Goal: Task Accomplishment & Management: Complete application form

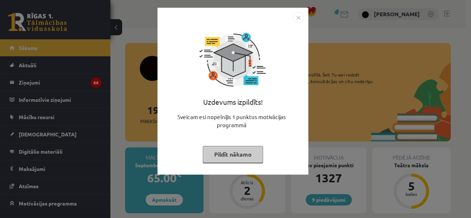
click at [298, 17] on img "Close" at bounding box center [298, 17] width 11 height 11
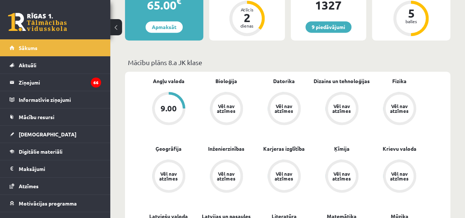
scroll to position [171, 0]
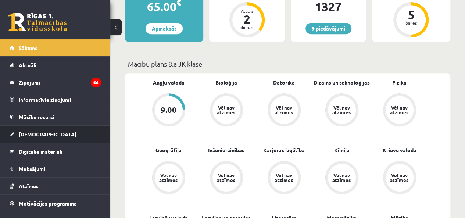
click at [36, 131] on span "[DEMOGRAPHIC_DATA]" at bounding box center [48, 134] width 58 height 7
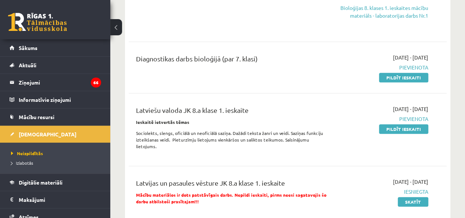
scroll to position [171, 0]
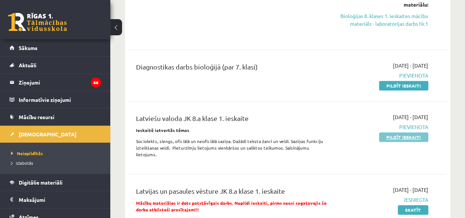
click at [387, 133] on link "Pildīt ieskaiti" at bounding box center [403, 137] width 49 height 10
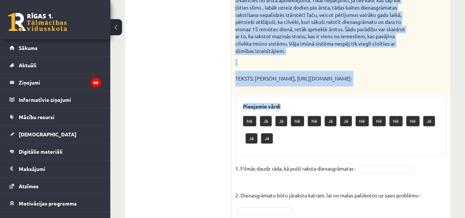
scroll to position [699, 0]
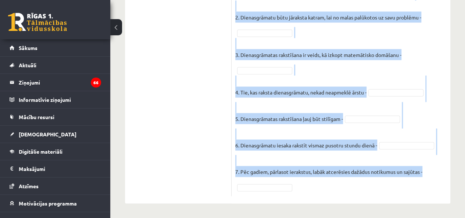
drag, startPoint x: 232, startPoint y: 86, endPoint x: 440, endPoint y: 188, distance: 231.5
copy div "Izlasi tekstu, novērtē dotos apgalvojumus. Kāpēc cilvēki raksta dienasgrāmatu? …"
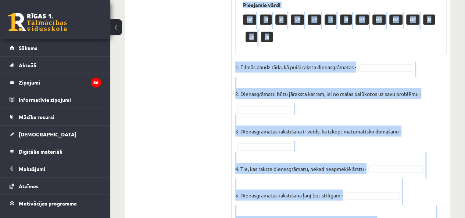
scroll to position [613, 0]
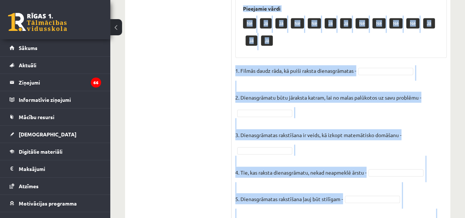
click at [372, 72] on fieldset "1. Filmās daudz rāda, kā puiši raksta dienasgrāmatas - 2. Dienasgrāmatu būtu jā…" at bounding box center [340, 168] width 211 height 207
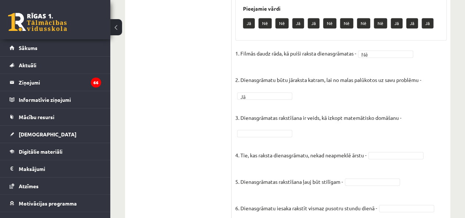
click at [248, 144] on p "4. Tie, kas raksta dienasgrāmatu, nekad neapmeklē ārstu -" at bounding box center [300, 149] width 131 height 22
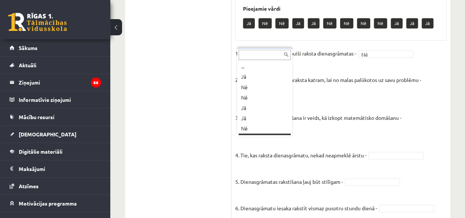
scroll to position [9, 0]
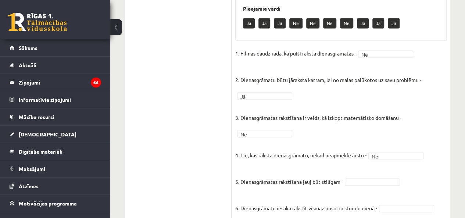
click at [374, 186] on fieldset "1. Filmās daudz rāda, kā puiši raksta dienasgrāmatas - Nē ** 2. Dienasgrāmatu b…" at bounding box center [340, 151] width 211 height 207
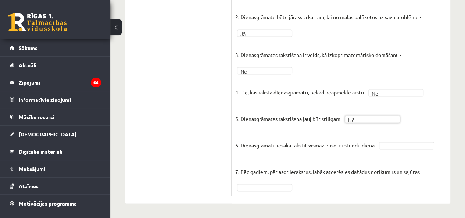
scroll to position [681, 0]
click at [390, 142] on fieldset "1. Filmās daudz rāda, kā puiši raksta dienasgrāmatas - Nē ** 2. Dienasgrāmatu b…" at bounding box center [340, 88] width 211 height 207
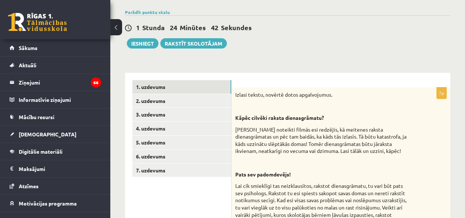
scroll to position [0, 0]
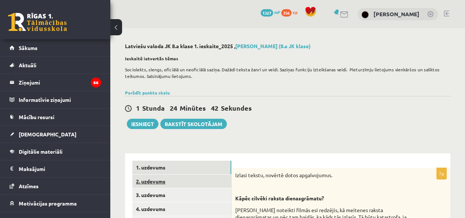
click at [149, 178] on link "2. uzdevums" at bounding box center [181, 182] width 99 height 14
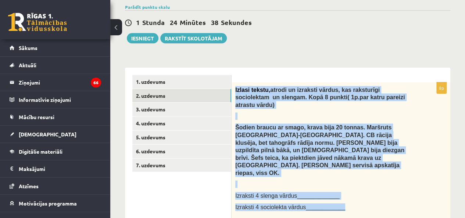
drag, startPoint x: 233, startPoint y: 84, endPoint x: 364, endPoint y: 177, distance: 160.9
click at [364, 177] on div "Izlasi tekstu, atrodi un izraksti vārdus, kas raksturīgi sociolektam un slengam…" at bounding box center [341, 150] width 219 height 136
copy div "Izlasi tekstu, atrodi un izraksti vārdus, kas raksturīgi sociolektam un slengam…"
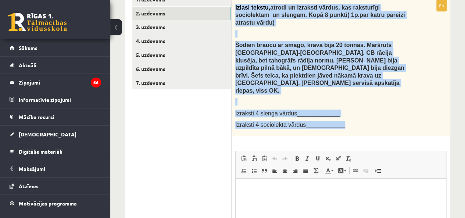
scroll to position [171, 0]
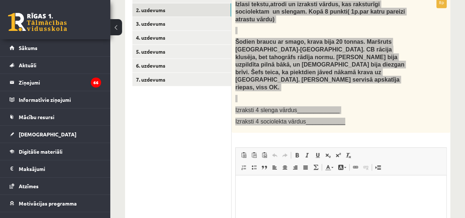
click at [275, 186] on p "Rich Text Editor, wiswyg-editor-user-answer-47024902500540" at bounding box center [341, 187] width 196 height 8
click at [298, 152] on span at bounding box center [297, 155] width 6 height 6
click at [302, 150] on link "Italic Keyboard shortcut Ctrl+I" at bounding box center [307, 155] width 10 height 10
click at [298, 152] on span at bounding box center [297, 155] width 6 height 6
click at [301, 150] on link "Bold Keyboard shortcut Ctrl+B" at bounding box center [297, 155] width 10 height 10
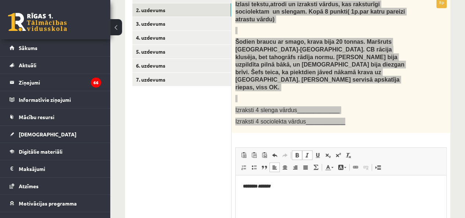
click at [304, 152] on span at bounding box center [307, 155] width 6 height 6
click at [297, 152] on span at bounding box center [297, 155] width 6 height 6
click at [298, 152] on span at bounding box center [297, 155] width 6 height 6
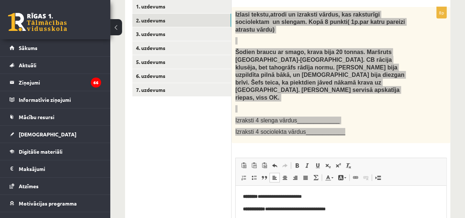
scroll to position [159, 0]
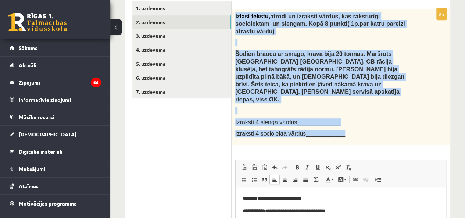
click at [360, 118] on p "Izraksti 4 slenga vārdus_____________" at bounding box center [322, 122] width 175 height 8
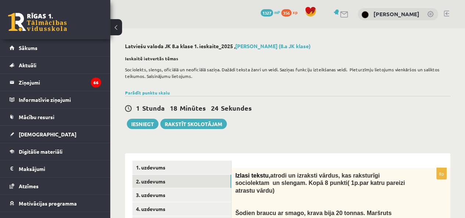
scroll to position [86, 0]
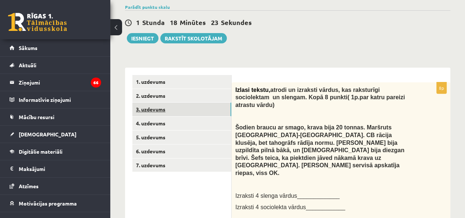
click at [171, 108] on link "3. uzdevums" at bounding box center [181, 110] width 99 height 14
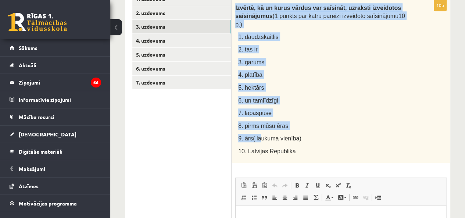
scroll to position [257, 0]
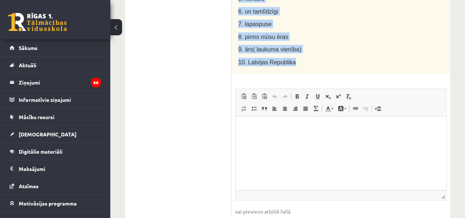
drag, startPoint x: 234, startPoint y: 88, endPoint x: 320, endPoint y: 59, distance: 90.7
copy div "Izvērtē, kā un kurus vārdus var saīsināt, uzraksti izveidotos saīsinājumus (1 p…"
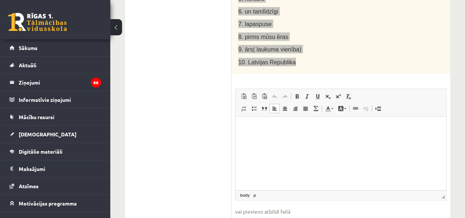
click at [257, 126] on p "Rich Text Editor, wiswyg-editor-user-answer-47024793327440" at bounding box center [341, 128] width 196 height 8
drag, startPoint x: 443, startPoint y: 185, endPoint x: 439, endPoint y: 232, distance: 47.3
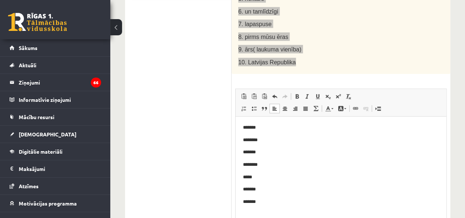
scroll to position [340, 0]
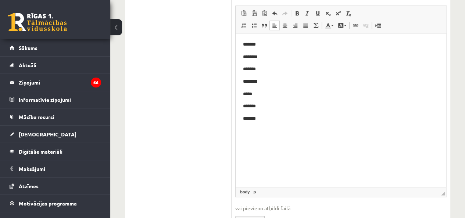
drag, startPoint x: 442, startPoint y: 151, endPoint x: 200, endPoint y: 146, distance: 242.0
click at [441, 192] on span "◢" at bounding box center [443, 194] width 4 height 4
drag, startPoint x: 444, startPoint y: 183, endPoint x: 447, endPoint y: 168, distance: 15.1
click at [447, 168] on div "**********" at bounding box center [341, 26] width 219 height 396
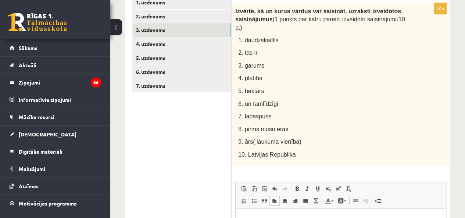
scroll to position [83, 0]
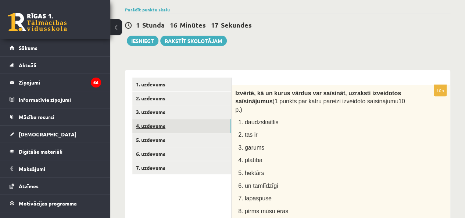
click at [149, 121] on link "4. uzdevums" at bounding box center [181, 126] width 99 height 14
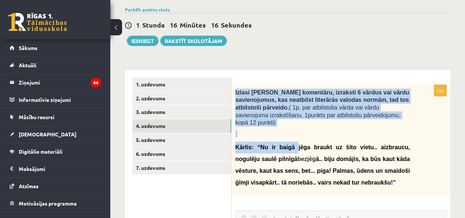
scroll to position [0, 0]
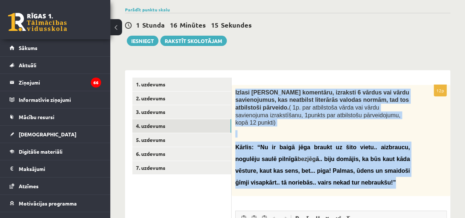
drag, startPoint x: 235, startPoint y: 90, endPoint x: 339, endPoint y: 181, distance: 138.4
click at [339, 181] on div "Izlasi Kārļa komentāru, izraksti 6 vārdus vai vārdu savienojumus, kas neatbilst…" at bounding box center [341, 140] width 219 height 111
copy div "Izlasi Kārļa komentāru, izraksti 6 vārdus vai vārdu savienojumus, kas neatbilst…"
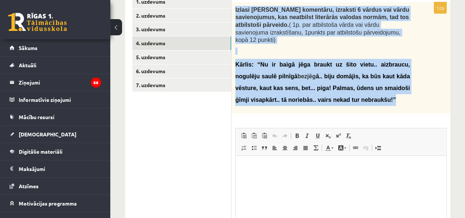
scroll to position [169, 0]
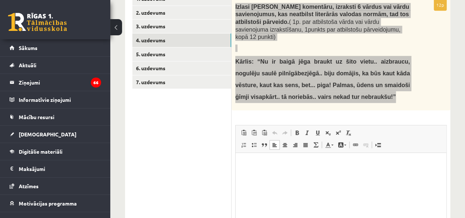
click at [267, 175] on html at bounding box center [341, 164] width 211 height 22
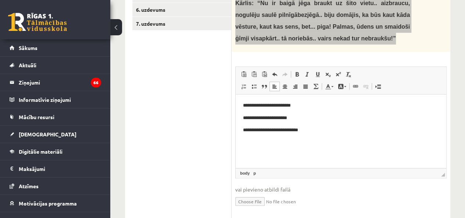
scroll to position [243, 0]
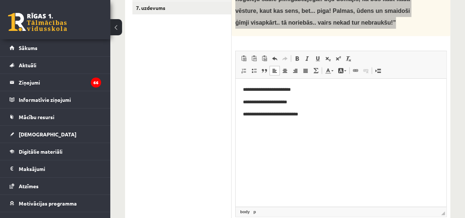
drag, startPoint x: 444, startPoint y: 152, endPoint x: 444, endPoint y: 232, distance: 80.5
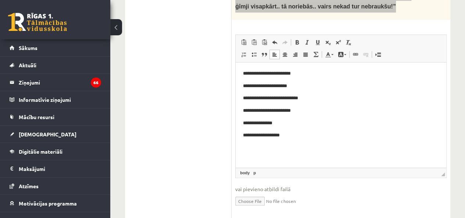
drag, startPoint x: 677, startPoint y: 212, endPoint x: 432, endPoint y: 89, distance: 274.6
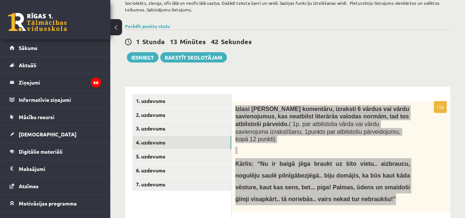
scroll to position [86, 0]
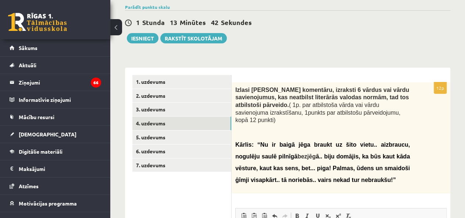
click at [420, 43] on div "1 Stunda 13 Minūtes 42 Sekundes Ieskaite saglabāta! Iesniegt Rakstīt skolotājam" at bounding box center [287, 26] width 325 height 33
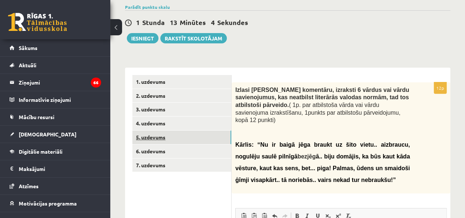
click at [139, 136] on link "5. uzdevums" at bounding box center [181, 138] width 99 height 14
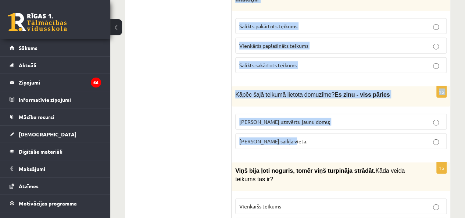
scroll to position [856, 0]
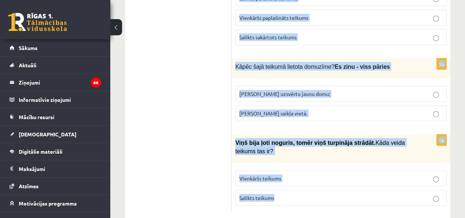
drag, startPoint x: 234, startPoint y: 77, endPoint x: 357, endPoint y: 181, distance: 161.5
copy form "Novērtē, kurš apgalvojums ir pareizs. 1p Kurā teikumā ir pareizas pieturzīmes? …"
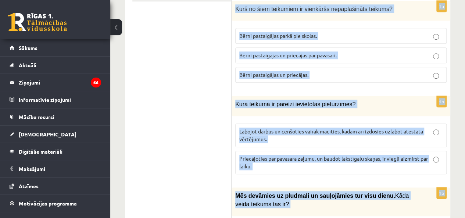
scroll to position [84, 0]
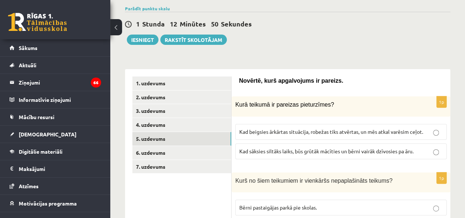
click at [310, 39] on div "1 Stunda 12 Minūtes 50 Sekundes Ieskaite saglabāta! Iesniegt Rakstīt skolotājam" at bounding box center [287, 28] width 325 height 33
click at [279, 152] on span "Kad sāksies siltāks laiks, būs grūtāk mācīties un bērni vairāk dzīvosies pa āru." at bounding box center [326, 151] width 174 height 7
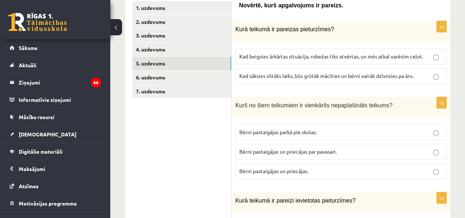
scroll to position [170, 0]
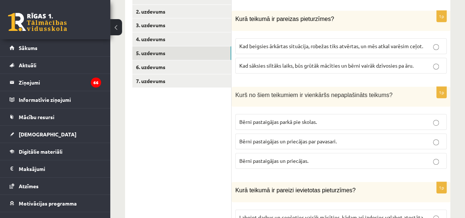
click at [307, 160] on span "Bērni pastaigājas un priecājas." at bounding box center [273, 160] width 69 height 7
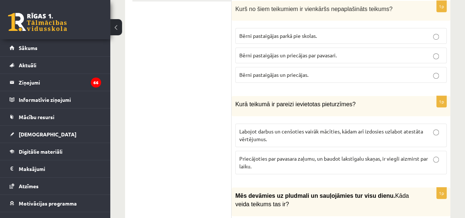
scroll to position [342, 0]
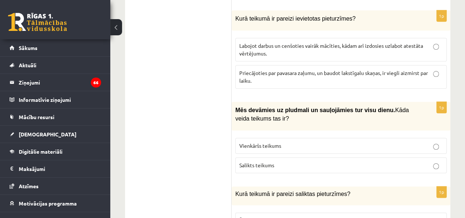
click at [300, 48] on p "Labojot darbus un cenšoties vairāk mācīties, kādam arī izdosies uzlabot atestāt…" at bounding box center [340, 49] width 203 height 15
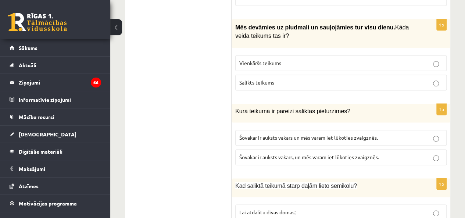
scroll to position [427, 0]
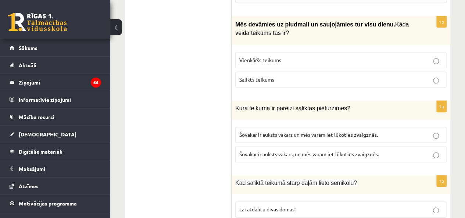
click at [251, 76] on p "Salikts teikums" at bounding box center [340, 80] width 203 height 8
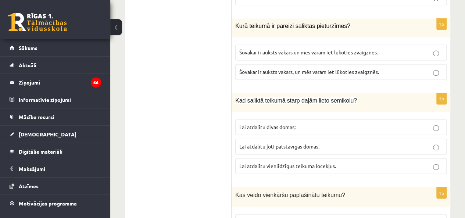
scroll to position [513, 0]
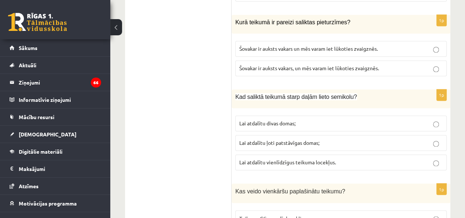
click at [301, 65] on span "Šovakar ir auksts vakars, un mēs varam iet lūkoties zvaigznēs." at bounding box center [309, 68] width 140 height 7
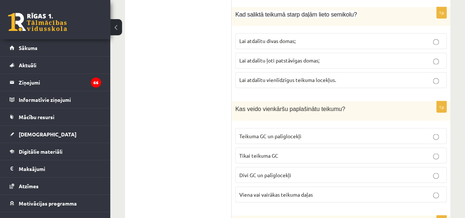
scroll to position [599, 0]
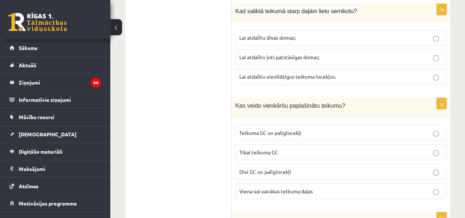
click at [306, 54] on span "Lai atdalītu ļoti patstāvīgas domas;" at bounding box center [279, 57] width 80 height 7
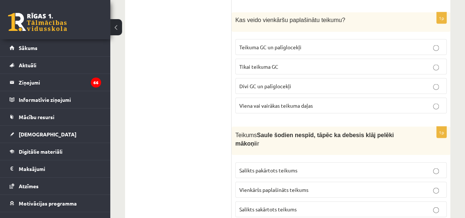
click at [265, 47] on label "Teikuma GC un palīglocekļi" at bounding box center [340, 47] width 211 height 16
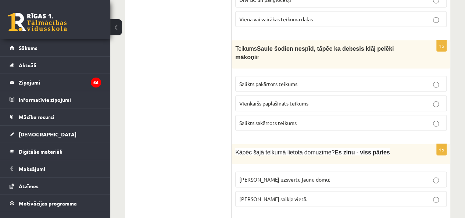
click at [268, 81] on span "Salikts pakārtots teikums" at bounding box center [268, 84] width 58 height 7
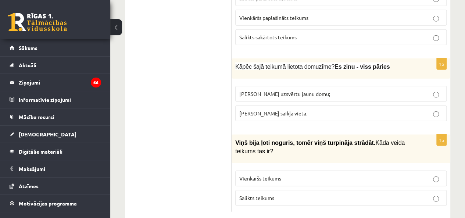
click at [348, 90] on p "Lai uzsvērtu jaunu domu;" at bounding box center [340, 94] width 203 height 8
drag, startPoint x: 252, startPoint y: 194, endPoint x: 252, endPoint y: 187, distance: 7.0
click at [252, 193] on div "1p Viņš bija ļoti noguris, tomēr viņš turpināja strādāt. Kāda veida teikums tas…" at bounding box center [341, 173] width 219 height 77
click at [252, 190] on label "Salikts teikums" at bounding box center [340, 198] width 211 height 16
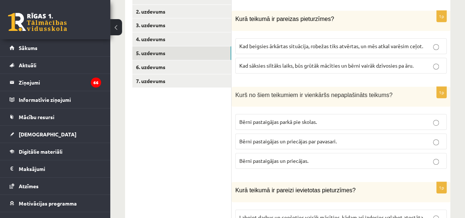
scroll to position [84, 0]
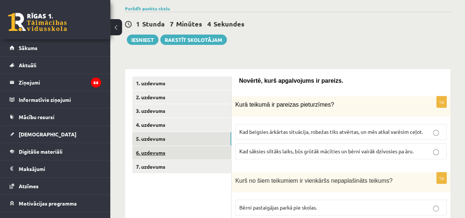
click at [164, 156] on link "6. uzdevums" at bounding box center [181, 153] width 99 height 14
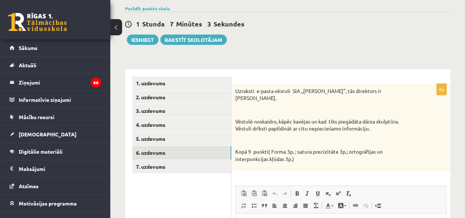
scroll to position [0, 0]
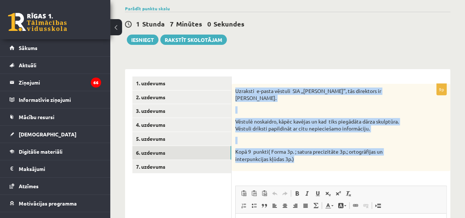
drag, startPoint x: 235, startPoint y: 88, endPoint x: 331, endPoint y: 153, distance: 116.3
click at [331, 153] on div "Uzraksti e-pasta vēstuli SIA ,,Puķīte’’, tās direktors ir Ingus Auza. Vēstulē n…" at bounding box center [341, 127] width 219 height 87
copy div "Uzraksti e-pasta vēstuli SIA ,,Puķīte’’, tās direktors ir Ingus Auza. Vēstulē n…"
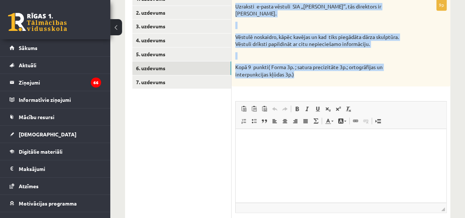
scroll to position [170, 0]
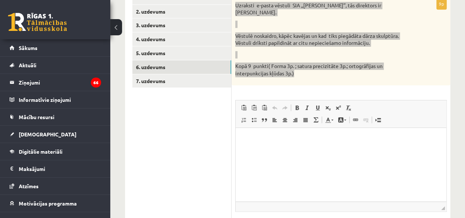
click at [277, 129] on html at bounding box center [341, 139] width 211 height 22
drag, startPoint x: 445, startPoint y: 198, endPoint x: 444, endPoint y: 232, distance: 34.2
click at [295, 105] on span at bounding box center [297, 108] width 6 height 6
click at [263, 135] on p "****" at bounding box center [341, 139] width 196 height 8
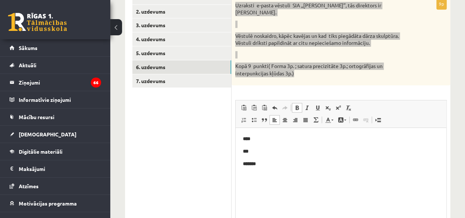
click at [299, 105] on span at bounding box center [297, 108] width 6 height 6
click at [301, 151] on p "***" at bounding box center [341, 151] width 196 height 8
click at [318, 163] on p "*******" at bounding box center [341, 164] width 196 height 8
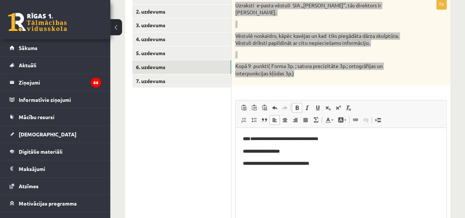
drag, startPoint x: 275, startPoint y: 181, endPoint x: 270, endPoint y: 169, distance: 12.2
click at [275, 175] on html "**********" at bounding box center [341, 151] width 211 height 47
click at [271, 164] on strong "**********" at bounding box center [276, 163] width 66 height 5
click at [311, 163] on strong "**********" at bounding box center [277, 163] width 68 height 5
drag, startPoint x: 337, startPoint y: 161, endPoint x: 262, endPoint y: 164, distance: 75.0
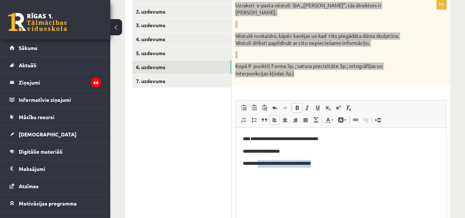
click at [262, 164] on p "**********" at bounding box center [341, 164] width 196 height 8
click at [294, 105] on span at bounding box center [297, 108] width 6 height 6
drag, startPoint x: 345, startPoint y: 167, endPoint x: 264, endPoint y: 166, distance: 81.3
click at [264, 166] on p "**********" at bounding box center [341, 164] width 196 height 8
click at [298, 105] on span at bounding box center [297, 108] width 6 height 6
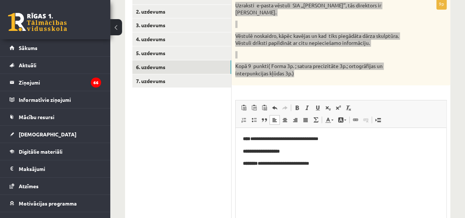
click at [343, 160] on p "**********" at bounding box center [341, 164] width 196 height 8
drag, startPoint x: 297, startPoint y: 151, endPoint x: 254, endPoint y: 151, distance: 43.0
click at [254, 151] on p "**********" at bounding box center [341, 151] width 196 height 8
click at [294, 105] on span at bounding box center [297, 108] width 6 height 6
click at [331, 158] on body "**********" at bounding box center [341, 151] width 196 height 32
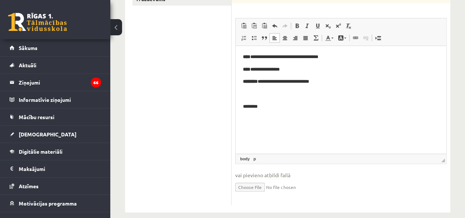
scroll to position [253, 0]
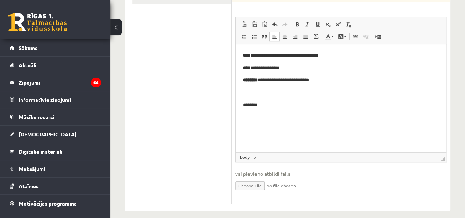
click at [443, 153] on span "◢ Elements path body p" at bounding box center [341, 157] width 211 height 10
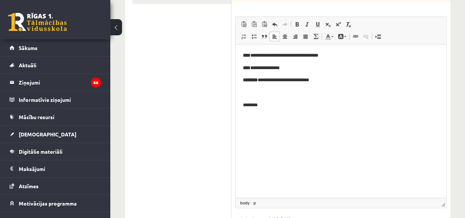
drag, startPoint x: 443, startPoint y: 150, endPoint x: 199, endPoint y: 137, distance: 245.2
click at [446, 198] on span "◢ Elements path body p" at bounding box center [341, 203] width 211 height 10
click at [340, 115] on html "**********" at bounding box center [341, 80] width 211 height 72
click at [388, 69] on p "**********" at bounding box center [341, 68] width 196 height 8
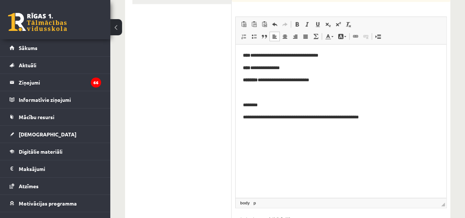
click at [392, 117] on p "**********" at bounding box center [341, 117] width 196 height 8
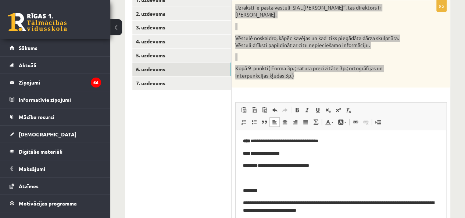
scroll to position [253, 0]
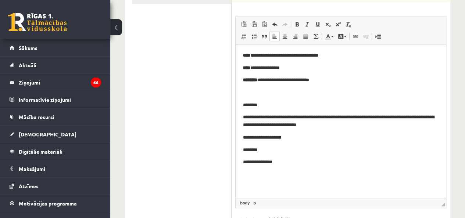
click at [265, 162] on p "**********" at bounding box center [341, 162] width 196 height 8
click at [269, 151] on p "********" at bounding box center [341, 150] width 196 height 8
click at [244, 161] on p "**********" at bounding box center [341, 162] width 196 height 8
click at [286, 168] on html "**********" at bounding box center [341, 108] width 211 height 129
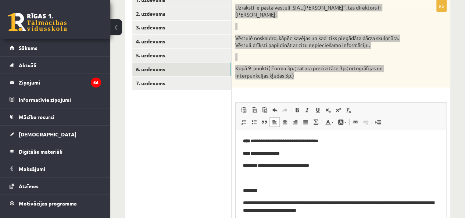
scroll to position [82, 0]
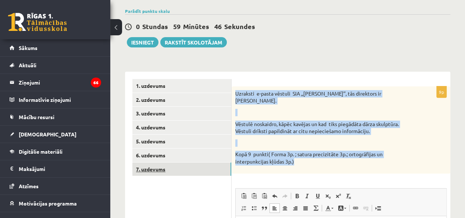
click at [182, 171] on link "7. uzdevums" at bounding box center [181, 170] width 99 height 14
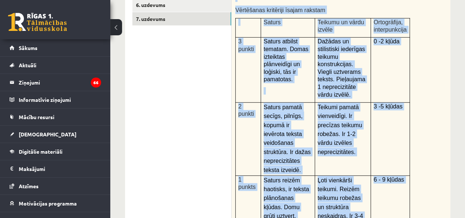
scroll to position [339, 0]
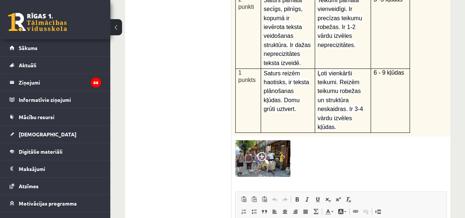
drag, startPoint x: 233, startPoint y: 94, endPoint x: 420, endPoint y: 104, distance: 187.0
copy div "Apskati attēlu, iztēlojies, ka esi ieradies šajā pilsētā! Veido ierakstu par at…"
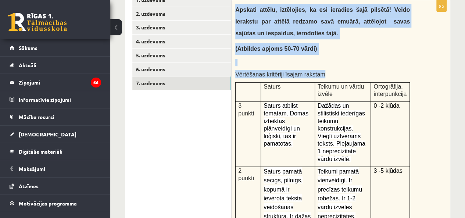
scroll to position [82, 0]
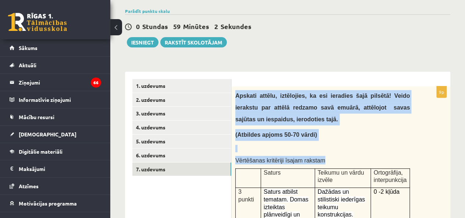
click at [357, 136] on p "(Atbildes apjoms 50-70 vārdi)" at bounding box center [322, 135] width 175 height 12
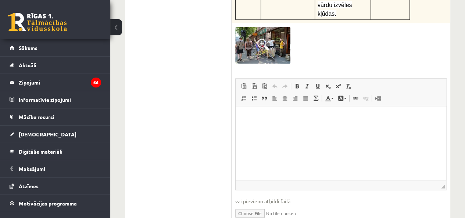
scroll to position [456, 0]
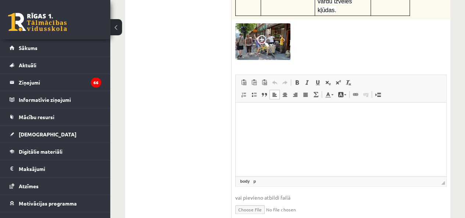
click at [310, 125] on html at bounding box center [341, 113] width 211 height 22
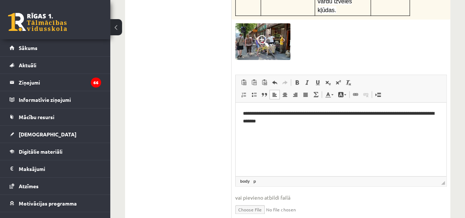
click at [408, 113] on p "**********" at bounding box center [341, 117] width 196 height 15
click at [354, 124] on p "**********" at bounding box center [341, 117] width 196 height 15
click at [412, 113] on p "**********" at bounding box center [341, 117] width 196 height 15
click at [330, 127] on html "**********" at bounding box center [341, 117] width 211 height 30
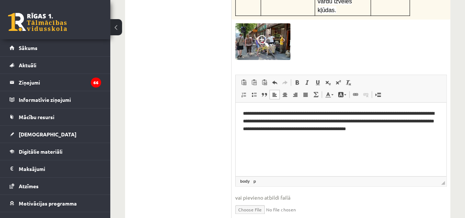
click at [408, 23] on div at bounding box center [340, 41] width 211 height 37
click at [263, 35] on span at bounding box center [263, 41] width 12 height 12
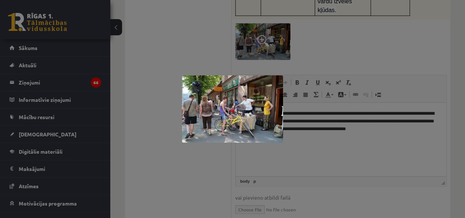
click at [345, 27] on div at bounding box center [232, 109] width 465 height 218
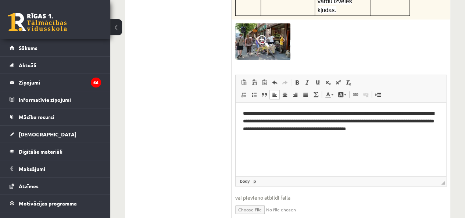
click at [313, 119] on p "**********" at bounding box center [341, 121] width 196 height 23
click at [261, 23] on img at bounding box center [262, 41] width 55 height 37
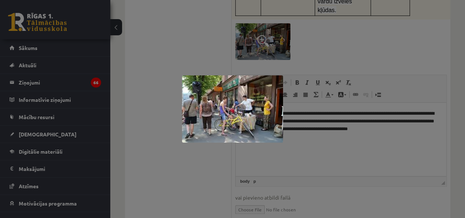
click at [302, 65] on div at bounding box center [232, 109] width 465 height 218
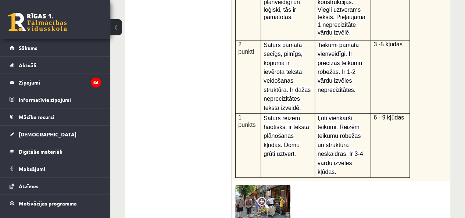
scroll to position [284, 0]
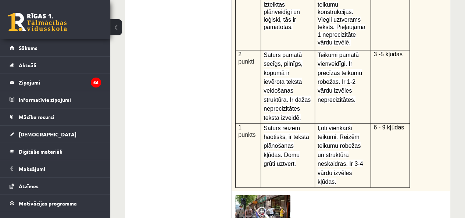
click at [443, 78] on div "Apskati attēlu, iztēlojies, ka esi ieradies šajā pilsētā! Veido ierakstu par at…" at bounding box center [341, 37] width 219 height 307
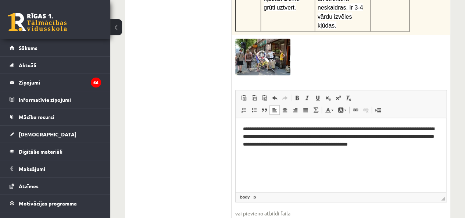
scroll to position [436, 0]
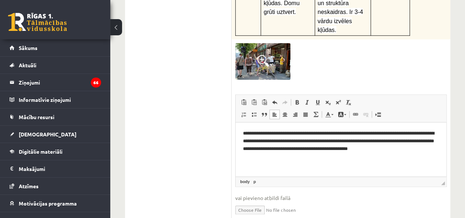
drag, startPoint x: 678, startPoint y: 273, endPoint x: 436, endPoint y: 136, distance: 277.9
click at [397, 43] on div at bounding box center [340, 61] width 211 height 37
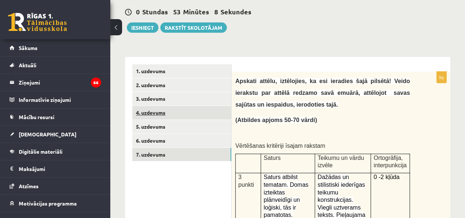
scroll to position [93, 0]
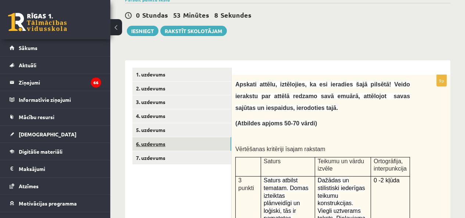
click at [181, 141] on link "6. uzdevums" at bounding box center [181, 144] width 99 height 14
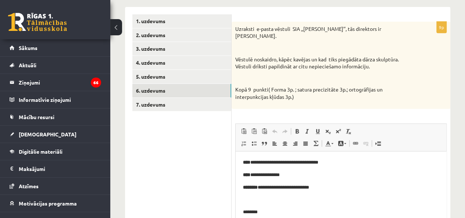
scroll to position [0, 0]
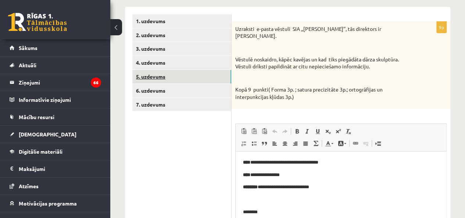
click at [203, 77] on link "5. uzdevums" at bounding box center [181, 77] width 99 height 14
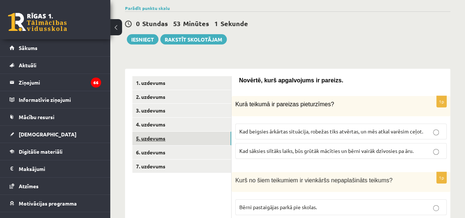
scroll to position [86, 0]
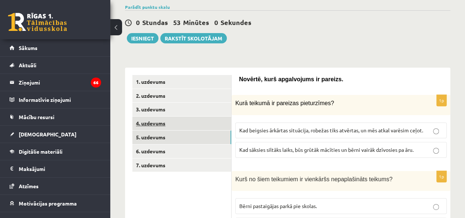
click at [181, 125] on link "4. uzdevums" at bounding box center [181, 124] width 99 height 14
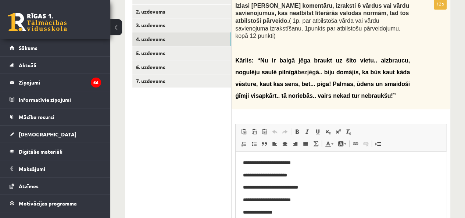
scroll to position [243, 0]
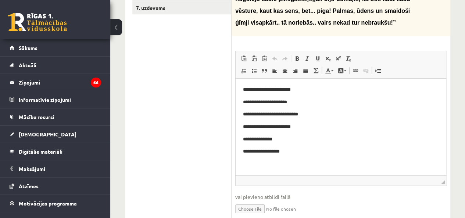
drag, startPoint x: 442, startPoint y: 150, endPoint x: 441, endPoint y: 175, distance: 25.7
click at [443, 180] on span "◢" at bounding box center [443, 182] width 4 height 4
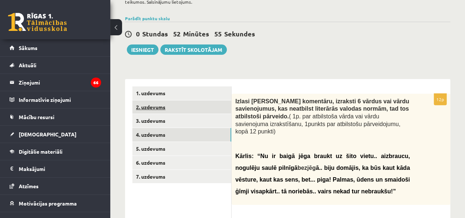
scroll to position [71, 0]
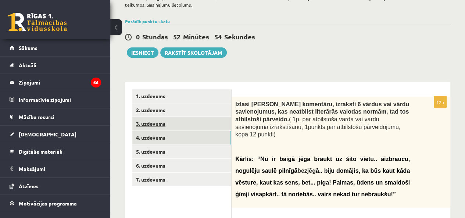
click at [140, 121] on link "3. uzdevums" at bounding box center [181, 124] width 99 height 14
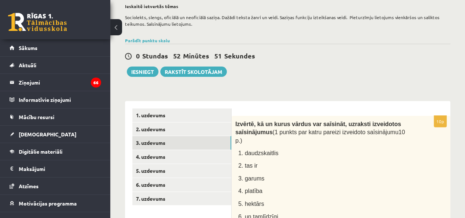
scroll to position [49, 0]
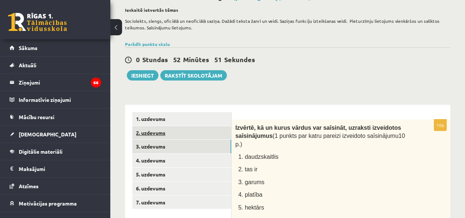
click at [166, 126] on link "2. uzdevums" at bounding box center [181, 133] width 99 height 14
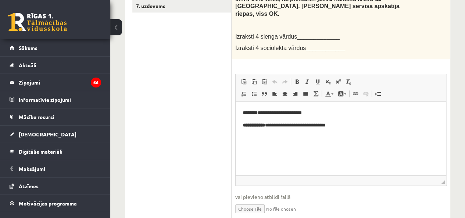
scroll to position [74, 0]
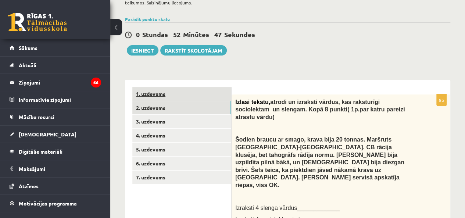
click at [169, 95] on link "1. uzdevums" at bounding box center [181, 94] width 99 height 14
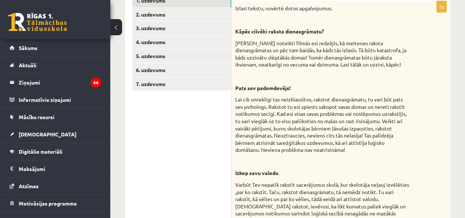
scroll to position [0, 0]
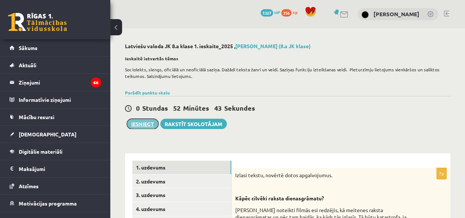
click at [143, 122] on button "Iesniegt" at bounding box center [143, 124] width 32 height 10
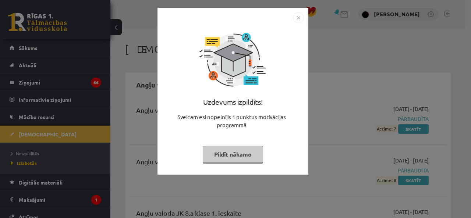
click at [298, 15] on img "Close" at bounding box center [298, 17] width 11 height 11
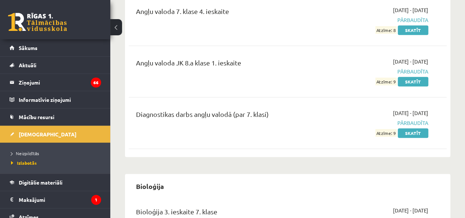
scroll to position [171, 0]
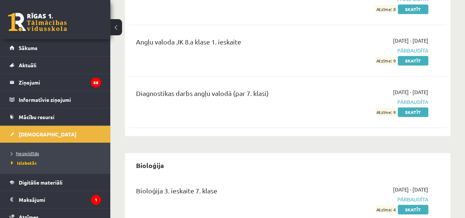
click at [26, 151] on span "Neizpildītās" at bounding box center [25, 153] width 28 height 6
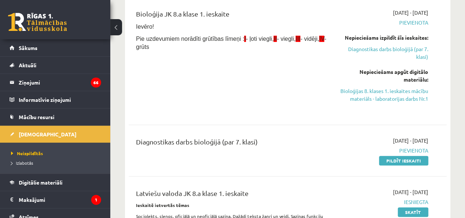
scroll to position [86, 0]
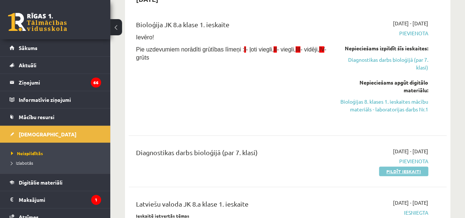
click at [387, 170] on link "Pildīt ieskaiti" at bounding box center [403, 172] width 49 height 10
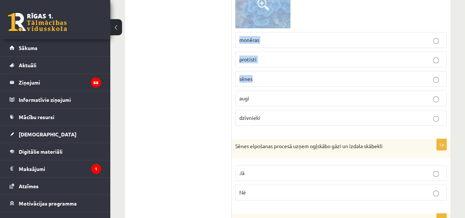
scroll to position [171, 0]
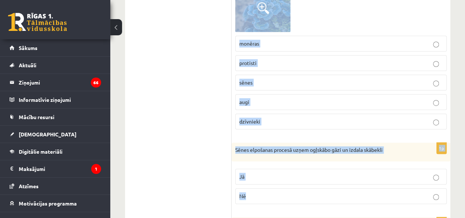
drag, startPoint x: 234, startPoint y: 60, endPoint x: 373, endPoint y: 200, distance: 197.1
copy form "Nosaki kurai valstij, pēc Vitakera klasifikācijas, pieder organisms! monēras pr…"
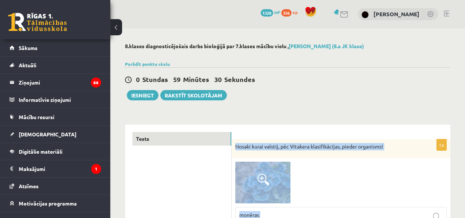
scroll to position [86, 0]
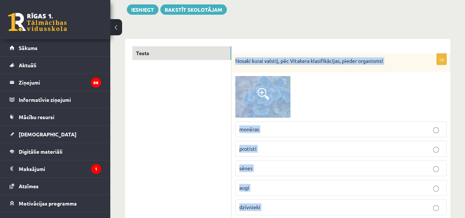
click at [366, 97] on div at bounding box center [340, 96] width 211 height 41
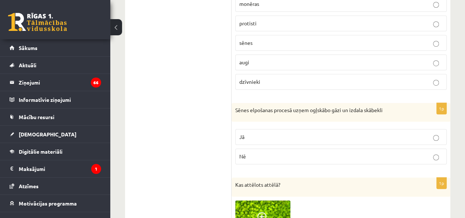
scroll to position [257, 0]
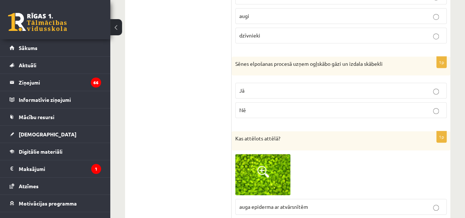
click at [329, 106] on p "Nē" at bounding box center [340, 110] width 203 height 8
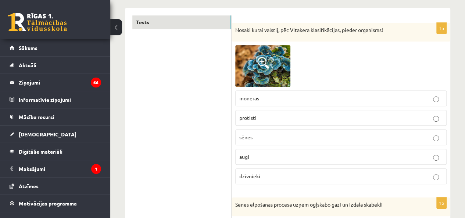
scroll to position [132, 0]
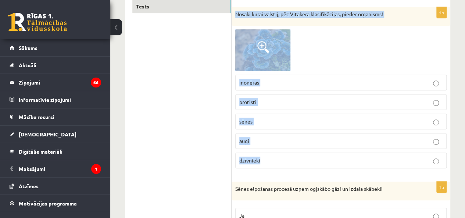
drag, startPoint x: 235, startPoint y: 11, endPoint x: 359, endPoint y: 167, distance: 199.1
click at [359, 167] on div "1p Nosaki kurai valstij, pēc Vitakera klasifikācijas, pieder organisms! monēras…" at bounding box center [341, 90] width 219 height 167
copy div "Nosaki kurai valstij, pēc Vitakera klasifikācijas, pieder organisms! monēras pr…"
click at [361, 42] on div at bounding box center [340, 49] width 211 height 41
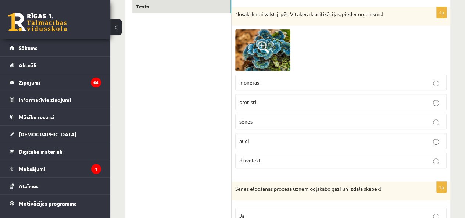
click at [278, 50] on img at bounding box center [262, 49] width 55 height 41
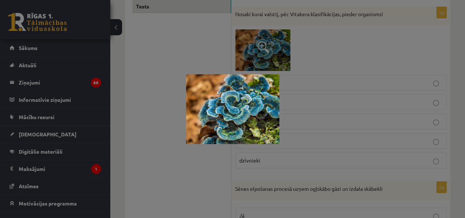
click at [333, 44] on div at bounding box center [232, 109] width 465 height 218
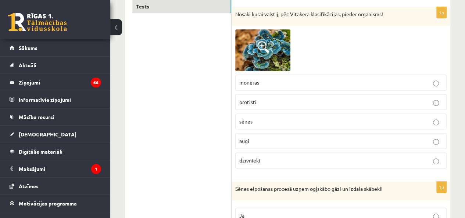
click at [254, 119] on p "sēnes" at bounding box center [340, 122] width 203 height 8
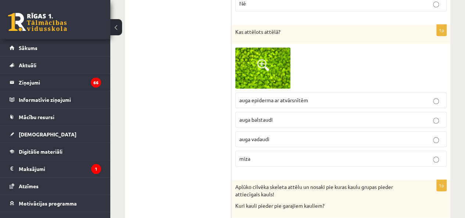
scroll to position [390, 0]
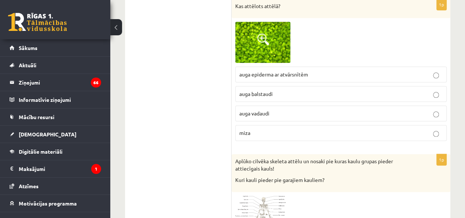
click at [265, 49] on img at bounding box center [262, 43] width 55 height 42
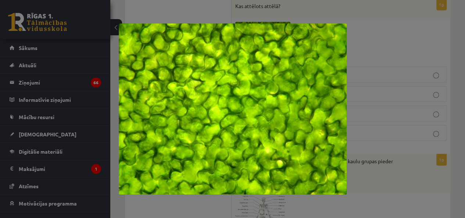
click at [382, 30] on div at bounding box center [232, 109] width 465 height 218
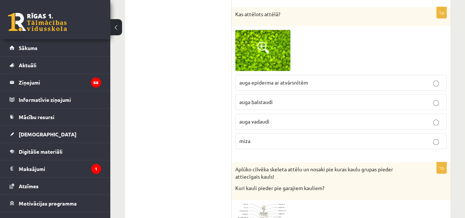
scroll to position [371, 0]
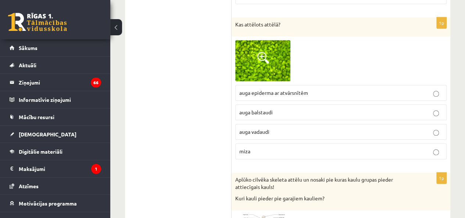
click at [250, 90] on span "auga epiderma ar atvārsnītēm" at bounding box center [273, 92] width 69 height 7
click at [282, 71] on img at bounding box center [262, 61] width 55 height 42
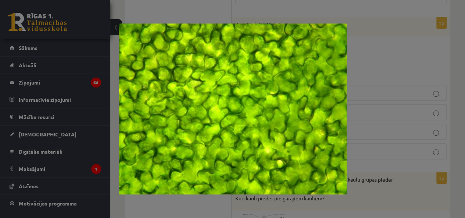
click at [354, 56] on div at bounding box center [232, 109] width 465 height 218
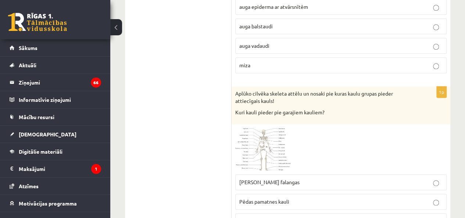
scroll to position [543, 0]
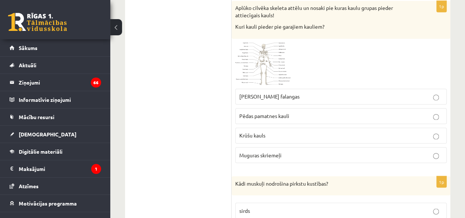
click at [268, 58] on span at bounding box center [263, 60] width 12 height 12
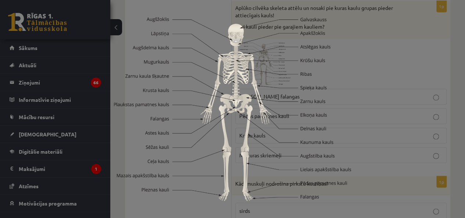
click at [392, 45] on div at bounding box center [232, 109] width 465 height 218
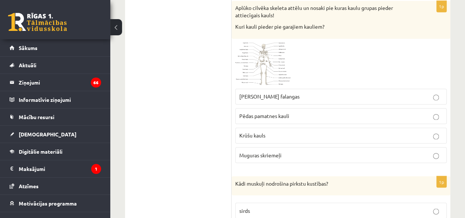
click at [276, 71] on img at bounding box center [262, 63] width 55 height 43
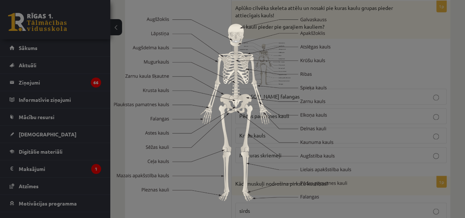
click at [367, 92] on div at bounding box center [232, 109] width 465 height 218
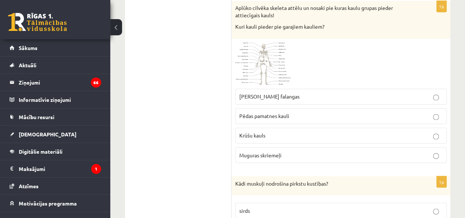
click at [265, 69] on img at bounding box center [262, 63] width 55 height 43
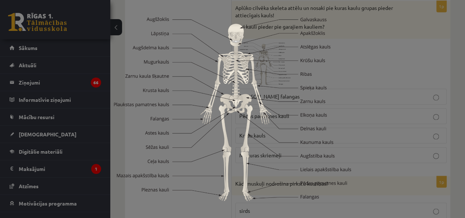
click at [349, 74] on img at bounding box center [232, 109] width 237 height 184
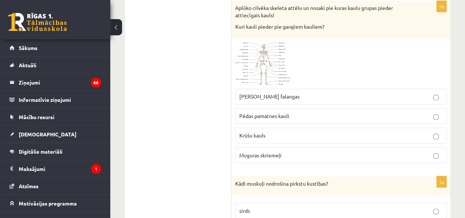
click at [271, 59] on img at bounding box center [262, 63] width 55 height 43
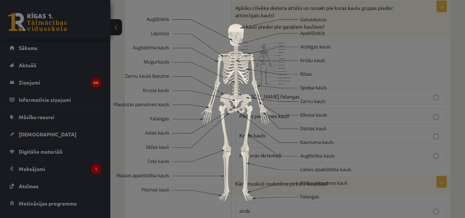
click at [331, 70] on img at bounding box center [232, 109] width 237 height 184
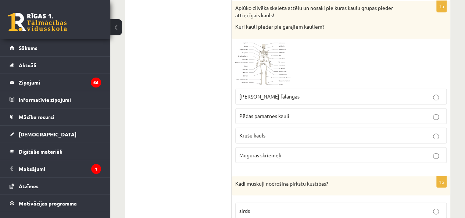
click at [256, 64] on img at bounding box center [262, 63] width 55 height 43
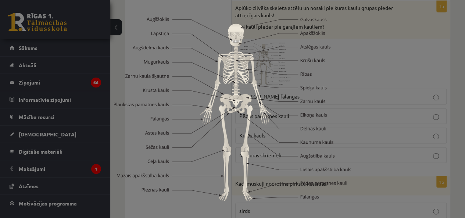
click at [297, 59] on img at bounding box center [232, 109] width 237 height 184
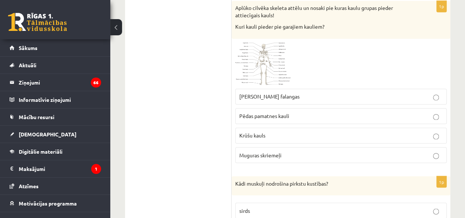
click at [268, 132] on p "Krūšu kauls" at bounding box center [340, 136] width 203 height 8
click at [274, 57] on img at bounding box center [262, 63] width 55 height 43
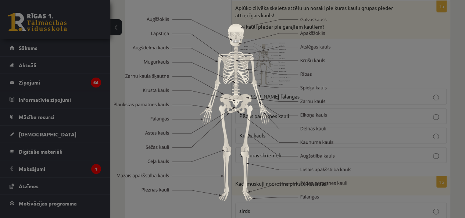
click at [137, 145] on img at bounding box center [232, 109] width 237 height 184
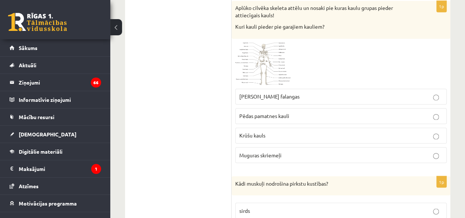
click at [268, 56] on span at bounding box center [263, 60] width 12 height 12
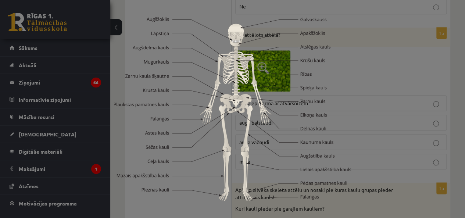
scroll to position [371, 0]
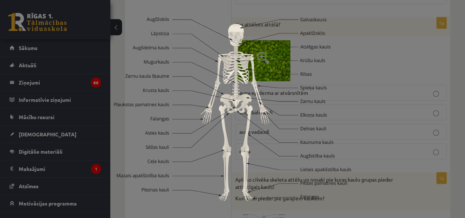
click at [348, 66] on img at bounding box center [232, 109] width 237 height 184
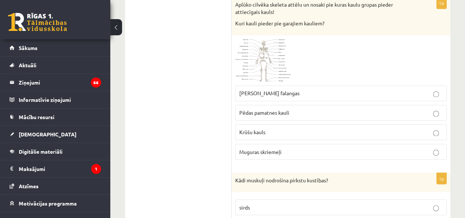
scroll to position [543, 0]
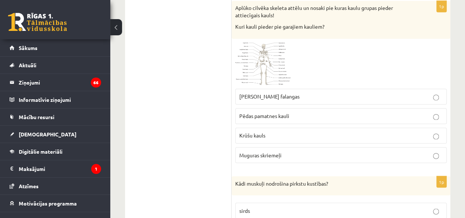
click at [266, 66] on img at bounding box center [262, 63] width 55 height 43
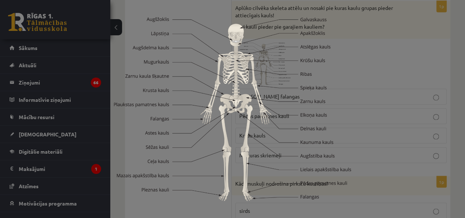
click at [375, 91] on div at bounding box center [232, 109] width 465 height 218
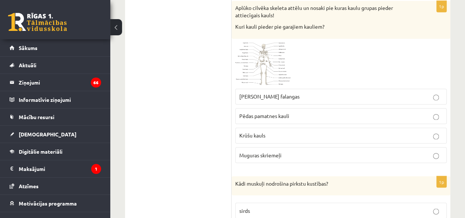
click at [290, 151] on p "Muguras skriemeļi" at bounding box center [340, 155] width 203 height 8
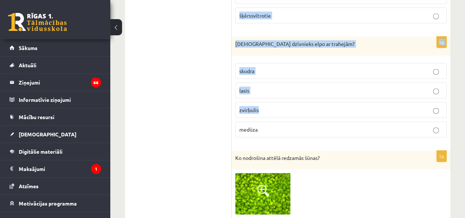
scroll to position [800, 0]
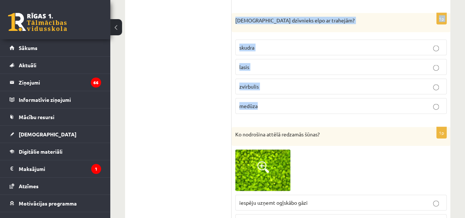
drag, startPoint x: 234, startPoint y: 92, endPoint x: 338, endPoint y: 100, distance: 104.4
copy form "Kādi muskuļi nodrošina pirkstu kustības? sirds gludie šķērssvītrotie 1p Kurš dz…"
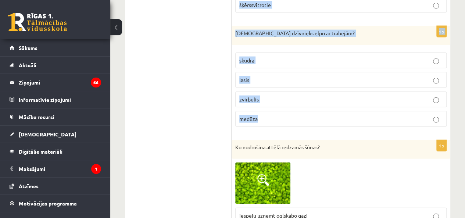
scroll to position [629, 0]
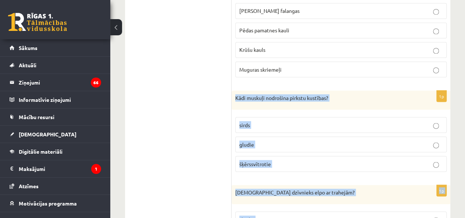
click at [278, 160] on p "šķērssvītrotie" at bounding box center [340, 164] width 203 height 8
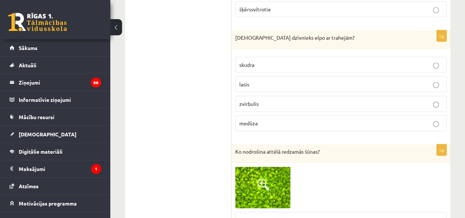
scroll to position [800, 0]
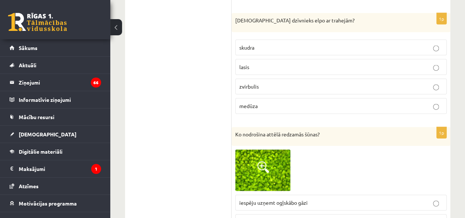
click at [251, 44] on p "skudra" at bounding box center [340, 48] width 203 height 8
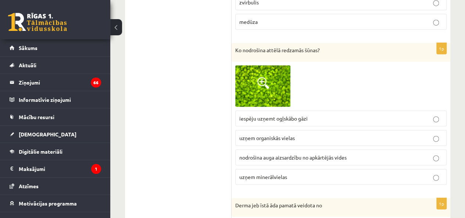
scroll to position [886, 0]
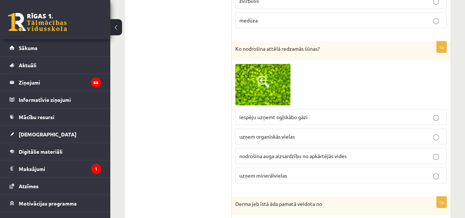
click at [329, 113] on p "iespēju uzņemt ogļskābo gāzi" at bounding box center [340, 117] width 203 height 8
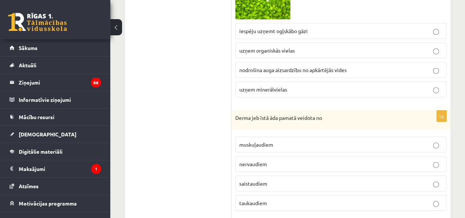
scroll to position [1058, 0]
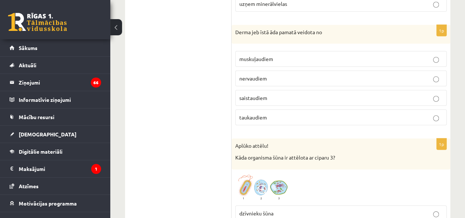
drag, startPoint x: 230, startPoint y: 22, endPoint x: 372, endPoint y: 110, distance: 167.2
copy div "1p Nosaki kurai valstij, pēc Vitakera klasifikācijas, pieder organisms! monēras…"
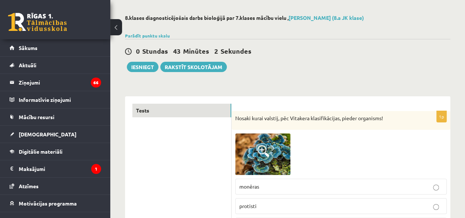
click at [296, 70] on div "0 Stundas 43 Minūtes 2 Sekundes Ieskaite saglabāta! Iesniegt Rakstīt skolotājam" at bounding box center [287, 55] width 325 height 33
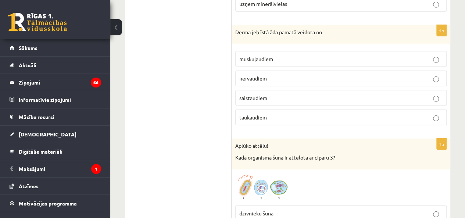
drag, startPoint x: 231, startPoint y: 23, endPoint x: 293, endPoint y: 107, distance: 104.1
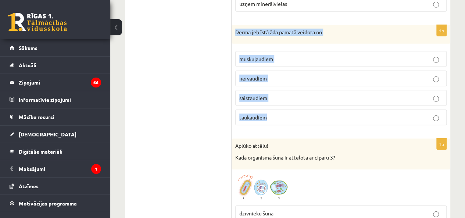
drag, startPoint x: 234, startPoint y: 25, endPoint x: 312, endPoint y: 113, distance: 117.2
click at [311, 113] on div "1p Derma jeb īstā āda pamatā veidota no muskuļaudiem nervaudiem saistaudiem tau…" at bounding box center [341, 78] width 219 height 107
click at [312, 114] on p "taukaudiem" at bounding box center [340, 118] width 203 height 8
drag, startPoint x: 233, startPoint y: 25, endPoint x: 288, endPoint y: 108, distance: 99.4
click at [288, 108] on div "1p Derma jeb īstā āda pamatā veidota no muskuļaudiem nervaudiem saistaudiem tau…" at bounding box center [341, 78] width 219 height 107
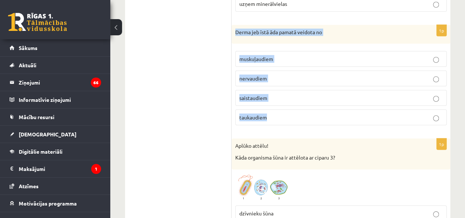
click at [288, 114] on p "taukaudiem" at bounding box center [340, 118] width 203 height 8
copy div "Derma jeb īstā āda pamatā veidota no muskuļaudiem nervaudiem saistaudiem taukau…"
drag, startPoint x: 234, startPoint y: 25, endPoint x: 308, endPoint y: 106, distance: 109.6
click at [307, 104] on div "1p Derma jeb īstā āda pamatā veidota no muskuļaudiem nervaudiem saistaudiem tau…" at bounding box center [341, 78] width 219 height 107
click at [308, 110] on label "taukaudiem" at bounding box center [340, 118] width 211 height 16
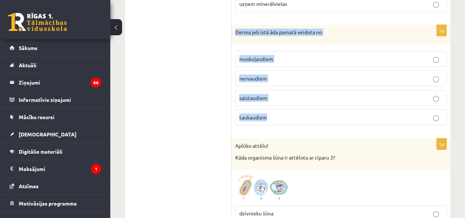
drag, startPoint x: 234, startPoint y: 25, endPoint x: 320, endPoint y: 107, distance: 118.6
click at [320, 107] on div "1p Derma jeb īstā āda pamatā veidota no muskuļaudiem nervaudiem saistaudiem tau…" at bounding box center [341, 78] width 219 height 107
click at [320, 114] on p "taukaudiem" at bounding box center [340, 118] width 203 height 8
copy div "Derma jeb īstā āda pamatā veidota no muskuļaudiem nervaudiem saistaudiem taukau…"
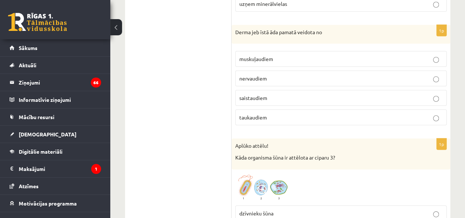
click at [320, 114] on p "taukaudiem" at bounding box center [340, 118] width 203 height 8
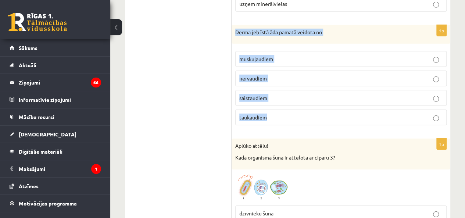
copy div "Derma jeb īstā āda pamatā veidota no muskuļaudiem nervaudiem saistaudiem taukau…"
drag, startPoint x: 235, startPoint y: 25, endPoint x: 431, endPoint y: 114, distance: 215.4
click at [431, 114] on div "1p Derma jeb īstā āda pamatā veidota no muskuļaudiem nervaudiem saistaudiem tau…" at bounding box center [341, 78] width 219 height 107
click at [273, 94] on p "saistaudiem" at bounding box center [340, 98] width 203 height 8
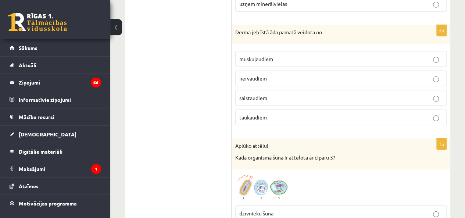
click at [299, 142] on p "Aplūko attēlu!" at bounding box center [322, 145] width 175 height 7
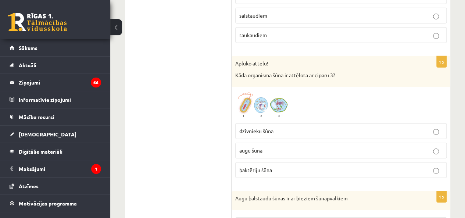
scroll to position [1143, 0]
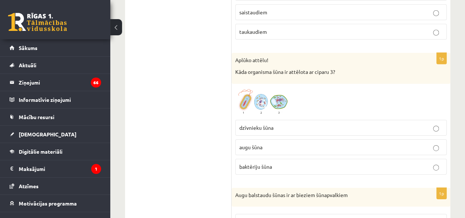
click at [262, 89] on img at bounding box center [262, 102] width 55 height 29
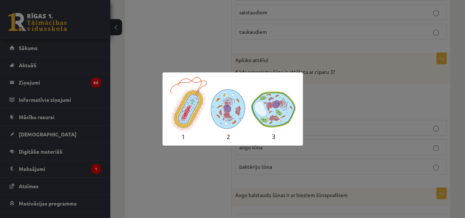
click at [321, 86] on div at bounding box center [232, 109] width 465 height 218
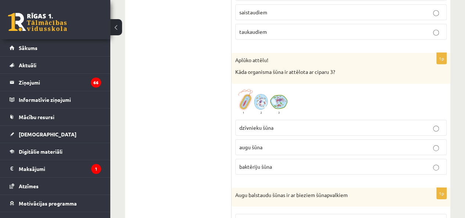
click at [285, 97] on img at bounding box center [262, 102] width 55 height 29
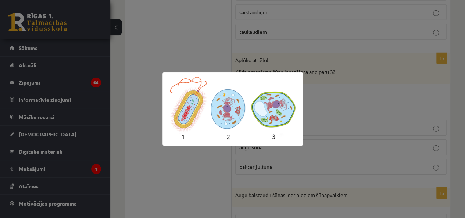
click at [319, 100] on div at bounding box center [232, 109] width 465 height 218
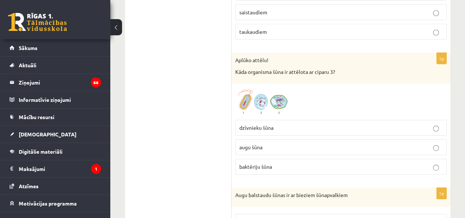
click at [252, 159] on label "baktēriju šūna" at bounding box center [340, 167] width 211 height 16
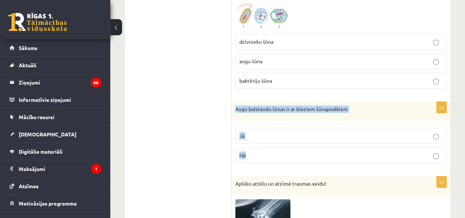
copy div "Augu balstaudu šūnas ir ar bieziem šūnapvalkiem Jā Nē"
drag, startPoint x: 232, startPoint y: 100, endPoint x: 315, endPoint y: 150, distance: 97.2
click at [315, 150] on div "1p Augu balstaudu šūnas ir ar bieziem šūnapvalkiem Jā Nē" at bounding box center [341, 136] width 219 height 68
drag, startPoint x: 269, startPoint y: 130, endPoint x: 280, endPoint y: 124, distance: 12.8
click at [268, 132] on p "Jā" at bounding box center [340, 136] width 203 height 8
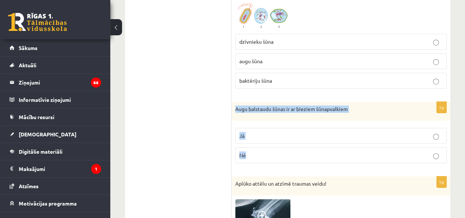
scroll to position [1315, 0]
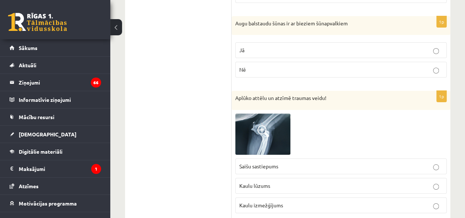
click at [356, 114] on div at bounding box center [340, 134] width 211 height 41
click at [274, 118] on img at bounding box center [262, 134] width 55 height 41
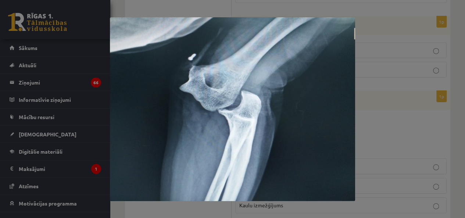
click at [374, 111] on div at bounding box center [232, 109] width 465 height 218
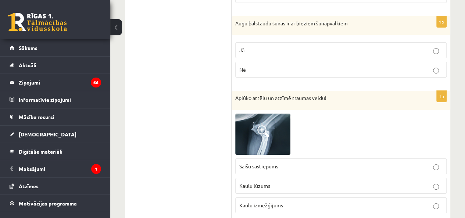
click at [265, 133] on img at bounding box center [262, 134] width 55 height 41
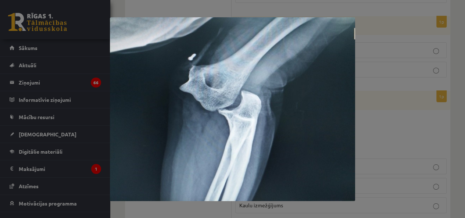
click at [382, 111] on div at bounding box center [232, 109] width 465 height 218
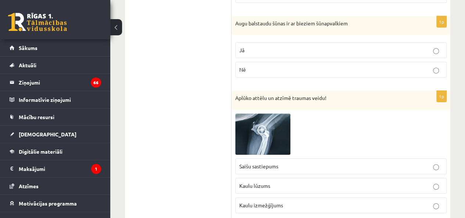
click at [253, 133] on img at bounding box center [262, 134] width 55 height 41
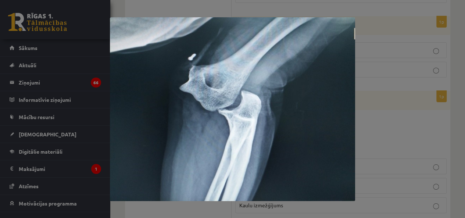
click at [392, 117] on div at bounding box center [232, 109] width 465 height 218
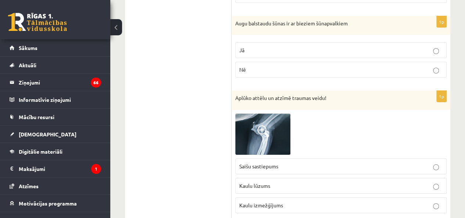
click at [274, 183] on label "Kaulu lūzums" at bounding box center [340, 186] width 211 height 16
click at [250, 131] on img at bounding box center [262, 134] width 55 height 41
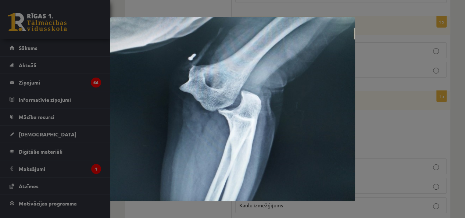
click at [387, 116] on div at bounding box center [232, 109] width 465 height 218
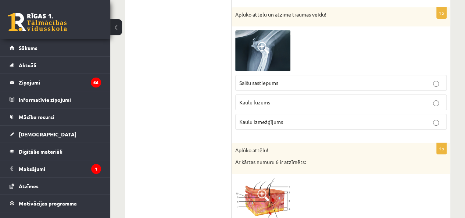
scroll to position [1487, 0]
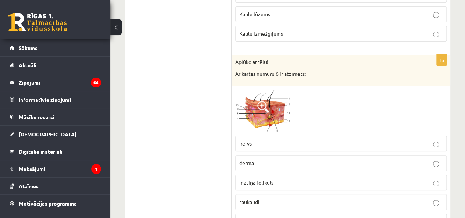
click at [264, 101] on span at bounding box center [263, 107] width 12 height 12
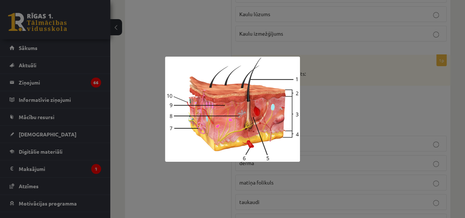
click at [331, 110] on div at bounding box center [232, 109] width 465 height 218
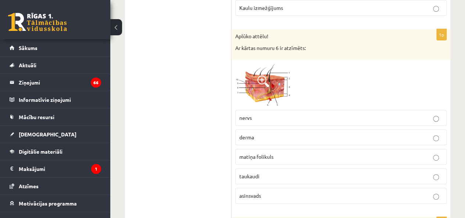
scroll to position [1502, 0]
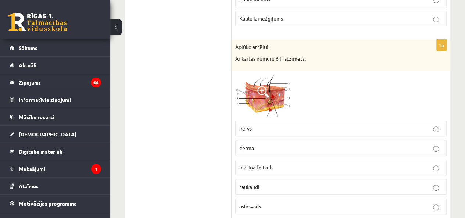
click at [282, 88] on img at bounding box center [262, 95] width 55 height 43
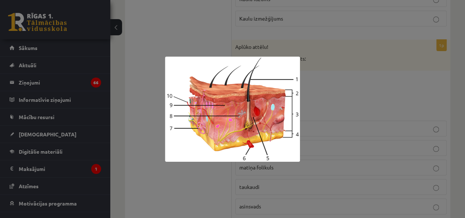
click at [332, 109] on div at bounding box center [232, 109] width 465 height 218
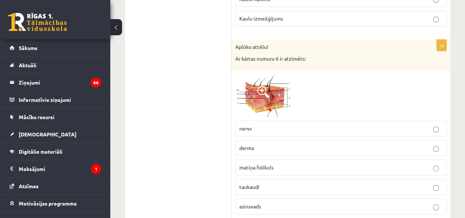
click at [260, 144] on p "derma" at bounding box center [340, 148] width 203 height 8
click at [264, 98] on img at bounding box center [262, 95] width 55 height 43
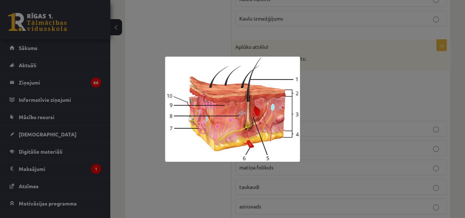
click at [338, 121] on div at bounding box center [232, 109] width 465 height 218
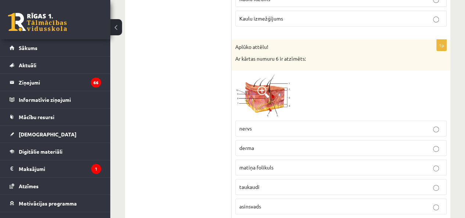
click at [275, 103] on img at bounding box center [262, 95] width 55 height 43
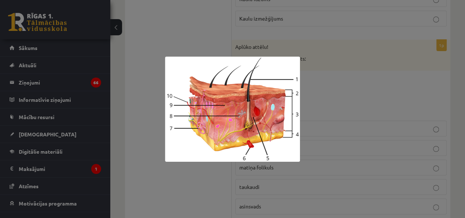
click at [318, 115] on div at bounding box center [232, 109] width 465 height 218
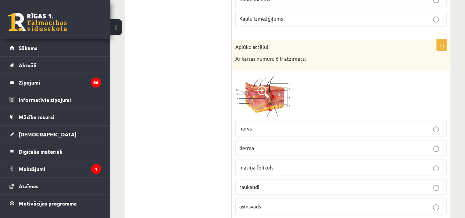
click at [282, 93] on img at bounding box center [262, 95] width 55 height 43
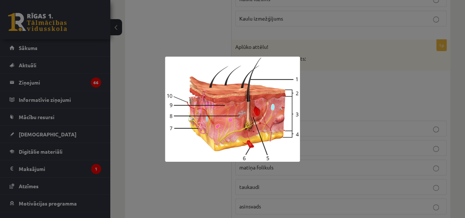
click at [318, 91] on div at bounding box center [232, 109] width 465 height 218
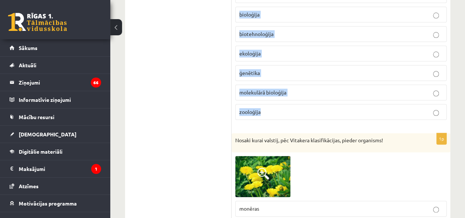
scroll to position [1845, 0]
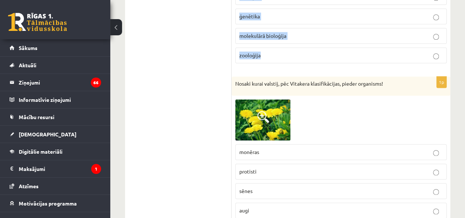
drag, startPoint x: 234, startPoint y: 53, endPoint x: 340, endPoint y: 50, distance: 106.3
copy div "Zinātne par iedzimtību un mainību - ... botānika evolūcija bioloģija biotehnolo…"
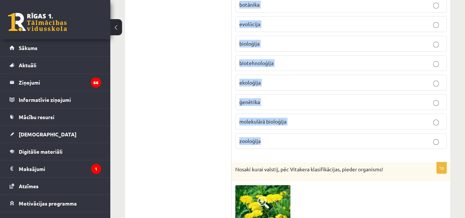
click at [295, 98] on p "ģenētika" at bounding box center [340, 102] width 203 height 8
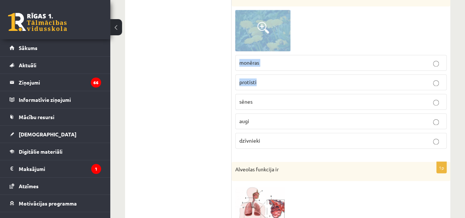
scroll to position [1931, 0]
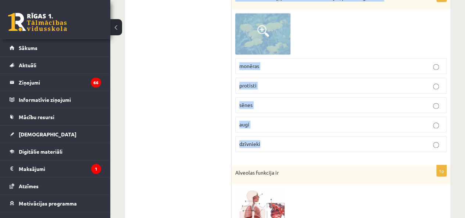
drag, startPoint x: 232, startPoint y: 69, endPoint x: 352, endPoint y: 128, distance: 134.3
click at [352, 128] on div "1p Nosaki kurai valstij, pēc Vitakera klasifikācijas, pieder organisms! monēras…" at bounding box center [341, 73] width 219 height 167
copy div "Nosaki kurai valstij, pēc Vitakera klasifikācijas, pieder organisms! monēras pr…"
click at [271, 117] on label "augi" at bounding box center [340, 125] width 211 height 16
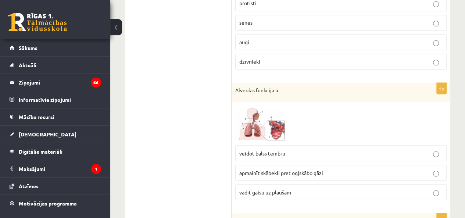
scroll to position [2017, 0]
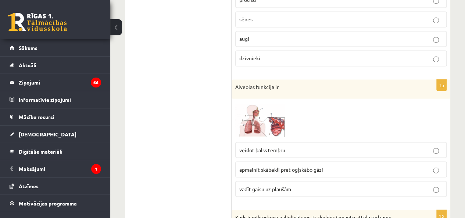
click at [270, 102] on img at bounding box center [262, 120] width 55 height 36
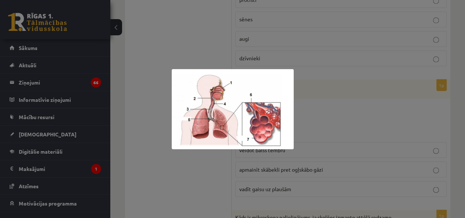
click at [309, 94] on div at bounding box center [232, 109] width 465 height 218
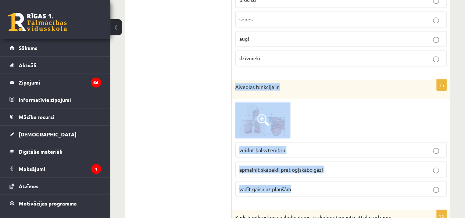
drag, startPoint x: 233, startPoint y: 70, endPoint x: 337, endPoint y: 171, distance: 144.6
click at [337, 171] on div "1p Alveolas funkcija ir veidot balss tembru apmainīt skābekli pret ogļskābo gāz…" at bounding box center [341, 140] width 219 height 123
click at [295, 166] on span "apmainīt skābekli pret ogļskābo gāzi" at bounding box center [281, 169] width 84 height 7
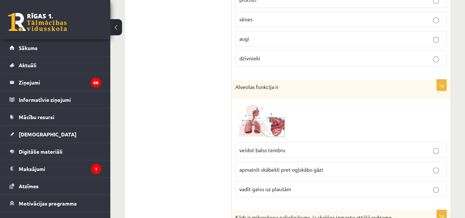
click at [272, 102] on img at bounding box center [262, 120] width 55 height 36
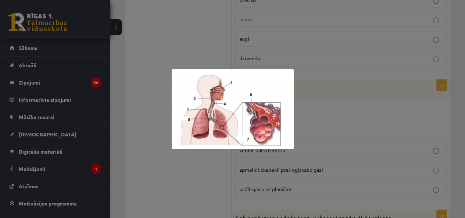
click at [329, 103] on div at bounding box center [232, 109] width 465 height 218
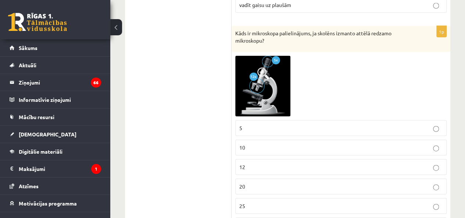
scroll to position [2188, 0]
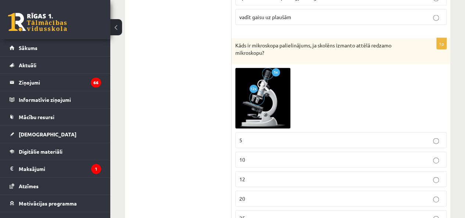
drag, startPoint x: 231, startPoint y: 28, endPoint x: 326, endPoint y: 80, distance: 108.1
click at [326, 80] on div "***** Tests 1p Nosaki kurai valstij, pēc Vitakera klasifikācijas, pieder organi…" at bounding box center [287, 65] width 325 height 4258
click at [326, 78] on div at bounding box center [340, 98] width 211 height 60
click at [262, 88] on img at bounding box center [262, 98] width 55 height 60
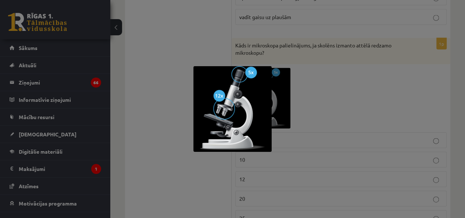
click at [308, 79] on div at bounding box center [232, 109] width 465 height 218
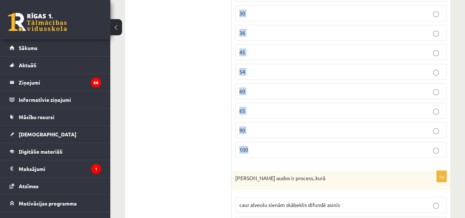
scroll to position [2360, 0]
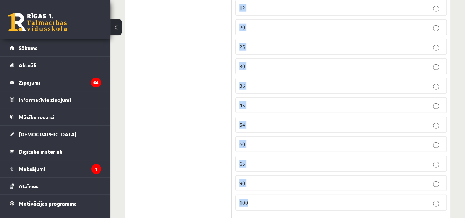
drag, startPoint x: 235, startPoint y: 31, endPoint x: 348, endPoint y: 181, distance: 188.5
click at [348, 183] on div "1p Kāds ir mikroskopa palielinājums, ja skolēns izmanto attēlā redzamo mikrosko…" at bounding box center [341, 41] width 219 height 349
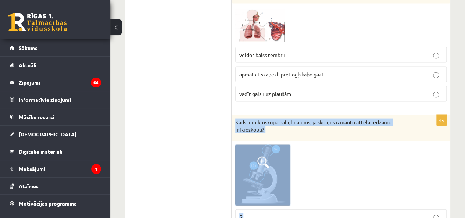
scroll to position [2102, 0]
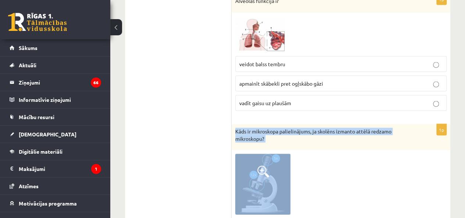
click at [343, 154] on div at bounding box center [340, 184] width 211 height 60
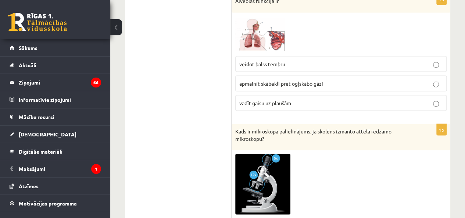
click at [338, 154] on div at bounding box center [340, 184] width 211 height 60
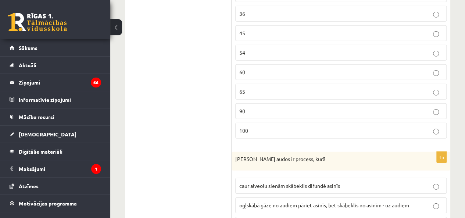
scroll to position [2446, 0]
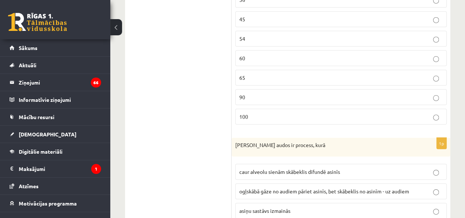
click at [253, 50] on label "60" at bounding box center [340, 58] width 211 height 16
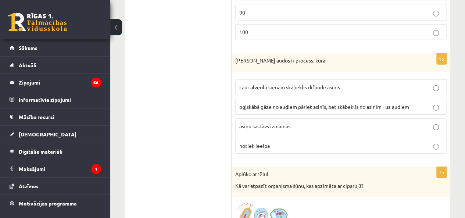
scroll to position [2531, 0]
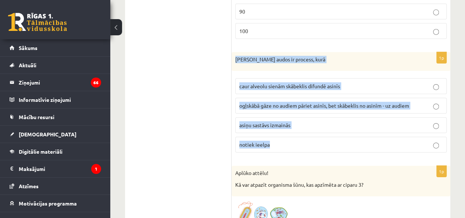
drag, startPoint x: 232, startPoint y: 37, endPoint x: 289, endPoint y: 128, distance: 107.3
click at [286, 124] on div "1p Gāzu maiņa audos ir process, kurā caur alveolu sienām skābeklis difundē asin…" at bounding box center [341, 105] width 219 height 107
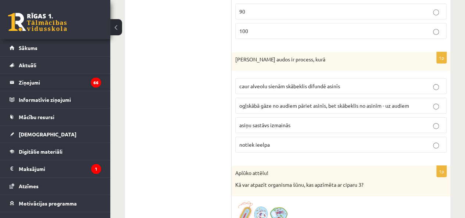
click at [293, 169] on p "Aplūko attēlu!" at bounding box center [322, 172] width 175 height 7
drag, startPoint x: 235, startPoint y: 43, endPoint x: 326, endPoint y: 135, distance: 129.2
drag, startPoint x: 249, startPoint y: 31, endPoint x: 246, endPoint y: 34, distance: 4.5
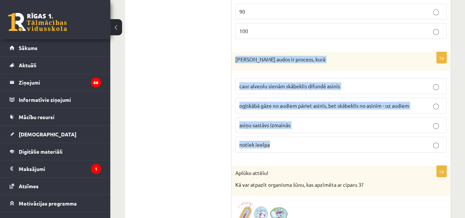
drag, startPoint x: 232, startPoint y: 42, endPoint x: 328, endPoint y: 125, distance: 127.1
click at [328, 125] on div "1p Gāzu maiņa audos ir process, kurā caur alveolu sienām skābeklis difundē asin…" at bounding box center [341, 105] width 219 height 107
click at [263, 102] on span "ogļskābā gāze no audiem pāriet asinīs, bet skābeklis no asinīm - uz audiem" at bounding box center [324, 105] width 170 height 7
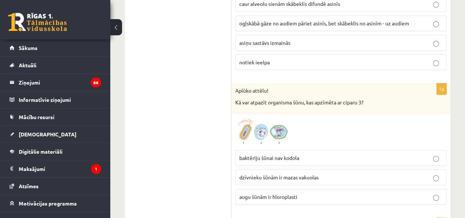
scroll to position [2617, 0]
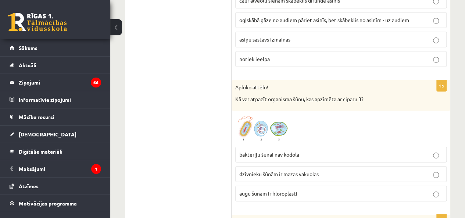
click at [272, 114] on img at bounding box center [262, 128] width 55 height 29
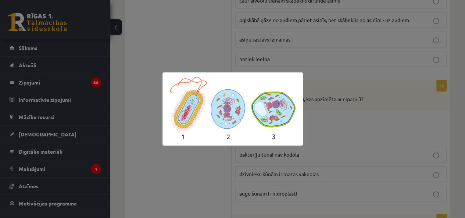
click at [333, 104] on div at bounding box center [232, 109] width 465 height 218
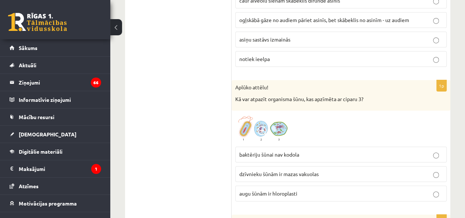
click at [299, 151] on span "baktēriju šūnai nav kodola" at bounding box center [269, 154] width 60 height 7
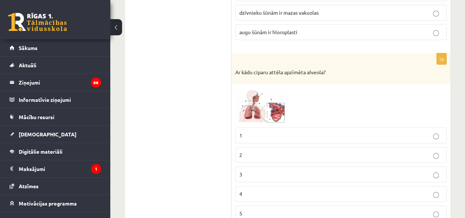
scroll to position [2789, 0]
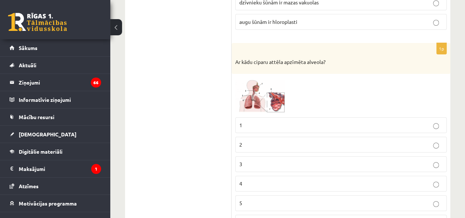
click at [279, 78] on img at bounding box center [262, 96] width 55 height 36
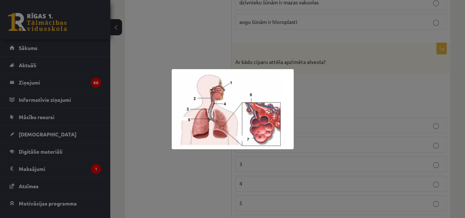
click at [303, 74] on div at bounding box center [232, 109] width 465 height 218
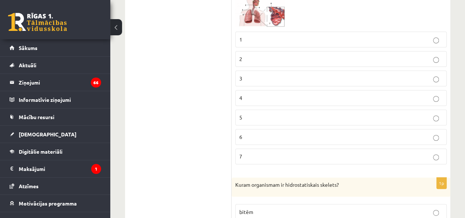
click at [276, 153] on p "7" at bounding box center [340, 157] width 203 height 8
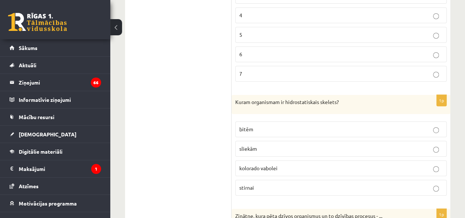
scroll to position [2961, 0]
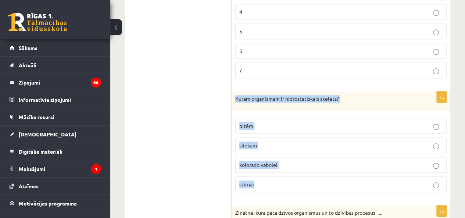
drag, startPoint x: 246, startPoint y: 98, endPoint x: 309, endPoint y: 167, distance: 92.9
click at [309, 167] on div "1p Kuram organismam ir hidrostatiskais skelets? bitēm sliekām kolorado vabolei …" at bounding box center [341, 145] width 219 height 107
click at [253, 142] on span "sliekām" at bounding box center [248, 145] width 18 height 7
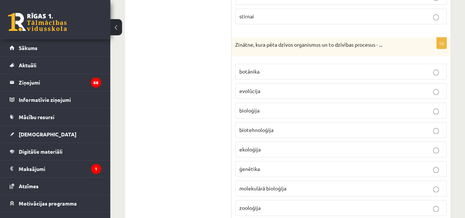
scroll to position [3132, 0]
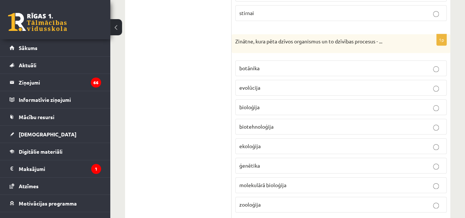
drag, startPoint x: 231, startPoint y: 18, endPoint x: 360, endPoint y: 180, distance: 207.5
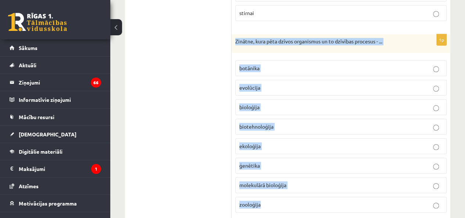
drag, startPoint x: 234, startPoint y: 11, endPoint x: 333, endPoint y: 180, distance: 195.8
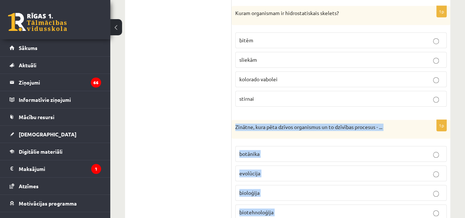
click at [267, 185] on label "bioloģija" at bounding box center [340, 193] width 211 height 16
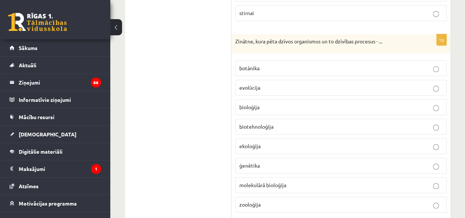
scroll to position [3218, 0]
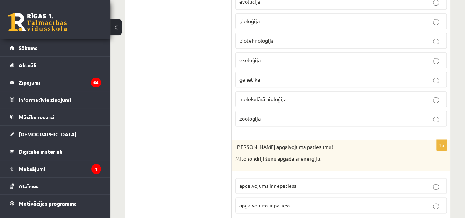
click at [235, 140] on div "Nosaki apgalvojuma patiesumu! Mitohondriji šūnu apgādā ar enerģiju." at bounding box center [341, 155] width 219 height 31
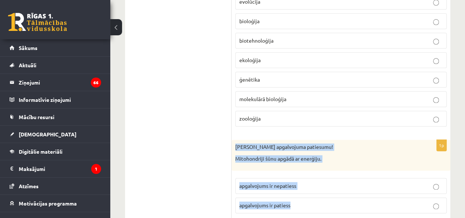
drag, startPoint x: 233, startPoint y: 119, endPoint x: 334, endPoint y: 189, distance: 122.6
click at [334, 189] on div "1p Nosaki apgalvojuma patiesumu! Mitohondriji šūnu apgādā ar enerģiju. apgalvoj…" at bounding box center [341, 179] width 219 height 79
click at [275, 197] on label "apgalvojums ir patiess" at bounding box center [340, 205] width 211 height 16
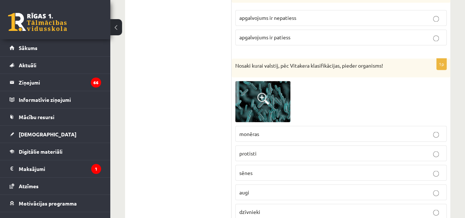
scroll to position [3389, 0]
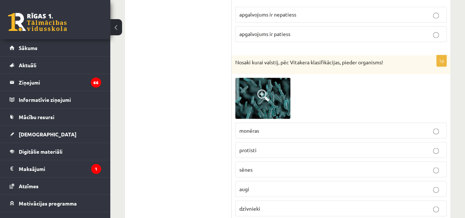
click at [270, 78] on img at bounding box center [262, 98] width 55 height 41
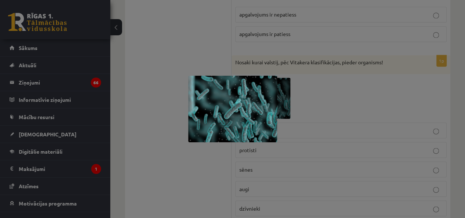
click at [317, 61] on div at bounding box center [232, 109] width 465 height 218
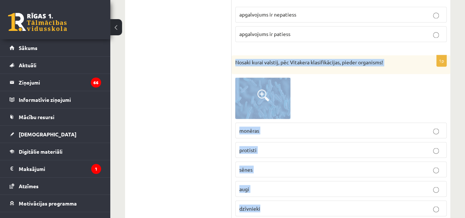
drag, startPoint x: 232, startPoint y: 33, endPoint x: 373, endPoint y: 188, distance: 209.3
click at [373, 188] on div "1p Nosaki kurai valstij, pēc Vitakera klasifikācijas, pieder organisms! monēras…" at bounding box center [341, 138] width 219 height 167
click at [314, 78] on div at bounding box center [340, 98] width 211 height 41
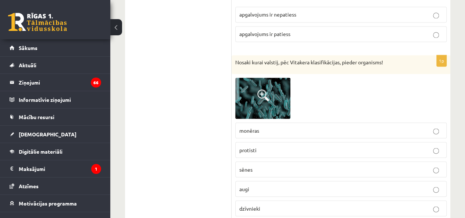
click at [255, 79] on img at bounding box center [262, 98] width 55 height 41
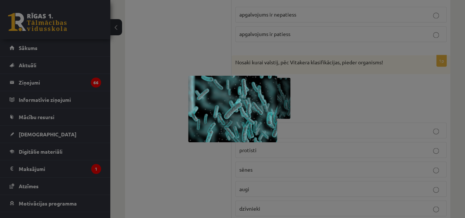
click at [320, 114] on div at bounding box center [232, 109] width 465 height 218
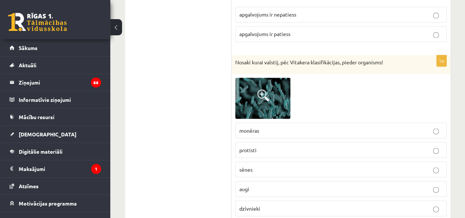
click at [286, 126] on p "monēras" at bounding box center [340, 130] width 203 height 8
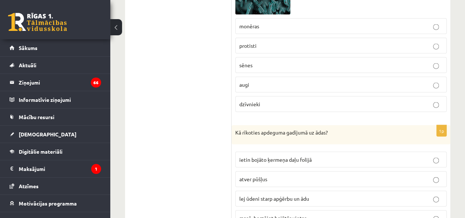
scroll to position [3561, 0]
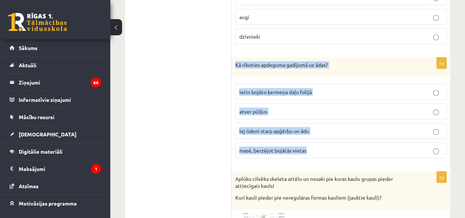
drag, startPoint x: 235, startPoint y: 35, endPoint x: 372, endPoint y: 124, distance: 163.2
click at [372, 124] on div "1p Kā rīkoties apdeguma gadījumā uz ādas? ietin bojāto ķermeņa daļu folijā atve…" at bounding box center [341, 111] width 219 height 107
click at [267, 128] on span "lej ūdeni starp apģērbu un ādu" at bounding box center [274, 131] width 70 height 7
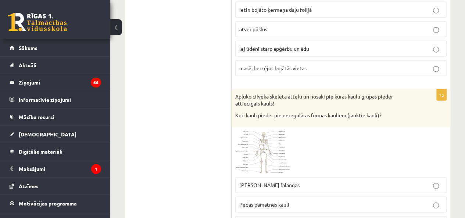
scroll to position [3647, 0]
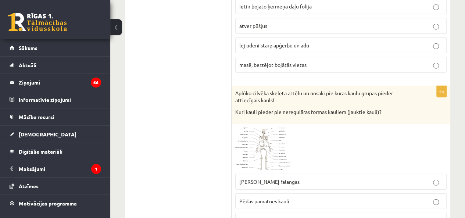
click at [262, 139] on span at bounding box center [263, 145] width 12 height 12
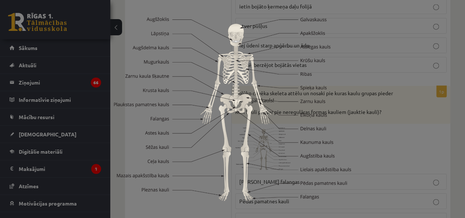
click at [354, 98] on div at bounding box center [232, 109] width 465 height 218
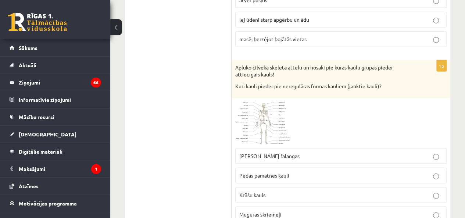
scroll to position [3688, 0]
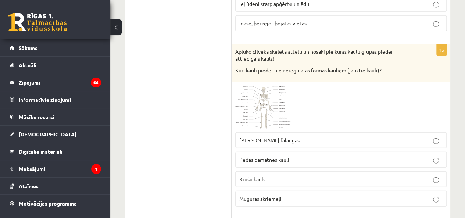
click at [276, 86] on img at bounding box center [262, 107] width 55 height 43
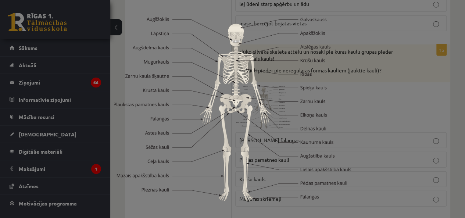
click at [438, 71] on div at bounding box center [232, 109] width 465 height 218
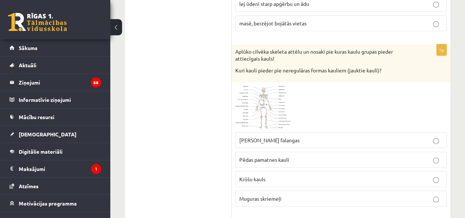
click at [273, 86] on img at bounding box center [262, 107] width 55 height 43
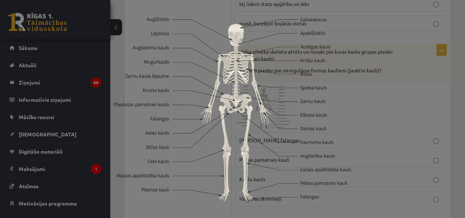
click at [332, 79] on img at bounding box center [232, 109] width 237 height 184
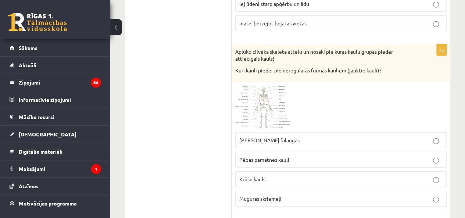
drag, startPoint x: 262, startPoint y: 149, endPoint x: 266, endPoint y: 143, distance: 7.7
click at [262, 176] on span "Krūšu kauls" at bounding box center [252, 179] width 26 height 7
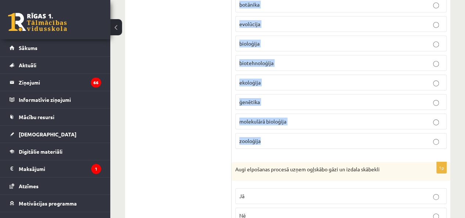
scroll to position [3946, 0]
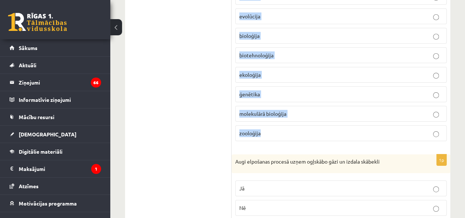
drag, startPoint x: 232, startPoint y: 26, endPoint x: 374, endPoint y: 100, distance: 160.0
click at [374, 100] on div "1p Zinātne par organismu un vides saistību - ... botānika evolūcija bioloģija b…" at bounding box center [341, 54] width 219 height 185
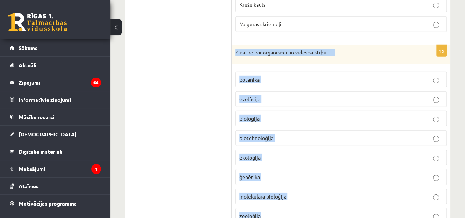
scroll to position [3860, 0]
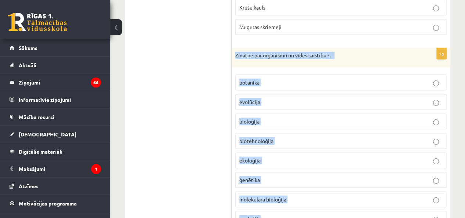
click at [275, 157] on p "ekoloģija" at bounding box center [340, 161] width 203 height 8
click at [352, 48] on div "Zinātne par organismu un vides saistību - ..." at bounding box center [341, 57] width 219 height 19
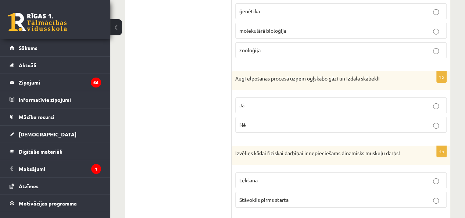
scroll to position [4031, 0]
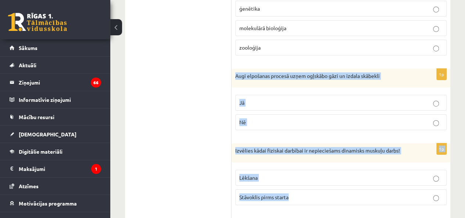
drag, startPoint x: 233, startPoint y: 45, endPoint x: 364, endPoint y: 169, distance: 180.5
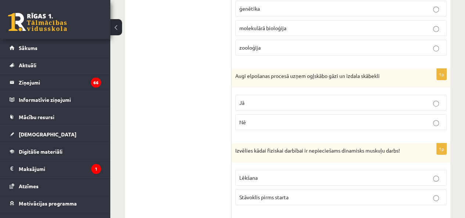
click at [261, 99] on p "Jā" at bounding box center [340, 103] width 203 height 8
drag, startPoint x: 256, startPoint y: 147, endPoint x: 260, endPoint y: 139, distance: 9.2
click at [255, 174] on span "Lēkšana" at bounding box center [248, 177] width 18 height 7
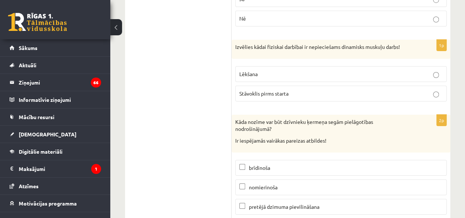
scroll to position [4147, 0]
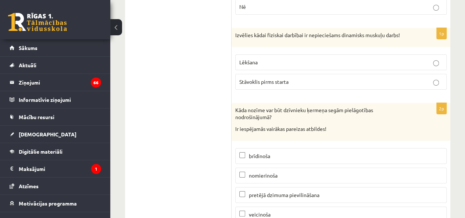
drag, startPoint x: 231, startPoint y: 76, endPoint x: 339, endPoint y: 172, distance: 144.0
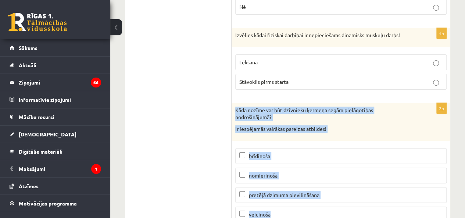
drag, startPoint x: 234, startPoint y: 78, endPoint x: 324, endPoint y: 186, distance: 140.7
click at [324, 186] on div "2p Kāda nozīme var būt dzīvnieku ķermeņa segām pielāgotības nodrošinājumā? Ir i…" at bounding box center [341, 165] width 219 height 125
click at [262, 153] on span "brīdinoša" at bounding box center [259, 156] width 21 height 7
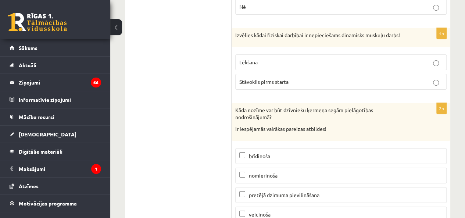
drag, startPoint x: 268, startPoint y: 161, endPoint x: 268, endPoint y: 166, distance: 4.8
click at [268, 192] on span "pretējā dzimuma pievilināšana" at bounding box center [284, 195] width 71 height 7
click at [268, 211] on span "veicinoša" at bounding box center [260, 214] width 22 height 7
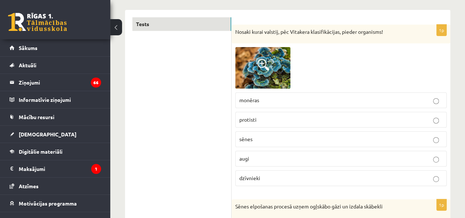
scroll to position [29, 0]
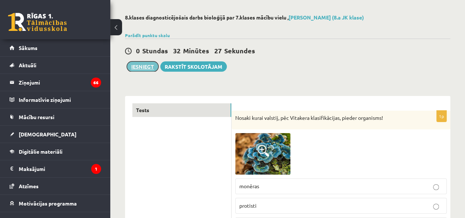
click at [142, 68] on button "Iesniegt" at bounding box center [143, 66] width 32 height 10
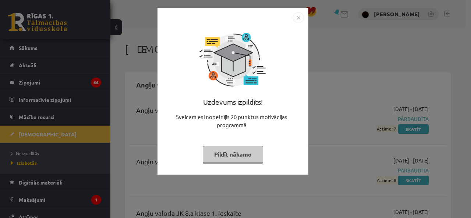
click at [299, 17] on img "Close" at bounding box center [298, 17] width 11 height 11
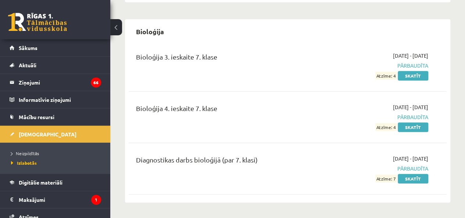
scroll to position [343, 0]
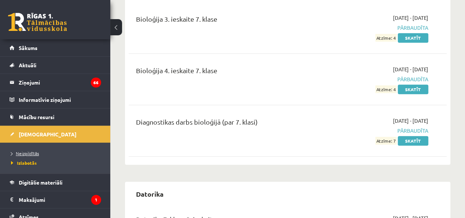
click at [30, 151] on span "Neizpildītās" at bounding box center [25, 153] width 28 height 6
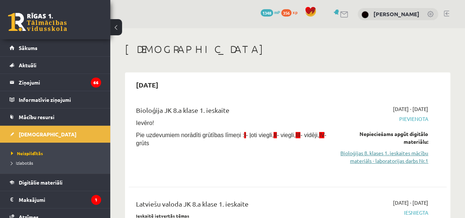
click at [385, 161] on link "Bioloģijas 8. klases 1. ieskaites mācību materiāls - laboratorijas darbs Nr.1" at bounding box center [383, 156] width 90 height 15
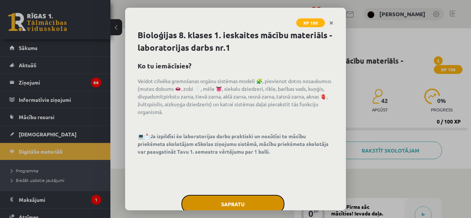
click at [209, 200] on button "Sapratu" at bounding box center [232, 204] width 103 height 18
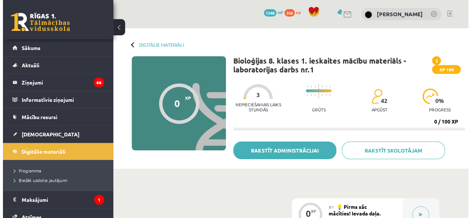
scroll to position [171, 0]
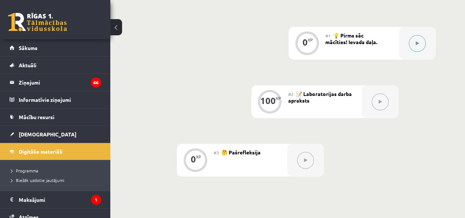
click at [417, 46] on button at bounding box center [417, 43] width 17 height 17
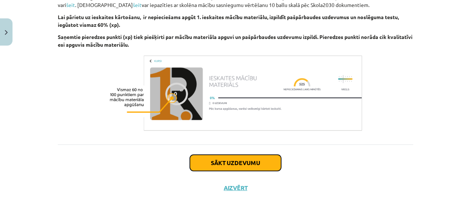
click at [221, 157] on button "Sākt uzdevumu" at bounding box center [235, 163] width 91 height 16
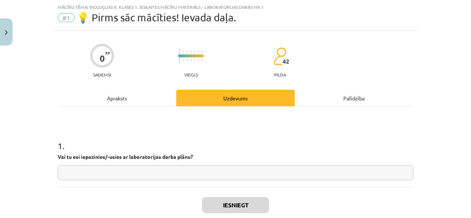
scroll to position [18, 0]
click at [209, 171] on input "text" at bounding box center [235, 172] width 355 height 15
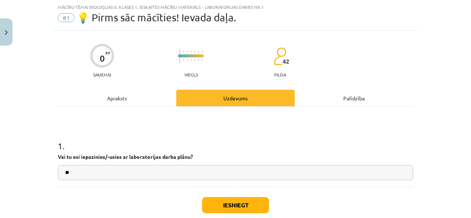
type input "**"
click at [222, 206] on button "Iesniegt" at bounding box center [235, 205] width 67 height 16
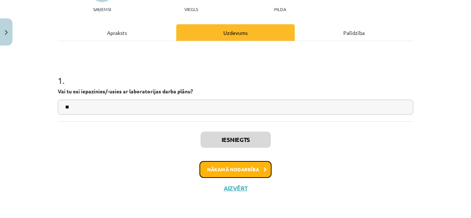
click at [247, 162] on button "Nākamā nodarbība" at bounding box center [235, 169] width 72 height 17
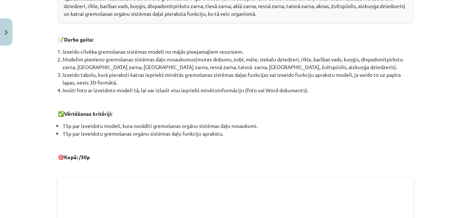
scroll to position [176, 0]
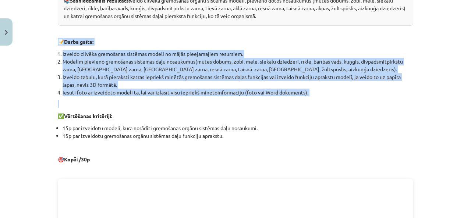
drag, startPoint x: 54, startPoint y: 38, endPoint x: 345, endPoint y: 97, distance: 297.2
click at [345, 97] on div "100 XP Saņemsi Grūts 42 pilda Apraksts Uzdevums Palīdzība Cilvēka gremošanas or…" at bounding box center [235, 165] width 364 height 585
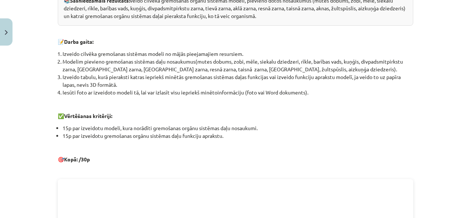
click at [348, 113] on p "✅ Vērtēšanas kritēriji:" at bounding box center [235, 116] width 355 height 8
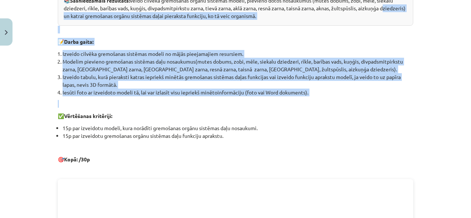
drag, startPoint x: 42, startPoint y: 32, endPoint x: 371, endPoint y: 100, distance: 336.6
click at [371, 100] on div "Mācību tēma: Bioloģijas 8. klases 1. ieskaites mācību materiāls - laboratorijas…" at bounding box center [235, 109] width 471 height 218
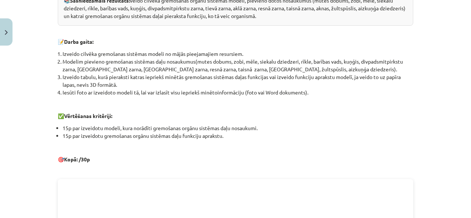
click at [369, 126] on li "15p par izveidotu modeli, kura norādīti gremošanas orgānu sistēmas daļu nosauku…" at bounding box center [238, 128] width 350 height 8
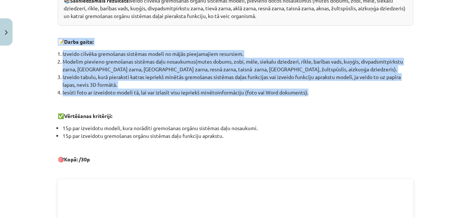
drag, startPoint x: 49, startPoint y: 36, endPoint x: 340, endPoint y: 94, distance: 296.6
click at [340, 94] on div "Mācību tēma: Bioloģijas 8. klases 1. ieskaites mācību materiāls - laboratorijas…" at bounding box center [235, 109] width 471 height 218
copy div "📝 Darba gaita: Izveido cilvēka gremošanas sistēmas modeli no mājās pieejamajiem…"
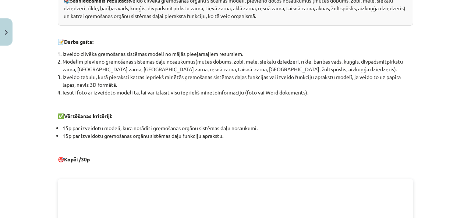
click at [374, 140] on div "Cilvēka gremošanas orgānu sistēmas modelēšana 📚 Sasniedzamais rezultāts: veido …" at bounding box center [235, 174] width 355 height 436
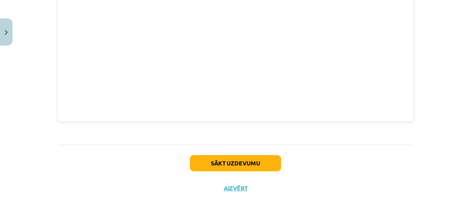
scroll to position [387, 0]
click at [216, 166] on button "Sākt uzdevumu" at bounding box center [235, 163] width 91 height 16
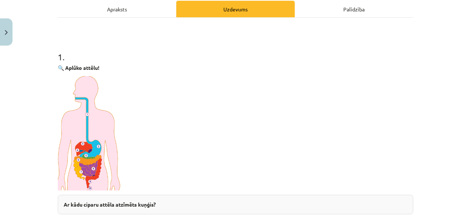
scroll to position [190, 0]
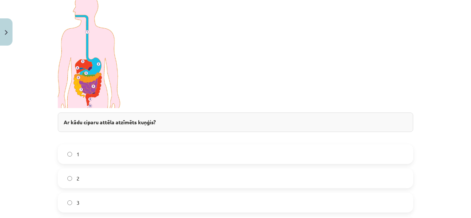
click at [90, 180] on label "2" at bounding box center [235, 178] width 354 height 18
click at [93, 86] on img at bounding box center [90, 51] width 64 height 114
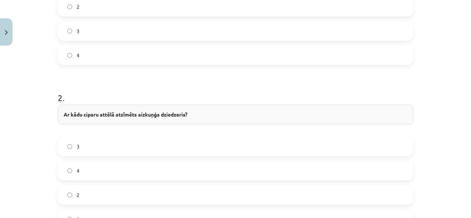
click at [89, 169] on label "4" at bounding box center [235, 170] width 354 height 18
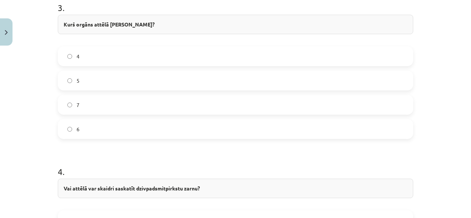
scroll to position [619, 0]
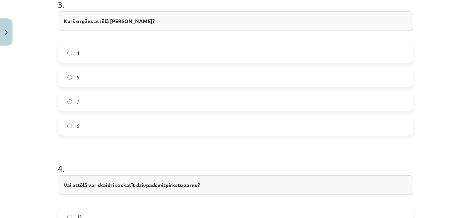
click at [118, 68] on label "5" at bounding box center [235, 77] width 354 height 18
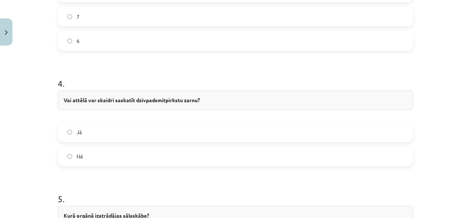
scroll to position [704, 0]
click at [101, 131] on label "Jā" at bounding box center [235, 131] width 354 height 18
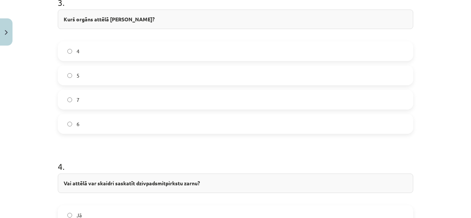
scroll to position [619, 0]
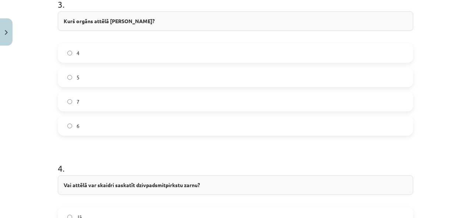
click at [121, 53] on label "4" at bounding box center [235, 53] width 354 height 18
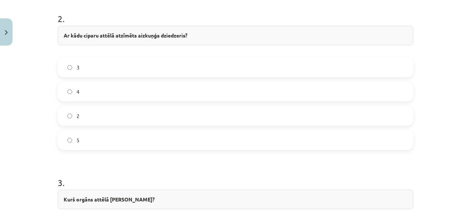
scroll to position [447, 0]
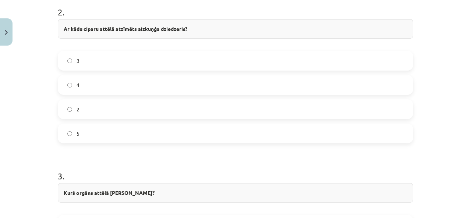
click at [94, 133] on label "5" at bounding box center [235, 133] width 354 height 18
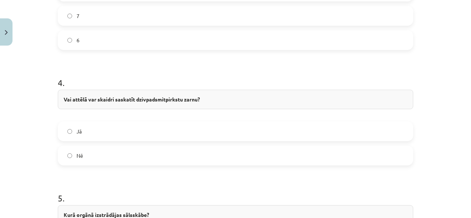
scroll to position [876, 0]
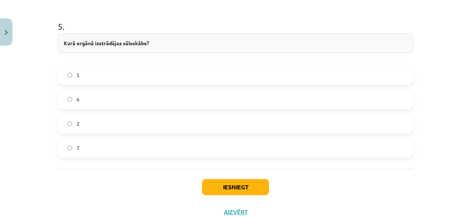
click at [119, 103] on label "6" at bounding box center [235, 99] width 354 height 18
click at [235, 193] on button "Iesniegt" at bounding box center [235, 187] width 67 height 16
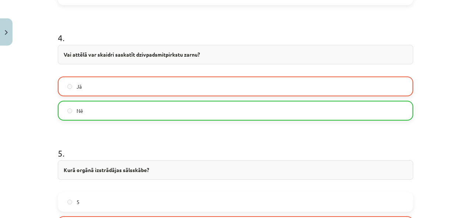
scroll to position [751, 0]
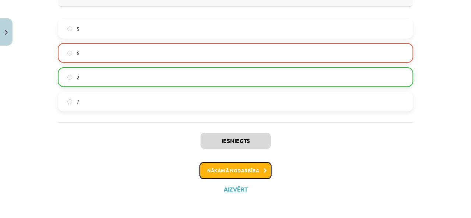
click at [228, 168] on button "Nākamā nodarbība" at bounding box center [235, 170] width 72 height 17
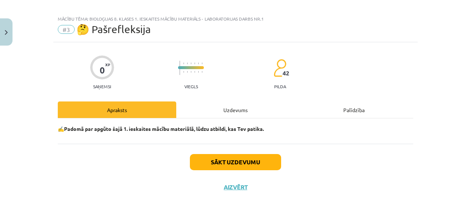
scroll to position [6, 0]
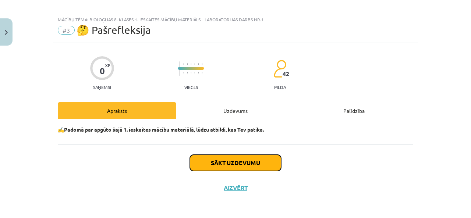
click at [226, 165] on button "Sākt uzdevumu" at bounding box center [235, 163] width 91 height 16
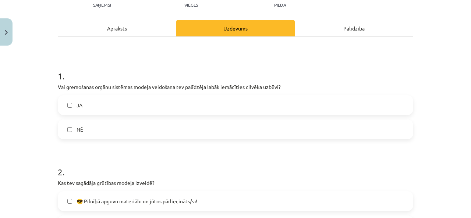
scroll to position [92, 0]
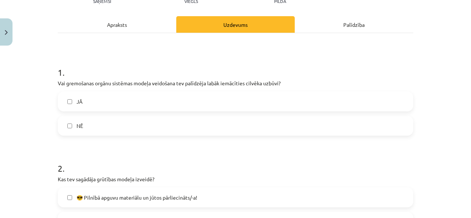
click at [101, 98] on label "JĀ" at bounding box center [235, 101] width 354 height 18
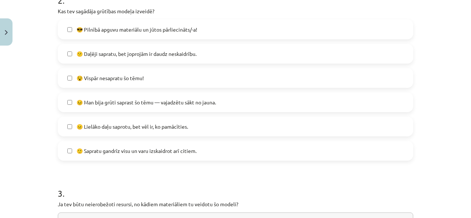
scroll to position [263, 0]
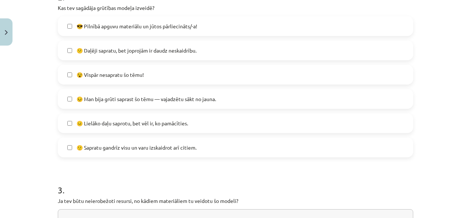
click at [115, 50] on span "😕 Daļēji sapratu, bet joprojām ir daudz neskaidrību." at bounding box center [136, 51] width 120 height 8
click at [111, 127] on label "😐 Lielāko daļu saprotu, bet vēl ir, ko pamācīties." at bounding box center [235, 123] width 354 height 18
click at [112, 47] on span "😕 Daļēji sapratu, bet joprojām ir daudz neskaidrību." at bounding box center [136, 51] width 120 height 8
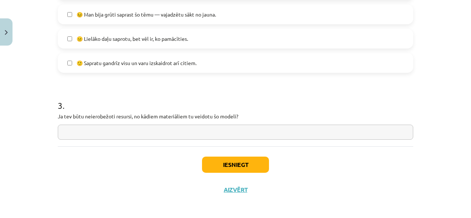
scroll to position [349, 0]
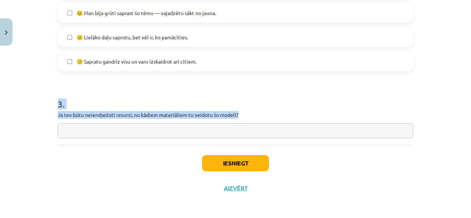
drag, startPoint x: 45, startPoint y: 99, endPoint x: 258, endPoint y: 113, distance: 213.7
click at [258, 113] on div "Mācību tēma: Bioloģijas 8. klases 1. ieskaites mācību materiāls - laboratorijas…" at bounding box center [235, 109] width 471 height 218
copy div "3 . Ja tev būtu neierobežoti resursi, no kādiem materiāliem tu veidotu šo model…"
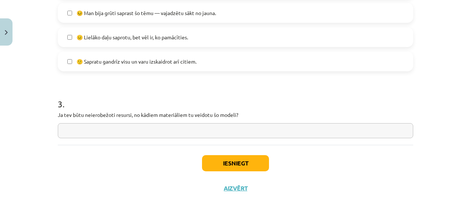
click at [225, 136] on input "text" at bounding box center [235, 130] width 355 height 15
paste input "**********"
type input "**********"
drag, startPoint x: 221, startPoint y: 134, endPoint x: 40, endPoint y: 134, distance: 181.6
click at [41, 133] on div "**********" at bounding box center [235, 109] width 471 height 218
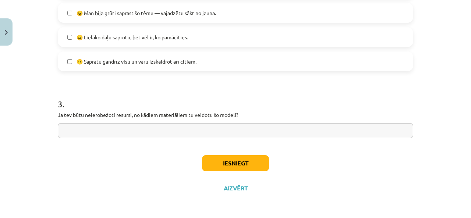
paste input "**********"
type input "**********"
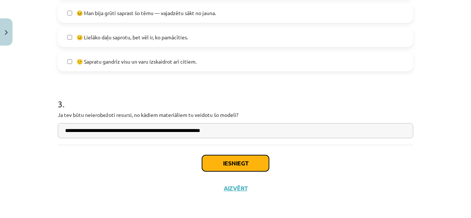
click at [224, 165] on button "Iesniegt" at bounding box center [235, 163] width 67 height 16
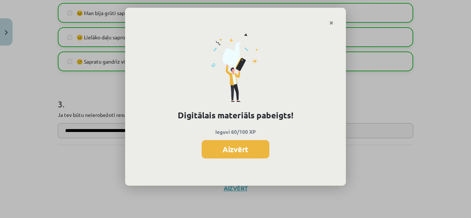
click at [249, 154] on button "Aizvērt" at bounding box center [235, 149] width 68 height 18
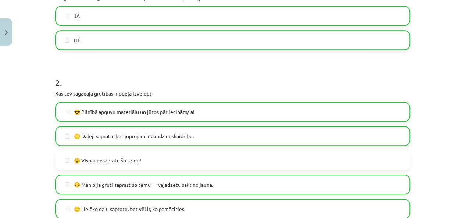
scroll to position [350, 0]
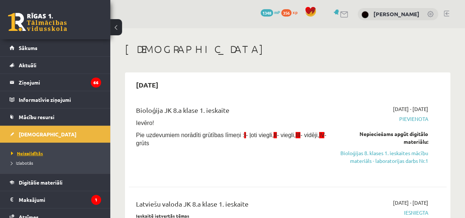
click at [22, 153] on span "Neizpildītās" at bounding box center [27, 153] width 32 height 6
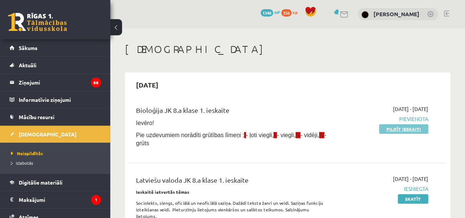
click at [405, 127] on link "Pildīt ieskaiti" at bounding box center [403, 129] width 49 height 10
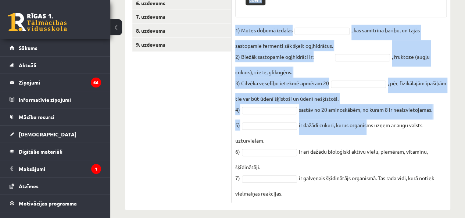
scroll to position [249, 0]
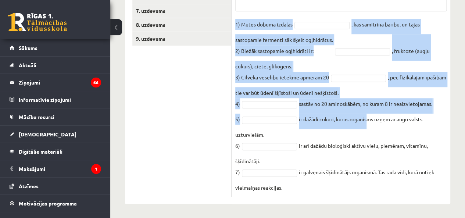
drag, startPoint x: 232, startPoint y: 85, endPoint x: 396, endPoint y: 192, distance: 196.2
click at [396, 192] on div "7p Ievieto tekstā trūkstošo vārdu (II)! Pieejamie vārdi glikoze ogļhidrāti olba…" at bounding box center [341, 55] width 219 height 282
copy div "Ievieto tekstā trūkstošo vārdu (II)! Pieejamie vārdi glikoze ogļhidrāti olbaltu…"
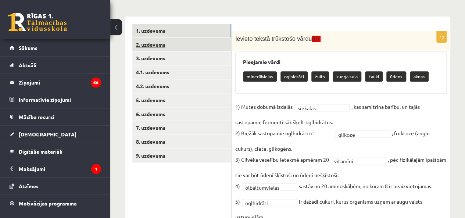
scroll to position [129, 0]
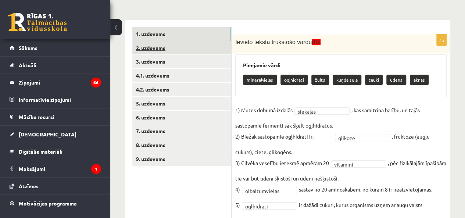
click at [156, 46] on link "2. uzdevums" at bounding box center [181, 48] width 99 height 14
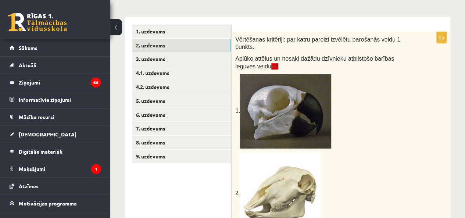
scroll to position [49, 0]
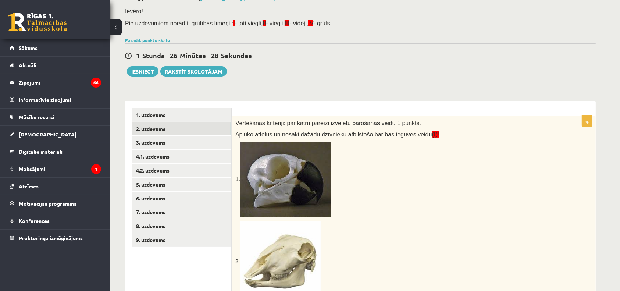
drag, startPoint x: 462, startPoint y: 1, endPoint x: 444, endPoint y: 139, distance: 139.4
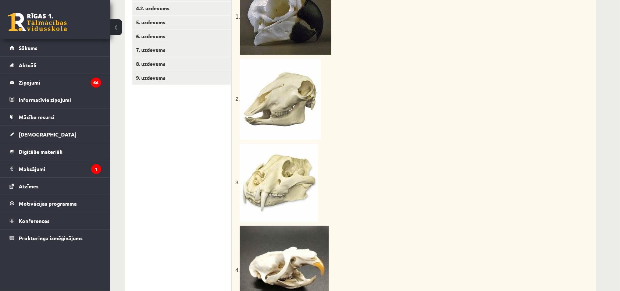
scroll to position [106, 0]
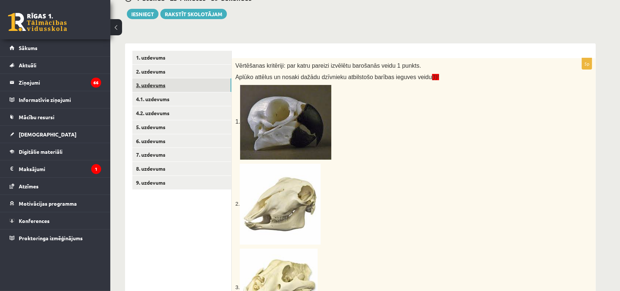
click at [168, 85] on link "3. uzdevums" at bounding box center [181, 85] width 99 height 14
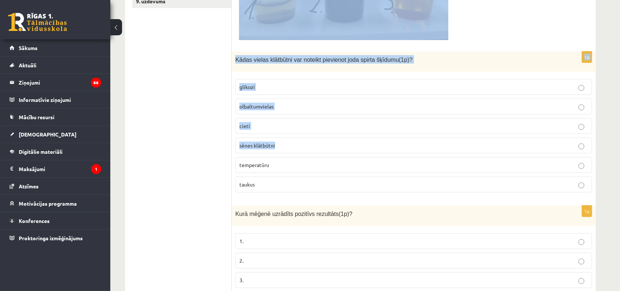
scroll to position [311, 0]
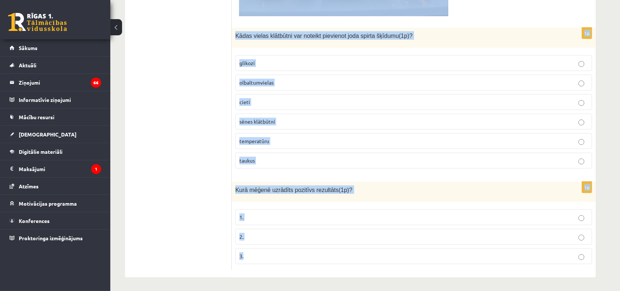
drag, startPoint x: 239, startPoint y: 49, endPoint x: 484, endPoint y: 252, distance: 318.1
click at [465, 218] on div "Vērtēšanas kritēriji: par katru pareizu atbildi 1 punkts. Skolēns veica eksperi…" at bounding box center [414, 57] width 364 height 439
copy form "Vērtēšanas kritēriji: par katru pareizu atbildi 1 punkts. Skolēns veica eksperi…"
click at [258, 100] on p "cieti" at bounding box center [413, 102] width 349 height 8
click at [465, 158] on div "Bioloģija JK 8 klase 1. ieskaite , Gabriela Kozlova (8.a JK klase) Ievēro! Pie …" at bounding box center [360, 5] width 500 height 574
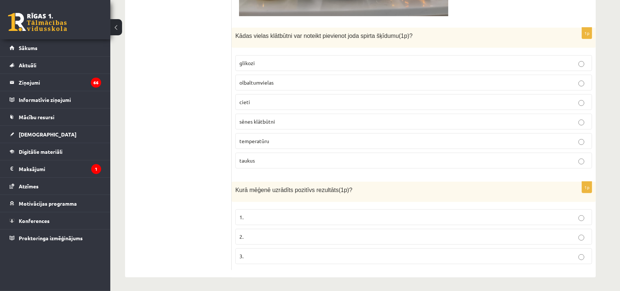
click at [257, 218] on p "2." at bounding box center [413, 237] width 349 height 8
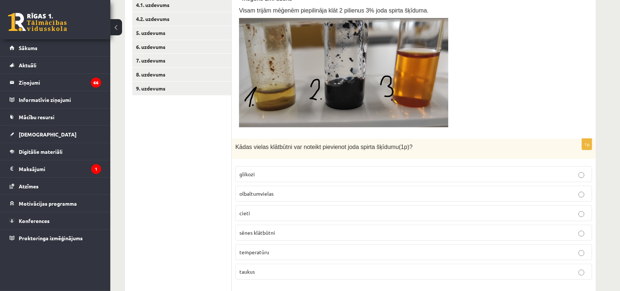
scroll to position [196, 0]
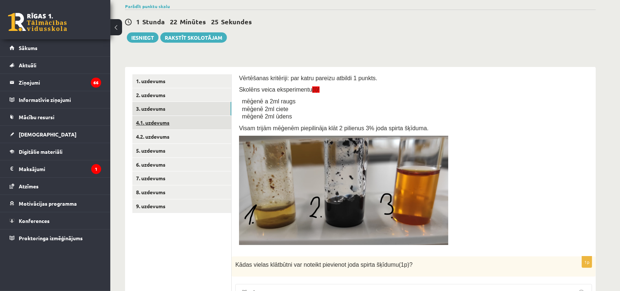
click at [180, 129] on link "4.1. uzdevums" at bounding box center [181, 123] width 99 height 14
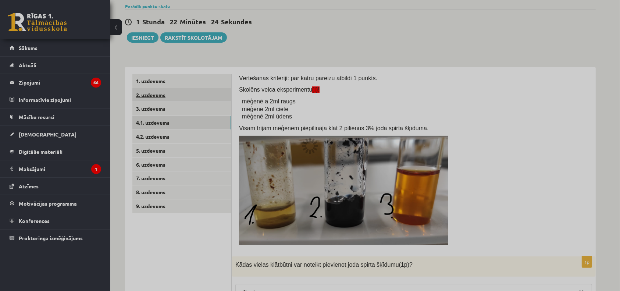
scroll to position [26, 0]
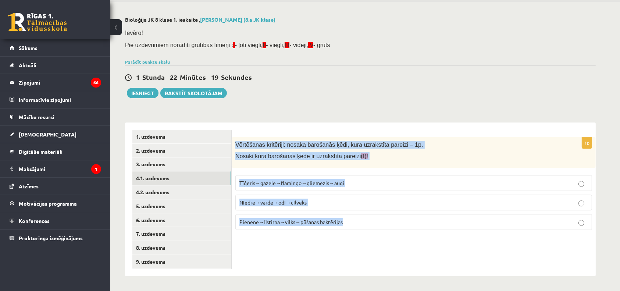
drag, startPoint x: 232, startPoint y: 141, endPoint x: 389, endPoint y: 232, distance: 181.4
click at [389, 218] on div "1p Vērtēšanas kritēriji: nosaka barošanās ķēdi, kura uzrakstīta pareizi – 1p. N…" at bounding box center [414, 186] width 364 height 99
copy div "Vērtēšanas kritēriji: nosaka barošanās ķēdi, kura uzrakstīta pareizi – 1p. Nosa…"
click at [293, 218] on label "Pienene→stirna→vilks→pūšanas baktērijas" at bounding box center [413, 222] width 357 height 16
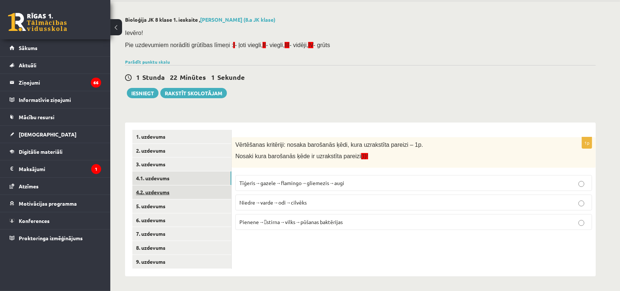
click at [188, 186] on link "4.2. uzdevums" at bounding box center [181, 192] width 99 height 14
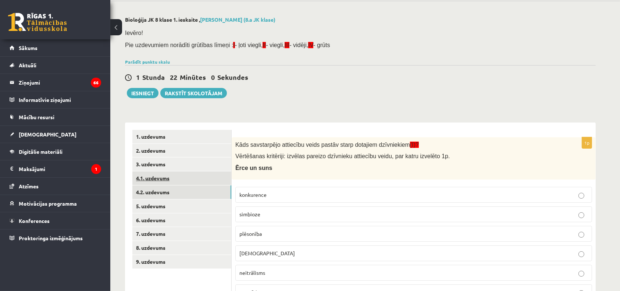
click at [181, 177] on link "4.1. uzdevums" at bounding box center [181, 178] width 99 height 14
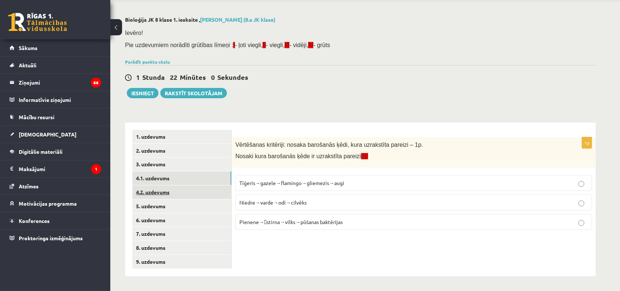
click at [176, 192] on link "4.2. uzdevums" at bounding box center [181, 192] width 99 height 14
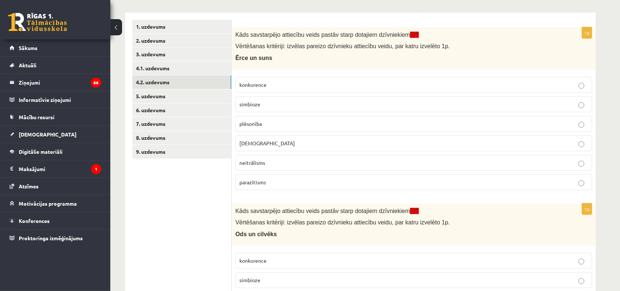
scroll to position [141, 0]
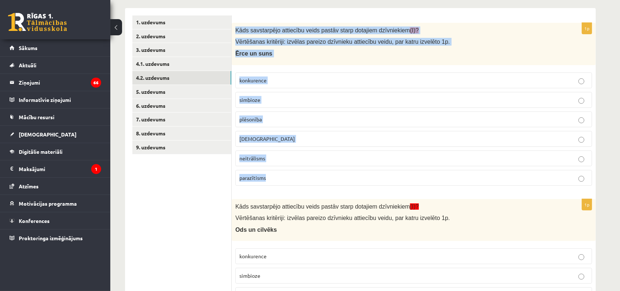
drag, startPoint x: 235, startPoint y: 26, endPoint x: 368, endPoint y: 189, distance: 209.9
click at [368, 189] on div "1p Kāds savstarpējo attiecību veids pastāv starp dotajiem dzīvniekiem (I)? Vērt…" at bounding box center [414, 107] width 364 height 169
copy div "Kāds savstarpējo attiecību veids pastāv starp dotajiem dzīvniekiem (I)? Vērtēša…"
click at [465, 25] on div "Kāds savstarpējo attiecību veids pastāv starp dotajiem dzīvniekiem (I)? Vērtēša…" at bounding box center [414, 44] width 364 height 42
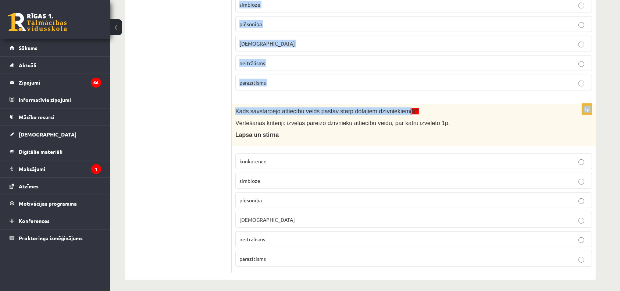
scroll to position [414, 0]
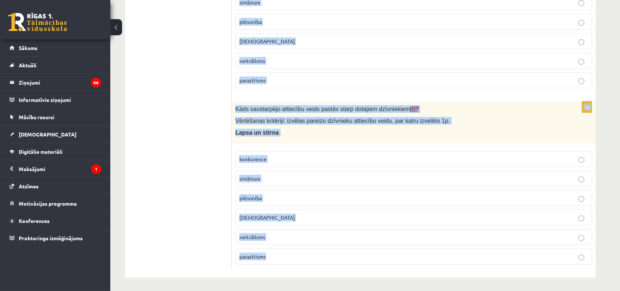
drag, startPoint x: 232, startPoint y: 28, endPoint x: 465, endPoint y: 279, distance: 343.2
click at [462, 111] on p "Kāds savstarpējo attiecību veids pastāv starp dotajiem dzīvniekiem (I)?" at bounding box center [395, 109] width 320 height 8
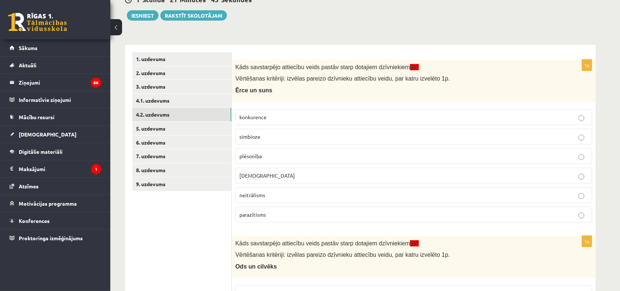
scroll to position [71, 0]
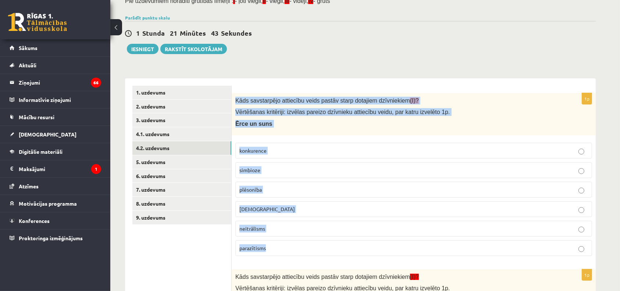
drag, startPoint x: 233, startPoint y: 97, endPoint x: 328, endPoint y: 247, distance: 176.9
click at [328, 218] on div "1p Kāds savstarpējo attiecību veids pastāv starp dotajiem dzīvniekiem (I)? Vērt…" at bounding box center [414, 177] width 364 height 169
copy div "Kāds savstarpējo attiecību veids pastāv starp dotajiem dzīvniekiem (I)? Vērtēša…"
click at [285, 218] on p "parazītisms" at bounding box center [413, 248] width 349 height 8
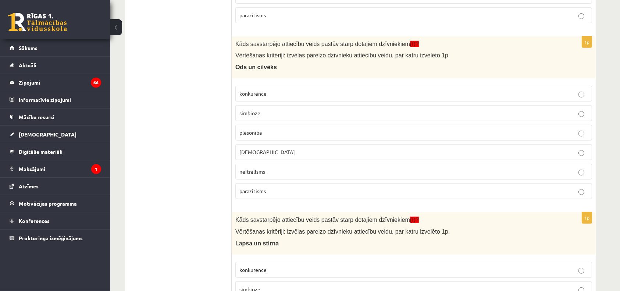
scroll to position [300, 0]
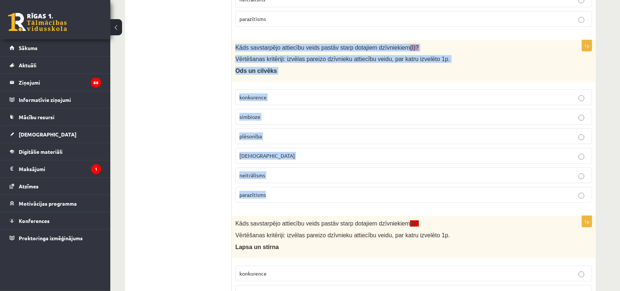
drag, startPoint x: 232, startPoint y: 44, endPoint x: 336, endPoint y: 202, distance: 189.3
click at [336, 202] on div "1p Kāds savstarpējo attiecību veids pastāv starp dotajiem dzīvniekiem (I)? Vērt…" at bounding box center [414, 124] width 364 height 169
copy div "Kāds savstarpējo attiecību veids pastāv starp dotajiem dzīvniekiem (I)? Vērtēša…"
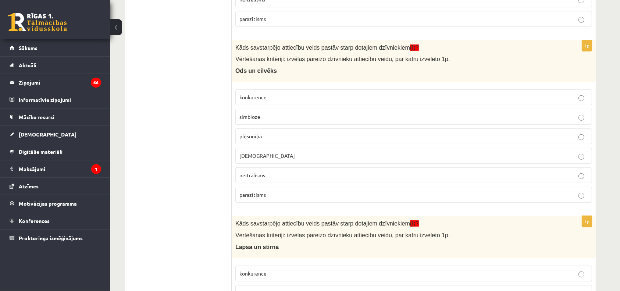
click at [293, 32] on form "1p Kāds savstarpējo attiecību veids pastāv starp dotajiem dzīvniekiem (I)? Vērt…" at bounding box center [413, 121] width 349 height 528
click at [266, 191] on p "parazītisms" at bounding box center [413, 195] width 349 height 8
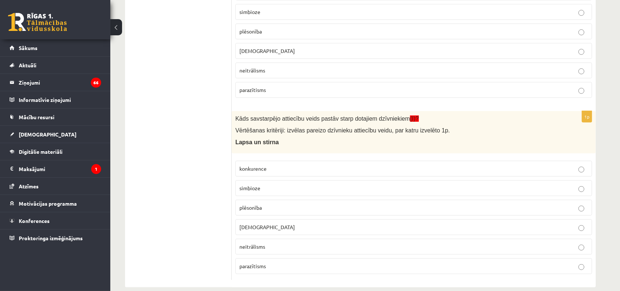
scroll to position [414, 0]
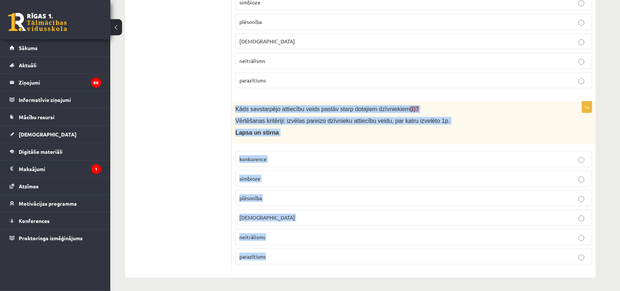
drag, startPoint x: 235, startPoint y: 107, endPoint x: 342, endPoint y: 257, distance: 184.9
click at [342, 218] on div "1p Kāds savstarpējo attiecību veids pastāv starp dotajiem dzīvniekiem (I)? Vērt…" at bounding box center [414, 185] width 364 height 169
copy div "Kāds savstarpējo attiecību veids pastāv starp dotajiem dzīvniekiem (I)? Vērtēša…"
click at [243, 196] on span "plēsonība" at bounding box center [250, 197] width 22 height 7
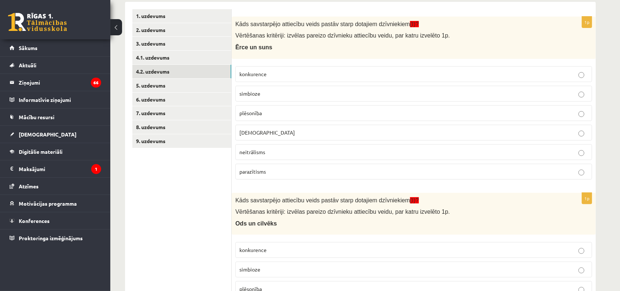
scroll to position [71, 0]
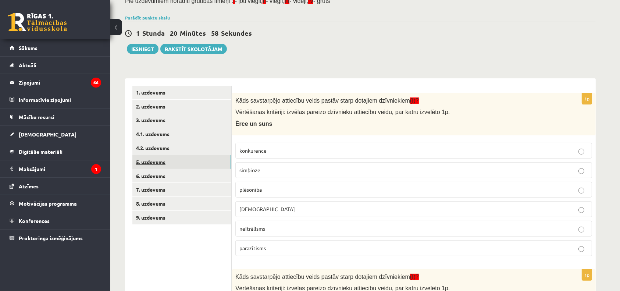
click at [185, 160] on link "5. uzdevums" at bounding box center [181, 162] width 99 height 14
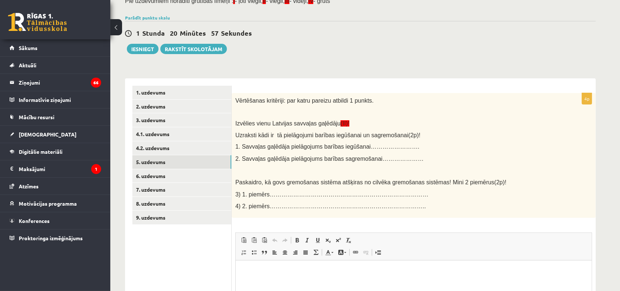
scroll to position [0, 0]
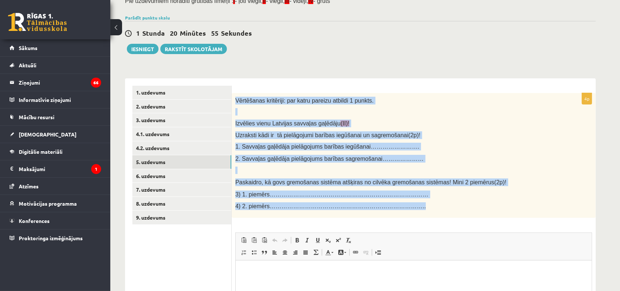
drag, startPoint x: 235, startPoint y: 97, endPoint x: 458, endPoint y: 208, distance: 248.9
click at [458, 208] on div "Vērtēšanas kritēriji: par katru pareizu atbildi 1 punkts. Izvēlies vienu Latvij…" at bounding box center [414, 155] width 364 height 125
copy div "Vērtēšanas kritēriji: par katru pareizu atbildi 1 punkts. Izvēlies vienu Latvij…"
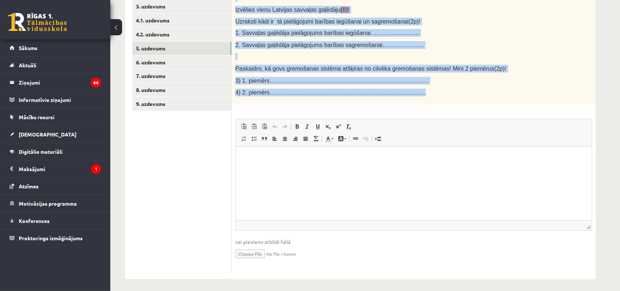
scroll to position [185, 0]
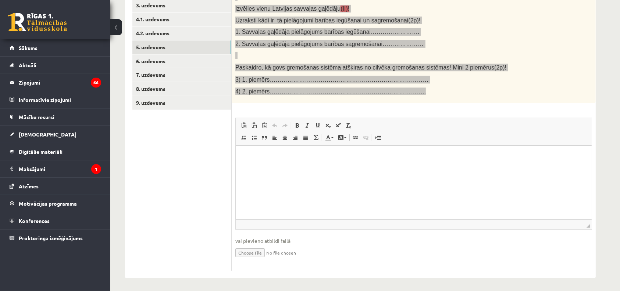
click at [331, 153] on p "Rich Text Editor, wiswyg-editor-user-answer-47024821651720" at bounding box center [413, 157] width 341 height 8
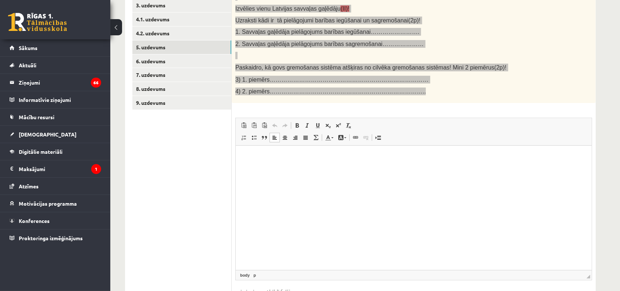
drag, startPoint x: 588, startPoint y: 225, endPoint x: 576, endPoint y: 310, distance: 85.7
click at [297, 125] on span at bounding box center [297, 125] width 6 height 6
drag, startPoint x: 300, startPoint y: 125, endPoint x: 300, endPoint y: 121, distance: 4.4
click at [300, 125] on link "Bold Keyboard shortcut Ctrl+B" at bounding box center [297, 126] width 10 height 10
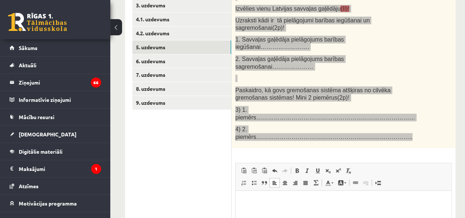
click at [270, 208] on html at bounding box center [344, 202] width 216 height 22
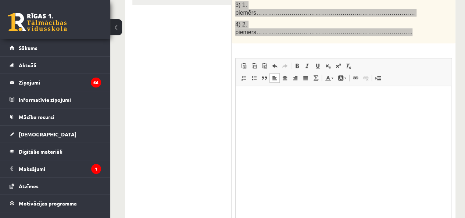
scroll to position [331, 0]
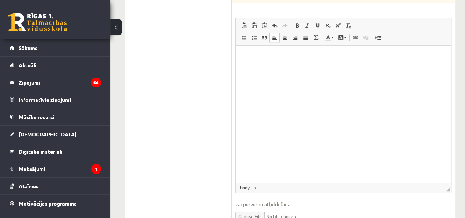
drag, startPoint x: 445, startPoint y: 152, endPoint x: 442, endPoint y: 147, distance: 6.1
click at [443, 183] on span "◢ Elements path body p" at bounding box center [344, 188] width 216 height 10
click at [440, 183] on span "◢ Elements path body p" at bounding box center [344, 188] width 216 height 10
drag, startPoint x: 442, startPoint y: 151, endPoint x: 437, endPoint y: 182, distance: 31.3
click at [437, 191] on span "◢ Elements path body p" at bounding box center [344, 196] width 216 height 10
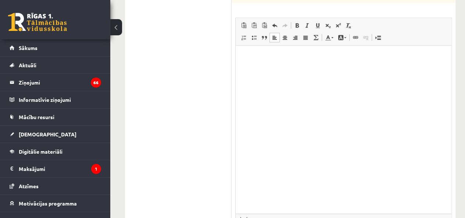
click at [359, 68] on html at bounding box center [344, 57] width 216 height 22
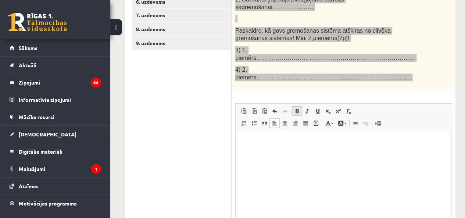
click at [297, 108] on span at bounding box center [297, 111] width 6 height 6
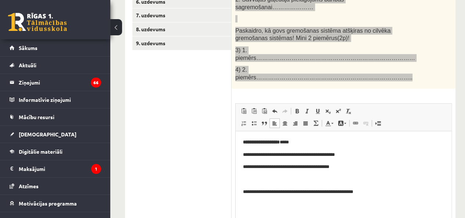
click at [246, 190] on p "**********" at bounding box center [341, 192] width 196 height 8
click at [249, 190] on p "**********" at bounding box center [341, 192] width 196 height 8
click at [396, 192] on p "**********" at bounding box center [341, 192] width 196 height 8
click at [329, 203] on p "**********" at bounding box center [341, 204] width 196 height 8
click at [367, 208] on p "**********" at bounding box center [341, 204] width 196 height 8
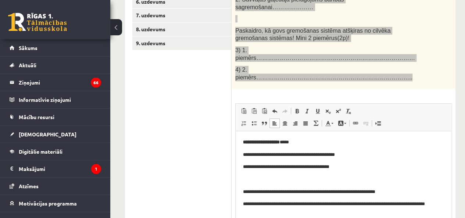
scroll to position [331, 0]
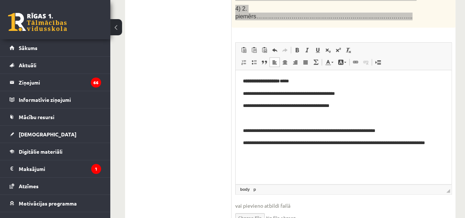
drag, startPoint x: 678, startPoint y: 251, endPoint x: 439, endPoint y: 164, distance: 254.7
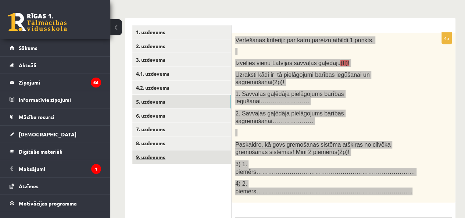
scroll to position [135, 0]
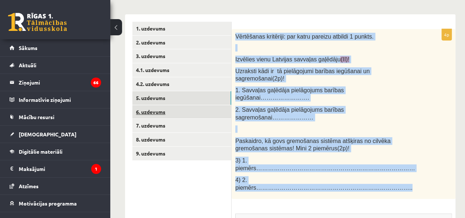
click at [175, 106] on link "6. uzdevums" at bounding box center [181, 112] width 99 height 14
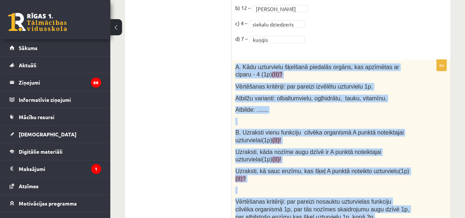
scroll to position [649, 0]
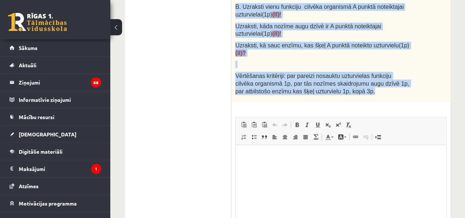
drag, startPoint x: 232, startPoint y: 104, endPoint x: 397, endPoint y: 77, distance: 166.9
click at [397, 77] on div "A. Kādu uzturvielu šķelšanā piedalās orgāns, kas apzīmētas ar ciparu - 4 (1p) (…" at bounding box center [341, 18] width 219 height 169
copy div "A. Kādu uzturvielu šķelšanā piedalās orgāns, kas apzīmētas ar ciparu - 4 (1p) (…"
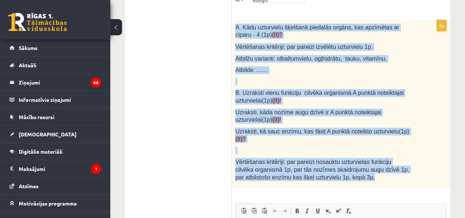
drag, startPoint x: 234, startPoint y: 15, endPoint x: 405, endPoint y: 166, distance: 228.2
click at [405, 166] on div "A. Kādu uzturvielu šķelšanā piedalās orgāns, kas apzīmētas ar ciparu - 4 (1p) (…" at bounding box center [341, 104] width 219 height 169
copy div "A. Kādu uzturvielu šķelšanā piedalās orgāns, kas apzīmētas ar ciparu - 4 (1p) (…"
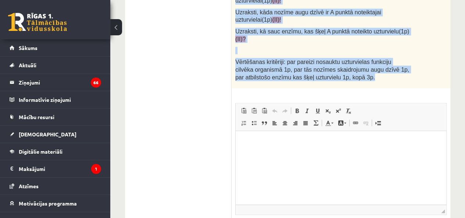
scroll to position [707, 0]
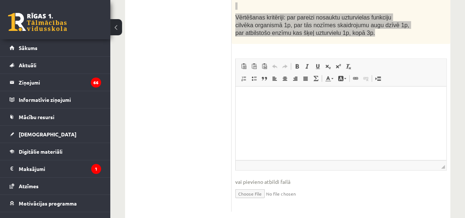
click at [306, 109] on html at bounding box center [341, 98] width 211 height 22
drag, startPoint x: 442, startPoint y: 150, endPoint x: 444, endPoint y: 181, distance: 31.3
click at [446, 185] on div "Rich Text Editor, wiswyg-editor-user-answer-47024800950120 Editor toolbars Past…" at bounding box center [340, 127] width 211 height 137
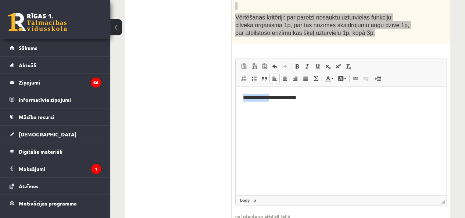
drag, startPoint x: 271, startPoint y: 97, endPoint x: 259, endPoint y: 89, distance: 14.1
click at [242, 101] on html "**********" at bounding box center [341, 98] width 211 height 22
click at [299, 64] on span at bounding box center [297, 67] width 6 height 6
click at [309, 92] on html "**********" at bounding box center [341, 98] width 211 height 22
click at [299, 64] on span at bounding box center [297, 67] width 6 height 6
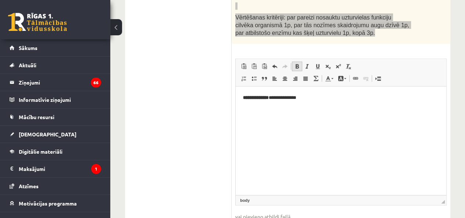
click at [299, 64] on span at bounding box center [297, 67] width 6 height 6
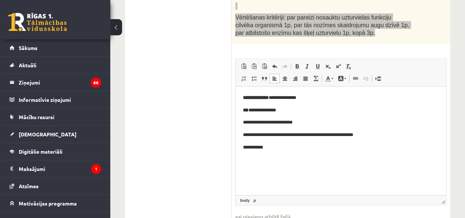
click at [248, 121] on p "**********" at bounding box center [341, 123] width 196 height 8
click at [296, 64] on span at bounding box center [297, 67] width 6 height 6
click at [249, 134] on p "**********" at bounding box center [341, 135] width 196 height 8
click at [299, 64] on span at bounding box center [297, 67] width 6 height 6
click at [247, 146] on p "**********" at bounding box center [341, 148] width 196 height 8
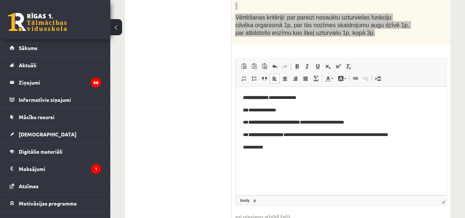
click at [250, 146] on p "**********" at bounding box center [341, 148] width 196 height 8
click at [247, 146] on p "**********" at bounding box center [341, 148] width 196 height 8
click at [299, 64] on span at bounding box center [297, 67] width 6 height 6
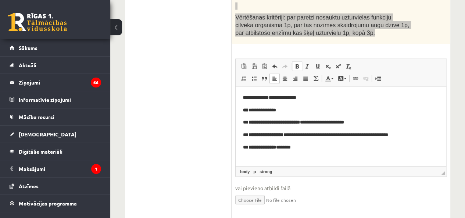
drag, startPoint x: 441, startPoint y: 186, endPoint x: 437, endPoint y: 151, distance: 34.4
click at [437, 167] on span "◢ Elements path body p strong" at bounding box center [341, 172] width 211 height 10
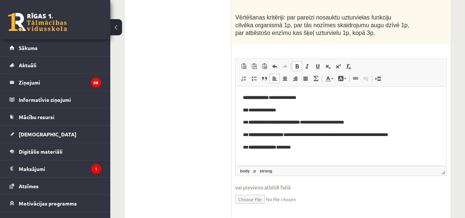
drag, startPoint x: 454, startPoint y: 91, endPoint x: 455, endPoint y: 95, distance: 4.7
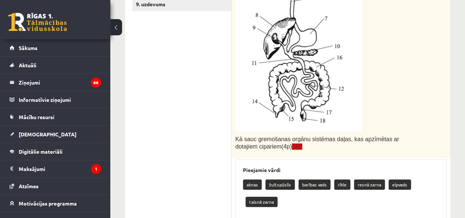
scroll to position [112, 0]
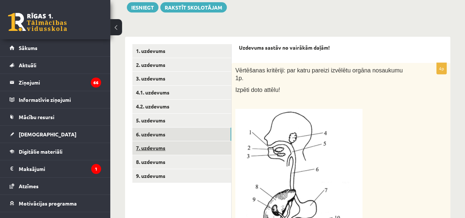
click at [222, 149] on link "7. uzdevums" at bounding box center [181, 148] width 99 height 14
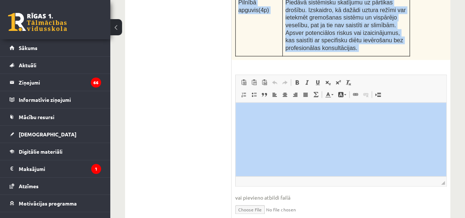
scroll to position [310, 0]
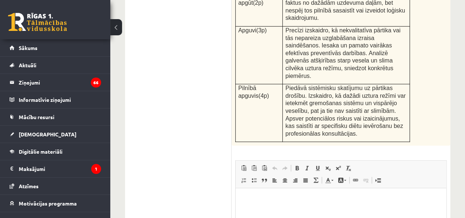
drag, startPoint x: 232, startPoint y: 56, endPoint x: 437, endPoint y: 105, distance: 210.6
click at [437, 105] on div "Izskaidro pārtikas higiēnas pamatprincipus un analizē slima un vesela cilvēka u…" at bounding box center [341, -1] width 219 height 293
click at [282, 198] on p "Rich Text Editor, wiswyg-editor-user-answer-47024785983560" at bounding box center [341, 200] width 196 height 8
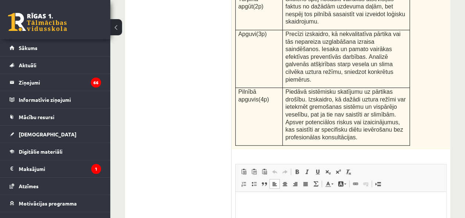
scroll to position [396, 0]
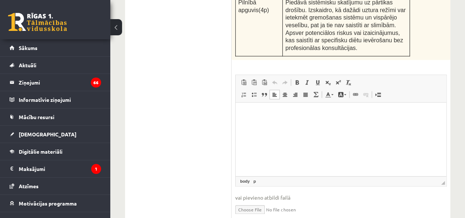
click at [442, 154] on div "Rich Text Editor, wiswyg-editor-user-answer-47024785983560 Editor toolbars Past…" at bounding box center [340, 131] width 211 height 112
drag, startPoint x: 443, startPoint y: 150, endPoint x: 432, endPoint y: 200, distance: 50.7
click at [361, 125] on html at bounding box center [341, 114] width 211 height 22
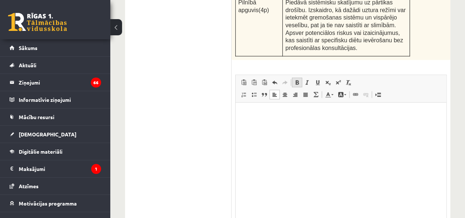
click at [297, 79] on span at bounding box center [297, 82] width 6 height 6
click at [296, 79] on span at bounding box center [297, 82] width 6 height 6
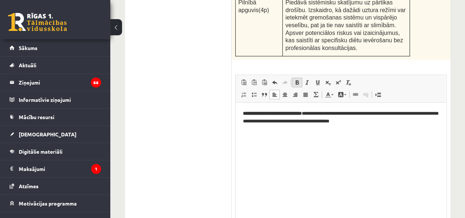
click at [297, 79] on span at bounding box center [297, 82] width 6 height 6
click at [296, 79] on span at bounding box center [297, 82] width 6 height 6
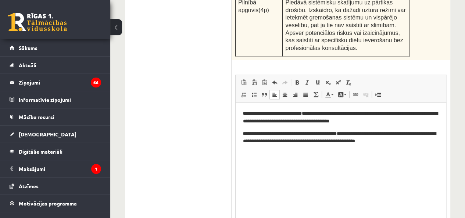
drag, startPoint x: 442, startPoint y: 201, endPoint x: 442, endPoint y: 232, distance: 31.6
click at [297, 79] on span at bounding box center [297, 82] width 6 height 6
click at [296, 78] on link "Bold Keyboard shortcut Ctrl+B" at bounding box center [297, 83] width 10 height 10
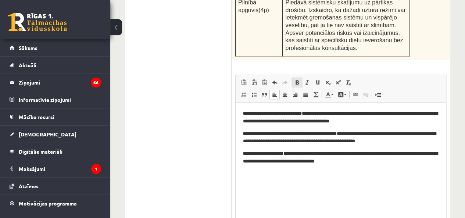
click at [297, 79] on span at bounding box center [297, 82] width 6 height 6
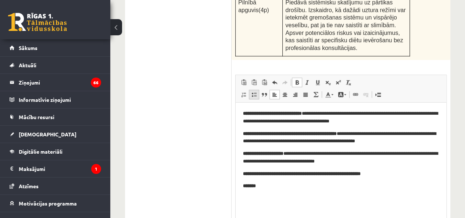
click at [254, 92] on span at bounding box center [254, 95] width 6 height 6
click at [297, 79] on span at bounding box center [297, 82] width 6 height 6
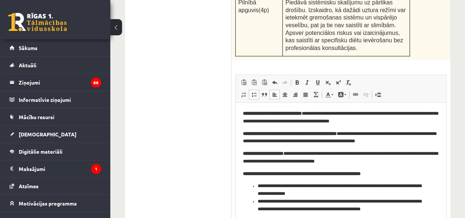
drag, startPoint x: 396, startPoint y: 153, endPoint x: 400, endPoint y: 154, distance: 3.8
click at [396, 153] on p "**********" at bounding box center [341, 157] width 196 height 15
click at [412, 167] on body "**********" at bounding box center [341, 161] width 196 height 103
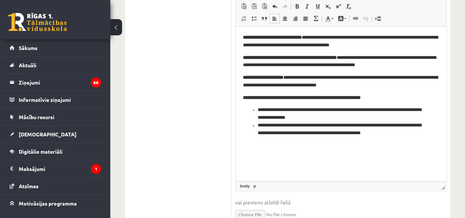
scroll to position [477, 0]
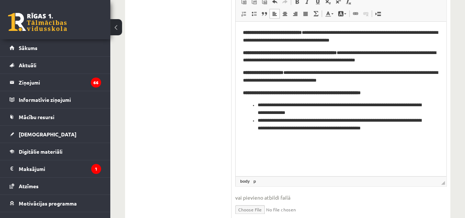
drag, startPoint x: 438, startPoint y: 150, endPoint x: 438, endPoint y: 145, distance: 4.5
click at [438, 176] on span "◢ Elements path body p" at bounding box center [341, 181] width 211 height 10
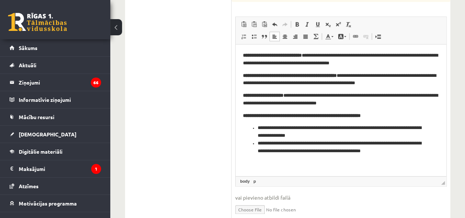
drag, startPoint x: 678, startPoint y: 196, endPoint x: 439, endPoint y: 160, distance: 241.3
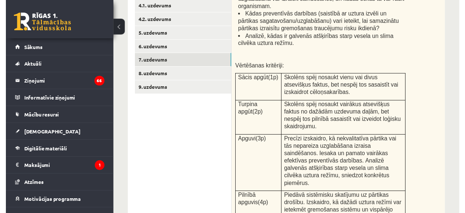
scroll to position [196, 0]
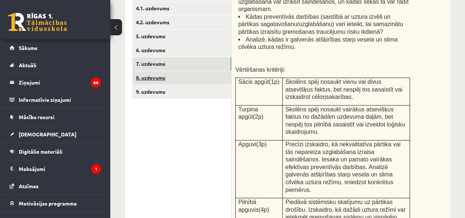
click at [159, 76] on link "8. uzdevums" at bounding box center [181, 78] width 99 height 14
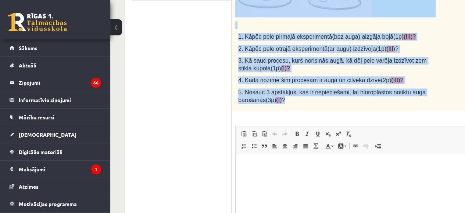
scroll to position [282, 0]
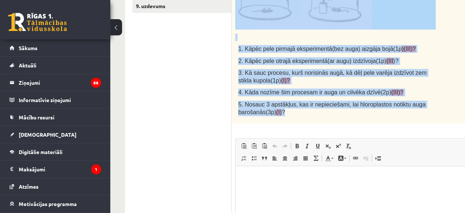
drag, startPoint x: 232, startPoint y: 59, endPoint x: 378, endPoint y: 122, distance: 158.6
click at [378, 122] on div "Vērtēšanas kritēriji: par katru pareizu atbildi 1 punkts. 1. Kāpēc pele pirmajā…" at bounding box center [354, 3] width 245 height 242
click at [310, 114] on p "5. Nosauc 3 apstākļus, kas ir nepieciešami, lai hloroplastos notiktu auga baroš…" at bounding box center [336, 107] width 197 height 15
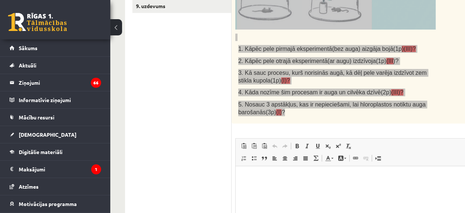
click at [303, 169] on html at bounding box center [354, 177] width 236 height 22
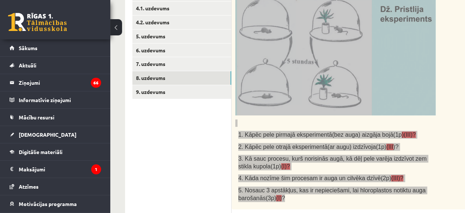
scroll to position [368, 0]
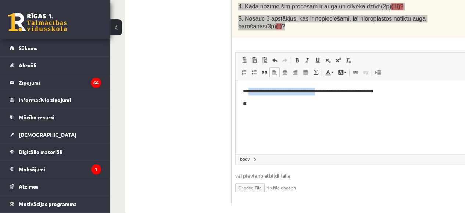
drag, startPoint x: 247, startPoint y: 90, endPoint x: 328, endPoint y: 87, distance: 81.0
click at [328, 87] on html "**********" at bounding box center [354, 97] width 236 height 35
drag, startPoint x: 329, startPoint y: 87, endPoint x: 333, endPoint y: 87, distance: 4.0
click at [331, 87] on html "**********" at bounding box center [354, 97] width 236 height 35
click at [333, 87] on html "**********" at bounding box center [354, 97] width 236 height 35
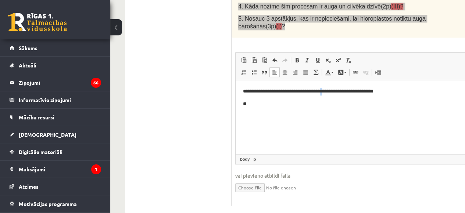
click at [333, 87] on html "**********" at bounding box center [354, 97] width 236 height 35
click at [332, 89] on p "**********" at bounding box center [354, 92] width 222 height 8
drag, startPoint x: 332, startPoint y: 90, endPoint x: 248, endPoint y: 94, distance: 83.9
click at [248, 94] on p "**********" at bounding box center [354, 92] width 222 height 8
click at [299, 61] on span at bounding box center [297, 60] width 6 height 6
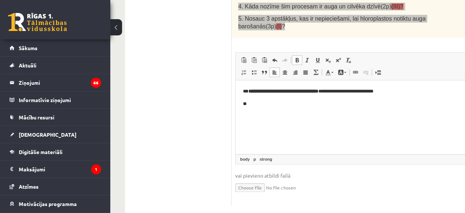
click at [285, 103] on p "**" at bounding box center [354, 104] width 222 height 8
drag, startPoint x: 248, startPoint y: 88, endPoint x: 239, endPoint y: 92, distance: 10.0
click at [239, 92] on html "**********" at bounding box center [354, 97] width 236 height 35
click at [295, 57] on span at bounding box center [297, 60] width 6 height 6
click at [251, 104] on p "**" at bounding box center [354, 104] width 222 height 8
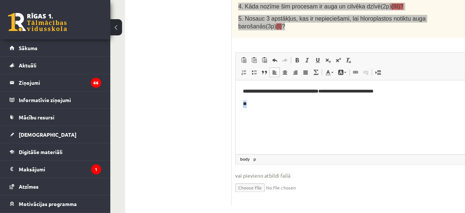
drag, startPoint x: 251, startPoint y: 104, endPoint x: 234, endPoint y: 107, distance: 17.5
click at [236, 107] on html "**********" at bounding box center [354, 97] width 236 height 35
click at [296, 60] on span at bounding box center [297, 60] width 6 height 6
click at [337, 92] on p "**********" at bounding box center [354, 92] width 222 height 8
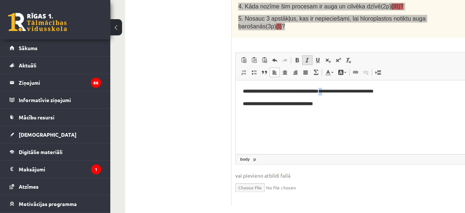
click at [302, 61] on link "Italic Keyboard shortcut Ctrl+I" at bounding box center [307, 60] width 10 height 10
click at [336, 109] on html "**********" at bounding box center [354, 97] width 236 height 35
click at [294, 58] on span at bounding box center [297, 60] width 6 height 6
click at [296, 61] on span at bounding box center [297, 60] width 6 height 6
click at [411, 89] on p "**********" at bounding box center [354, 92] width 222 height 8
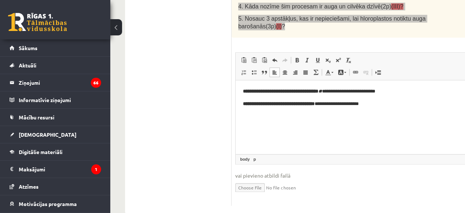
click at [386, 107] on p "**********" at bounding box center [354, 104] width 222 height 8
click at [299, 59] on span at bounding box center [297, 60] width 6 height 6
click at [296, 59] on span at bounding box center [297, 60] width 6 height 6
click at [356, 116] on p "**********" at bounding box center [354, 116] width 222 height 8
click at [299, 60] on span at bounding box center [297, 60] width 6 height 6
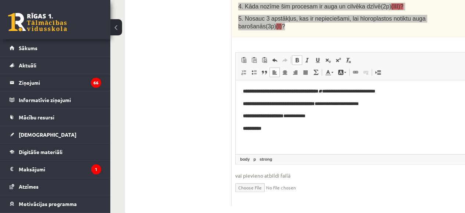
click at [295, 60] on span at bounding box center [297, 60] width 6 height 6
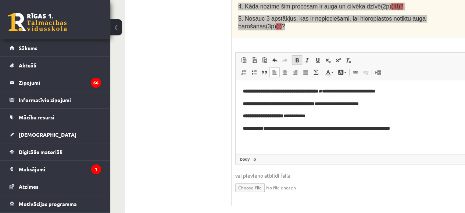
click at [296, 55] on link "Bold Keyboard shortcut Ctrl+B" at bounding box center [297, 60] width 10 height 10
click at [299, 58] on span at bounding box center [297, 60] width 6 height 6
click at [295, 58] on span at bounding box center [297, 60] width 6 height 6
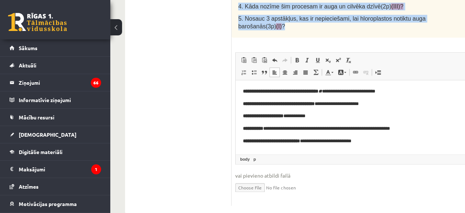
click at [407, 161] on span "◢ Elements path body p" at bounding box center [354, 159] width 236 height 10
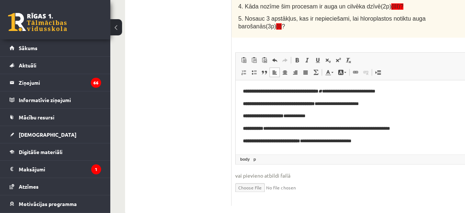
click at [407, 166] on fieldset "**********" at bounding box center [353, 126] width 237 height 149
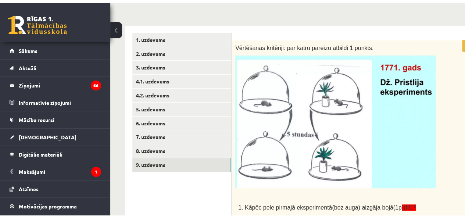
scroll to position [171, 0]
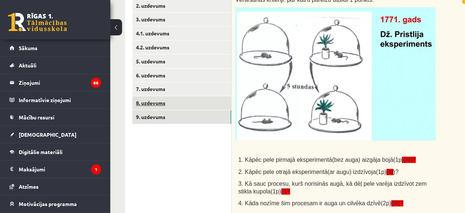
click at [186, 101] on link "8. uzdevums" at bounding box center [181, 103] width 99 height 14
click at [181, 114] on link "9. uzdevums" at bounding box center [181, 117] width 99 height 14
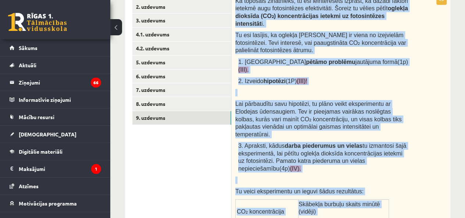
scroll to position [343, 0]
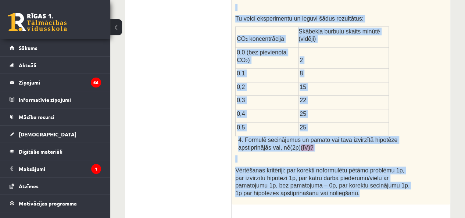
drag, startPoint x: 240, startPoint y: 86, endPoint x: 350, endPoint y: 145, distance: 124.4
click at [350, 145] on div "Kā topošais zinātnieks, tu esi ieinteresēts izprast, kā dažādi faktori ietekmē …" at bounding box center [341, 13] width 219 height 384
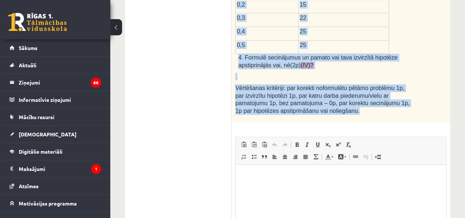
scroll to position [429, 0]
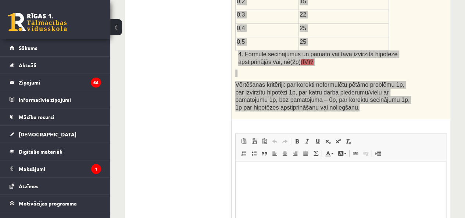
click at [287, 180] on html at bounding box center [341, 172] width 211 height 22
click at [301, 136] on link "Bold Keyboard shortcut Ctrl+B" at bounding box center [297, 141] width 10 height 10
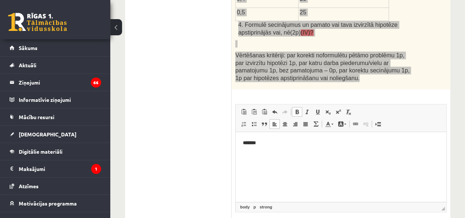
drag, startPoint x: 444, startPoint y: 195, endPoint x: 445, endPoint y: 177, distance: 18.4
click at [444, 178] on fieldset "Rich Text Editor, wiswyg-editor-user-answer-47024867246460 Editor toolbars Past…" at bounding box center [340, 177] width 211 height 146
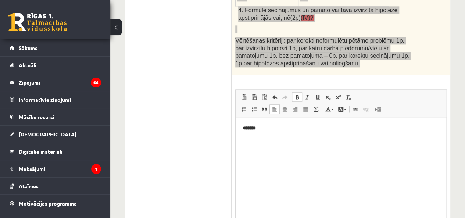
drag, startPoint x: 442, startPoint y: 151, endPoint x: 440, endPoint y: 198, distance: 46.7
click at [440, 198] on fieldset "Rich Text Editor, wiswyg-editor-user-answer-47024867246460 Editor toolbars Past…" at bounding box center [340, 178] width 211 height 178
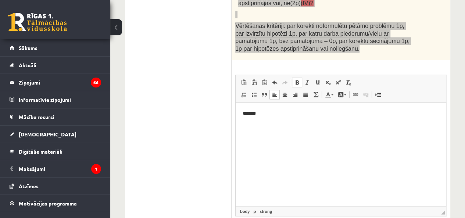
scroll to position [502, 0]
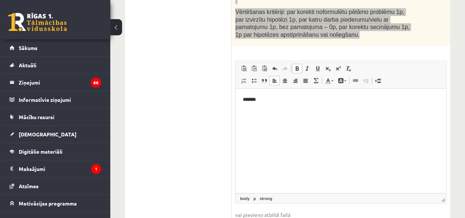
click at [443, 198] on span "◢" at bounding box center [443, 200] width 4 height 4
drag, startPoint x: 443, startPoint y: 151, endPoint x: 438, endPoint y: 204, distance: 53.6
click at [296, 65] on span at bounding box center [297, 68] width 6 height 6
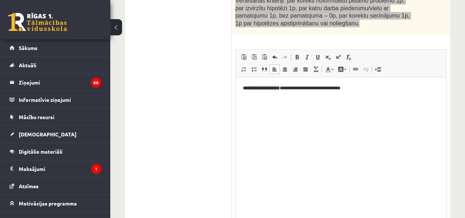
scroll to position [515, 0]
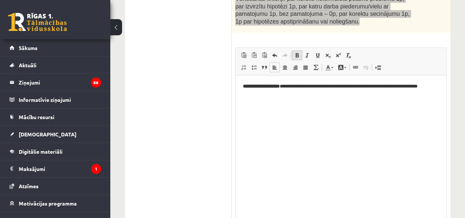
click at [300, 50] on link "Bold Keyboard shortcut Ctrl+B" at bounding box center [297, 55] width 10 height 10
click at [299, 52] on span at bounding box center [297, 55] width 6 height 6
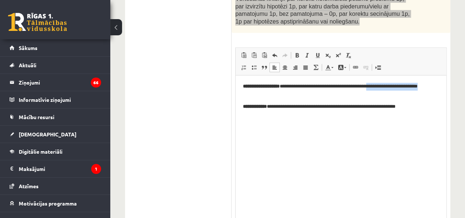
drag, startPoint x: 391, startPoint y: 84, endPoint x: 394, endPoint y: 93, distance: 9.0
click at [394, 93] on p "**********" at bounding box center [341, 90] width 196 height 15
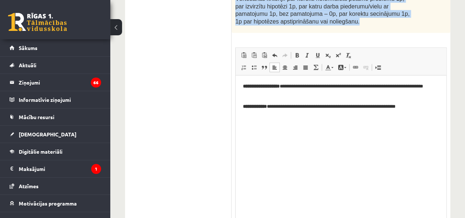
scroll to position [524, 0]
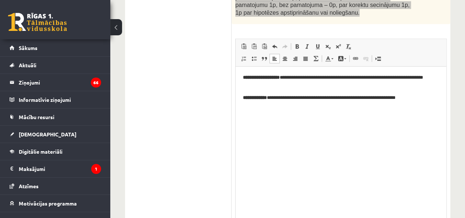
click at [388, 85] on p "**********" at bounding box center [341, 81] width 196 height 15
click at [418, 97] on p "**********" at bounding box center [341, 98] width 196 height 8
click at [296, 43] on span at bounding box center [297, 46] width 6 height 6
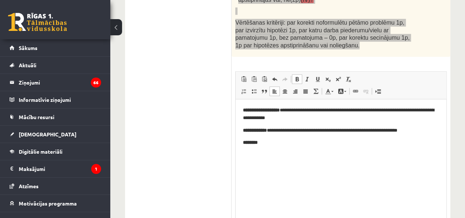
scroll to position [492, 0]
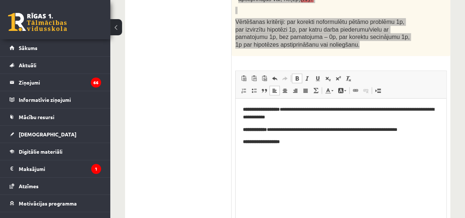
click at [300, 143] on p "**********" at bounding box center [341, 142] width 196 height 8
click at [297, 75] on span at bounding box center [297, 78] width 6 height 6
click at [255, 88] on span at bounding box center [254, 91] width 6 height 6
click at [256, 88] on span at bounding box center [254, 91] width 6 height 6
click at [251, 88] on span at bounding box center [254, 91] width 6 height 6
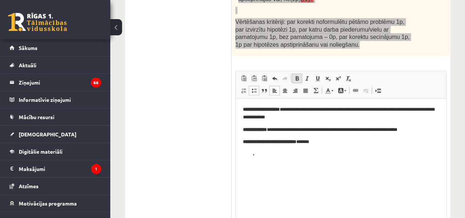
click at [299, 75] on span at bounding box center [297, 78] width 6 height 6
click at [301, 74] on link "Bold Keyboard shortcut Ctrl+B" at bounding box center [297, 79] width 10 height 10
click at [299, 75] on span at bounding box center [297, 78] width 6 height 6
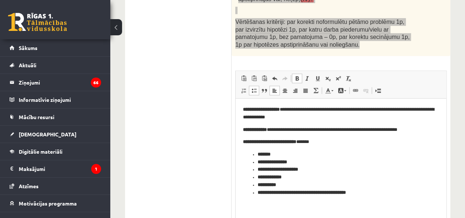
click at [307, 156] on li "*******" at bounding box center [341, 155] width 167 height 8
click at [295, 75] on span at bounding box center [297, 78] width 6 height 6
click at [311, 161] on li "**********" at bounding box center [341, 162] width 167 height 8
drag, startPoint x: 299, startPoint y: 28, endPoint x: 328, endPoint y: 48, distance: 35.3
click at [300, 74] on link "Bold Keyboard shortcut Ctrl+B" at bounding box center [297, 79] width 10 height 10
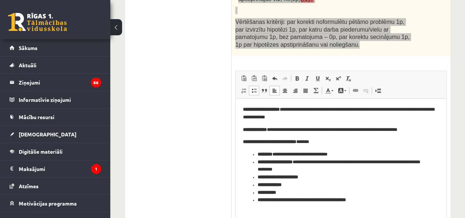
click at [322, 175] on li "**********" at bounding box center [341, 178] width 167 height 8
click at [336, 176] on li "**********" at bounding box center [341, 178] width 167 height 8
click at [297, 75] on span at bounding box center [297, 78] width 6 height 6
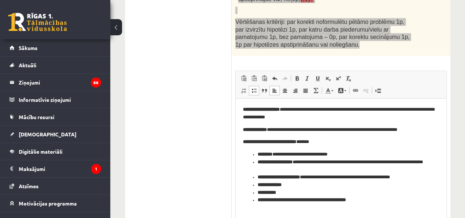
click at [296, 187] on li "**********" at bounding box center [341, 185] width 167 height 8
click at [299, 75] on span at bounding box center [297, 78] width 6 height 6
click at [299, 189] on li "**********" at bounding box center [341, 193] width 167 height 8
click at [299, 75] on span at bounding box center [297, 78] width 6 height 6
click at [297, 75] on span at bounding box center [297, 78] width 6 height 6
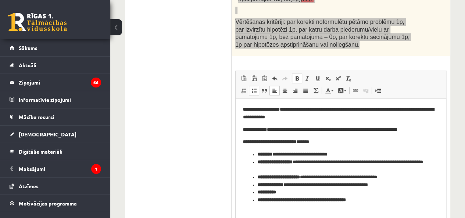
click at [294, 75] on span at bounding box center [297, 78] width 6 height 6
click at [393, 183] on li "**********" at bounding box center [341, 185] width 167 height 8
click at [397, 197] on li "**********" at bounding box center [341, 200] width 167 height 8
click at [296, 75] on span at bounding box center [297, 78] width 6 height 6
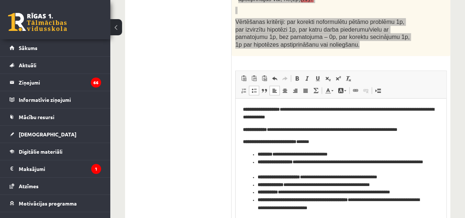
scroll to position [557, 0]
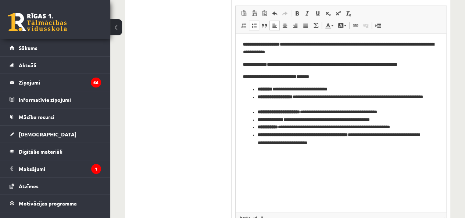
drag, startPoint x: 443, startPoint y: 150, endPoint x: 452, endPoint y: 187, distance: 37.7
click at [374, 149] on body "**********" at bounding box center [341, 100] width 196 height 118
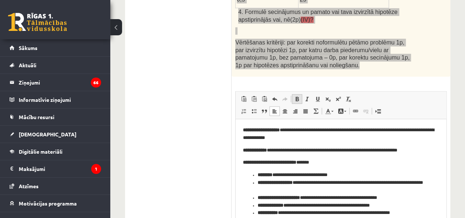
click at [300, 94] on link "Bold Keyboard shortcut Ctrl+B" at bounding box center [297, 99] width 10 height 10
click at [298, 96] on span at bounding box center [297, 99] width 6 height 6
click at [255, 108] on span at bounding box center [254, 111] width 6 height 6
click at [257, 106] on link "Insert/Remove Bulleted List" at bounding box center [254, 111] width 10 height 10
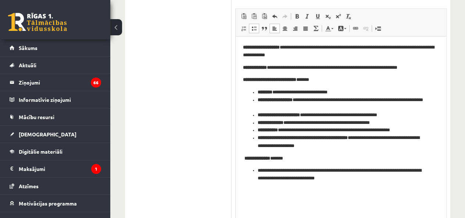
scroll to position [557, 0]
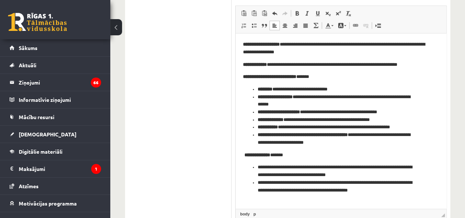
drag, startPoint x: 442, startPoint y: 187, endPoint x: 443, endPoint y: 167, distance: 20.3
click at [443, 213] on span "◢" at bounding box center [443, 215] width 4 height 4
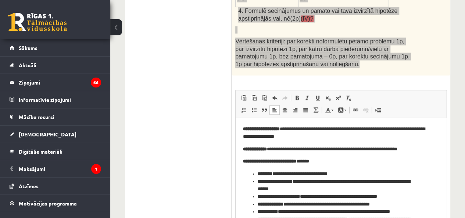
scroll to position [471, 0]
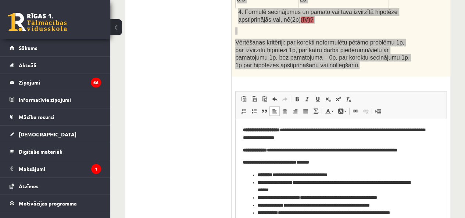
click at [280, 131] on strong "**********" at bounding box center [261, 130] width 37 height 5
click at [356, 141] on p "**********" at bounding box center [338, 133] width 190 height 15
click at [322, 131] on p "**********" at bounding box center [338, 133] width 190 height 15
click at [348, 139] on p "**********" at bounding box center [338, 133] width 190 height 15
click at [397, 131] on p "**********" at bounding box center [338, 133] width 190 height 15
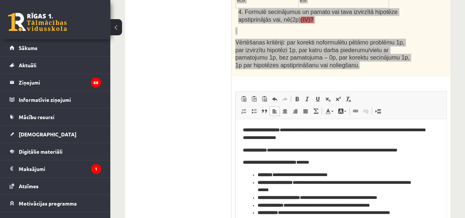
click at [422, 144] on body "**********" at bounding box center [341, 209] width 196 height 166
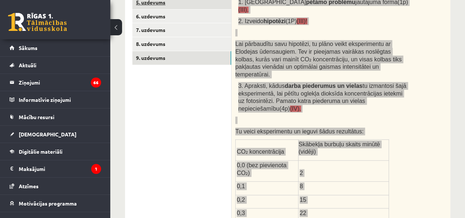
scroll to position [144, 0]
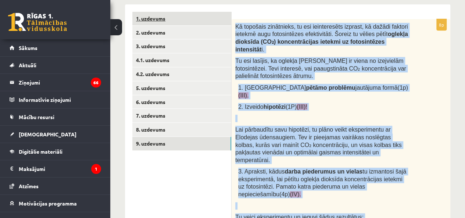
click at [163, 19] on link "1. uzdevums" at bounding box center [181, 19] width 99 height 14
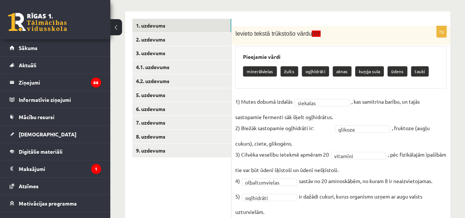
scroll to position [129, 0]
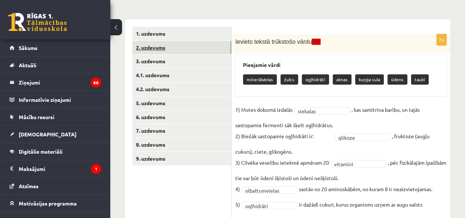
click at [201, 50] on link "2. uzdevums" at bounding box center [181, 48] width 99 height 14
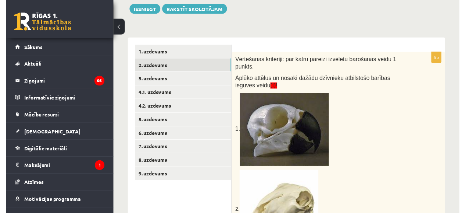
scroll to position [100, 0]
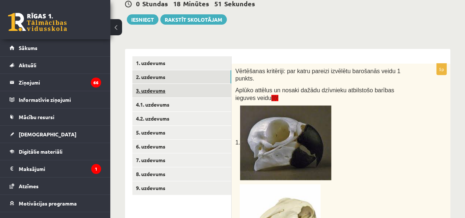
click at [153, 92] on link "3. uzdevums" at bounding box center [181, 91] width 99 height 14
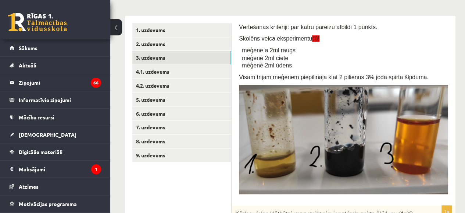
scroll to position [130, 0]
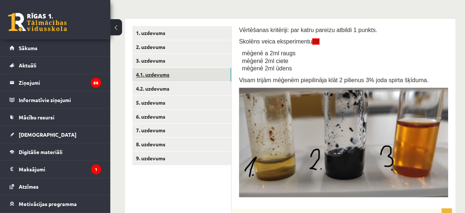
click at [200, 79] on link "4.1. uzdevums" at bounding box center [181, 75] width 99 height 14
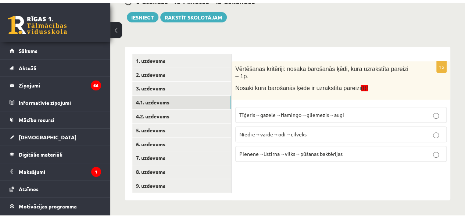
scroll to position [99, 0]
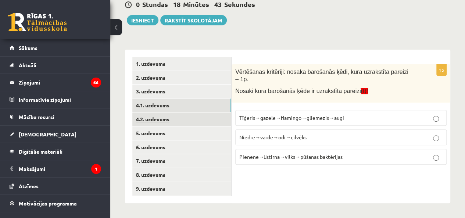
click at [185, 115] on link "4.2. uzdevums" at bounding box center [181, 120] width 99 height 14
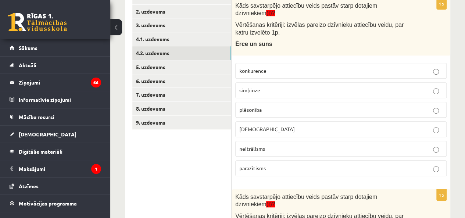
scroll to position [163, 0]
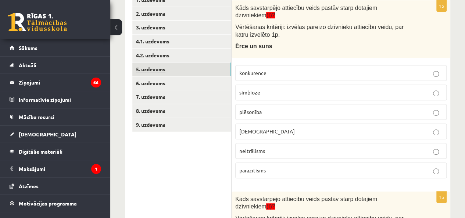
click at [202, 71] on link "5. uzdevums" at bounding box center [181, 70] width 99 height 14
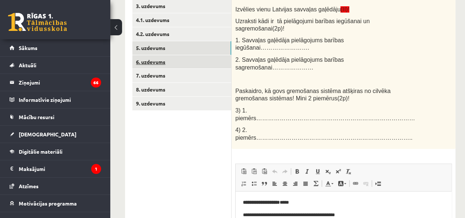
scroll to position [181, 0]
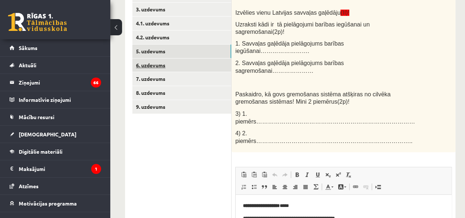
click at [188, 69] on link "6. uzdevums" at bounding box center [181, 65] width 99 height 14
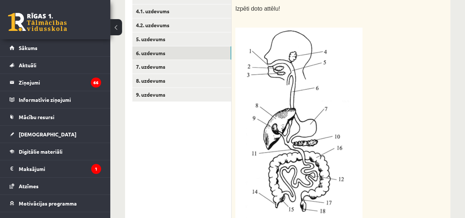
scroll to position [193, 0]
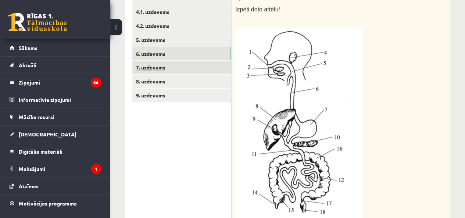
click at [215, 69] on link "7. uzdevums" at bounding box center [181, 68] width 99 height 14
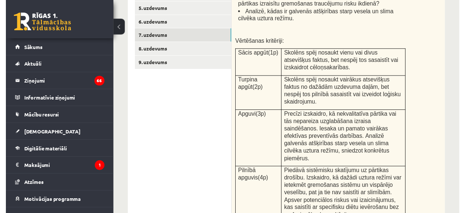
scroll to position [139, 0]
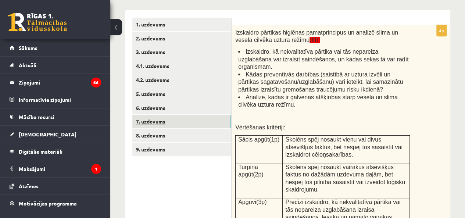
click at [163, 128] on link "7. uzdevums" at bounding box center [181, 122] width 99 height 14
click at [161, 134] on link "8. uzdevums" at bounding box center [181, 136] width 99 height 14
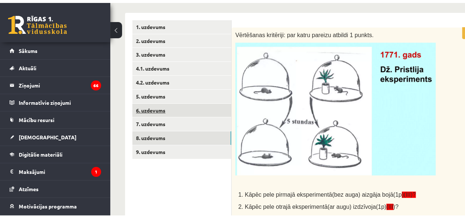
scroll to position [138, 0]
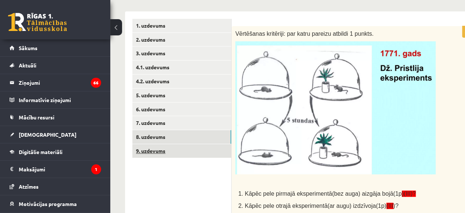
click at [161, 147] on link "9. uzdevums" at bounding box center [181, 151] width 99 height 14
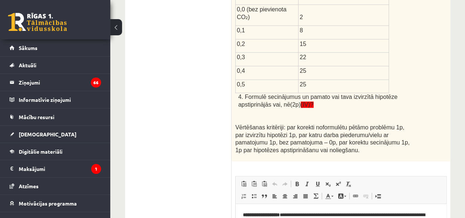
scroll to position [472, 0]
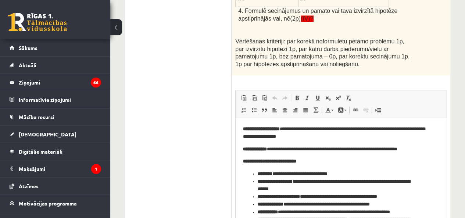
drag, startPoint x: 443, startPoint y: 151, endPoint x: 435, endPoint y: 193, distance: 42.9
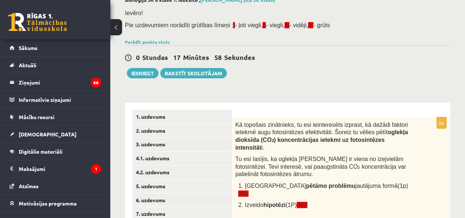
scroll to position [43, 0]
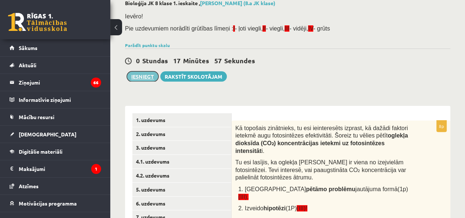
click at [150, 76] on button "Iesniegt" at bounding box center [143, 76] width 32 height 10
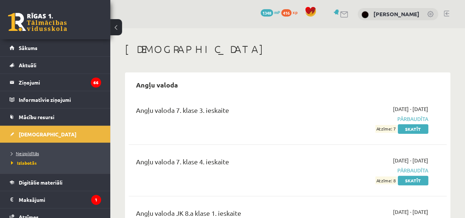
click at [25, 153] on span "Neizpildītās" at bounding box center [25, 153] width 28 height 6
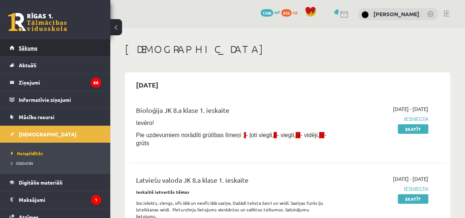
click at [74, 50] on link "Sākums" at bounding box center [56, 47] width 92 height 17
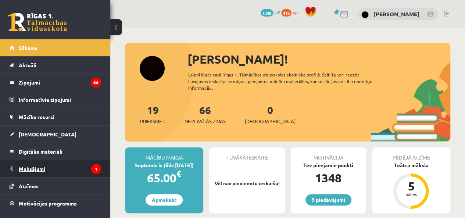
click at [25, 165] on legend "Maksājumi 1" at bounding box center [60, 168] width 82 height 17
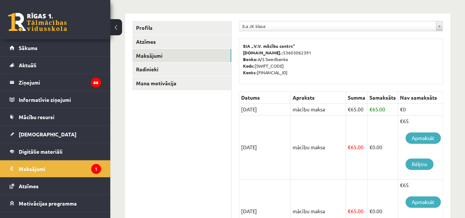
scroll to position [171, 0]
